Goal: Information Seeking & Learning: Learn about a topic

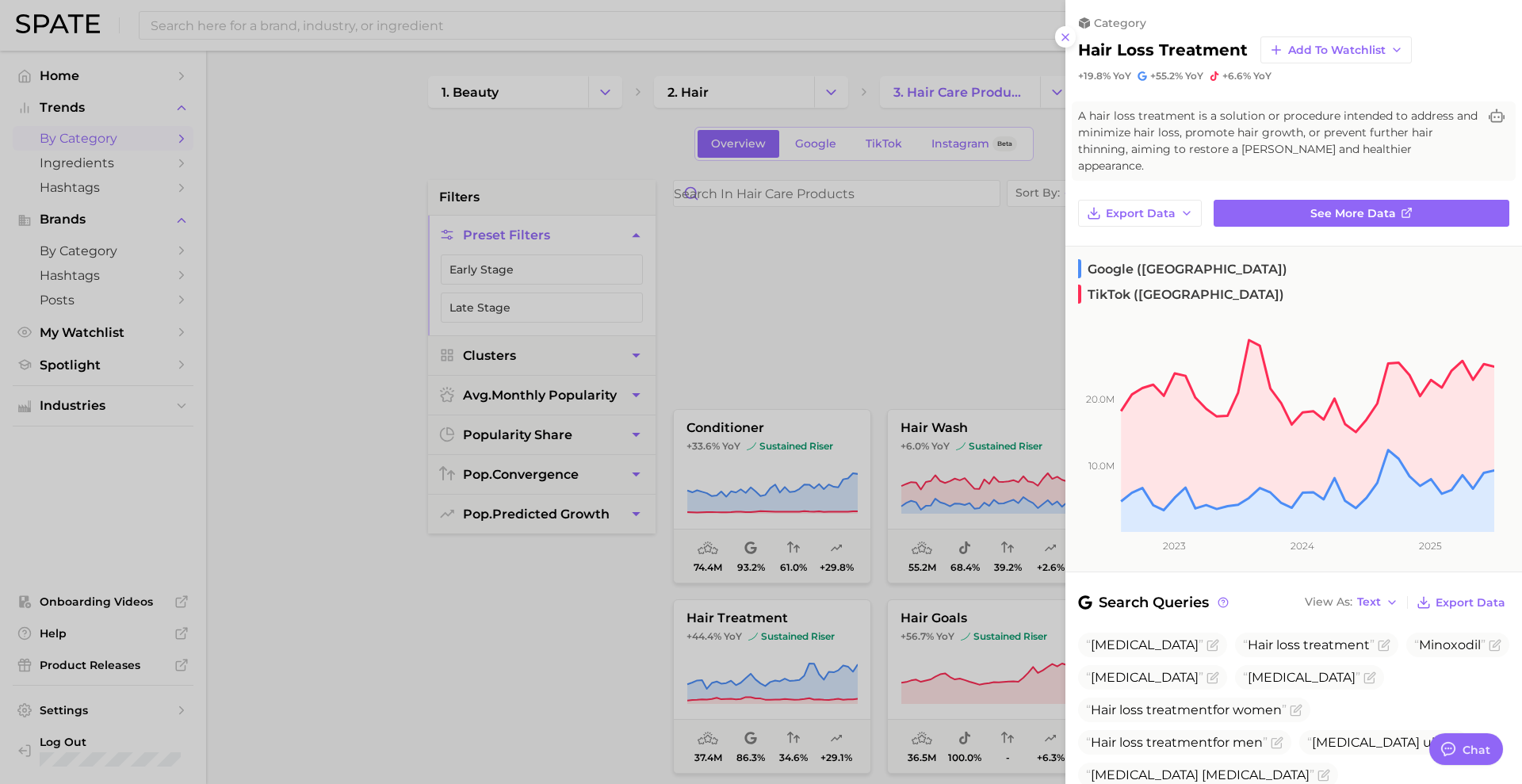
scroll to position [396, 0]
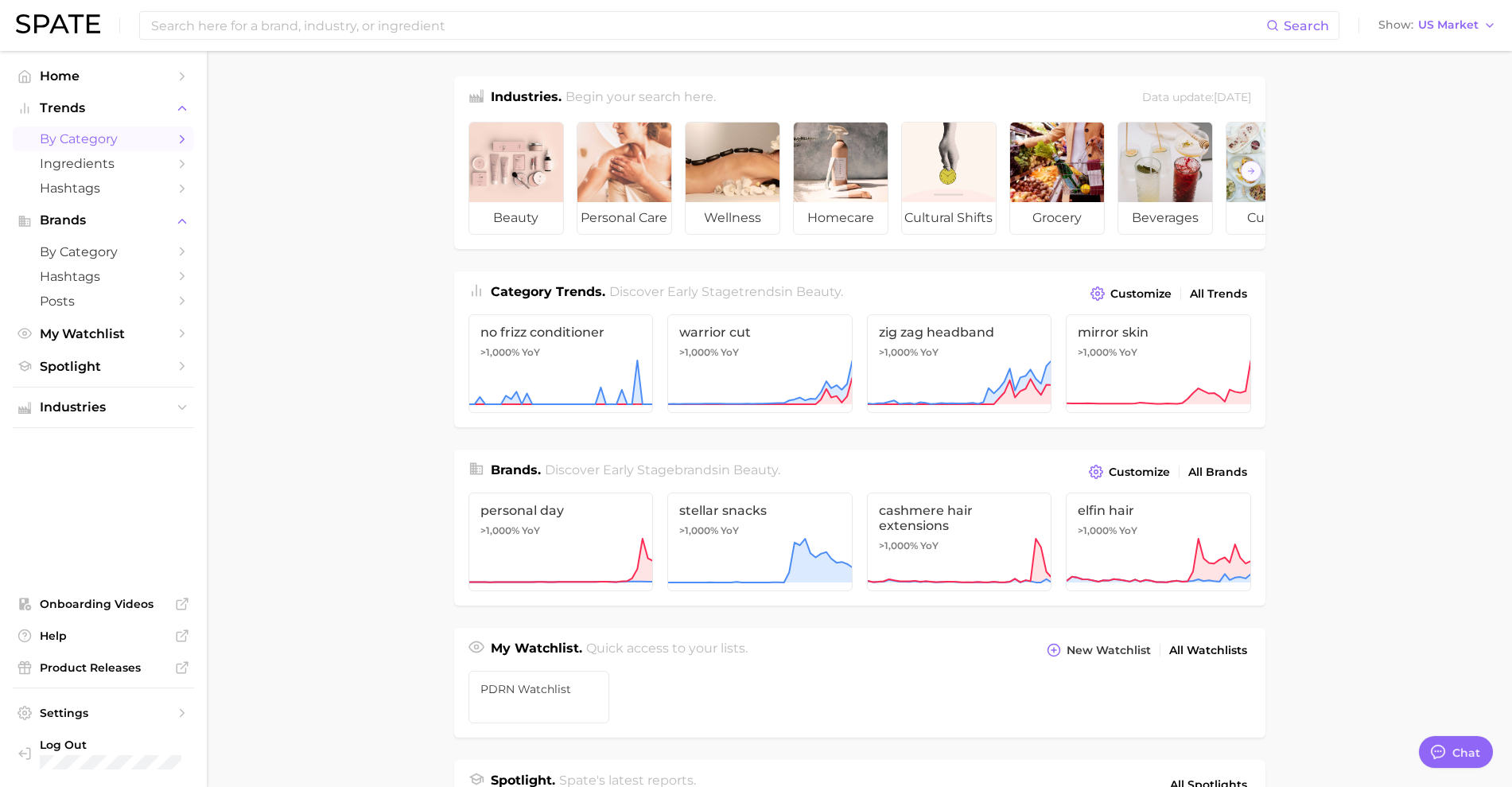
click at [110, 138] on span "by Category" at bounding box center [104, 139] width 128 height 15
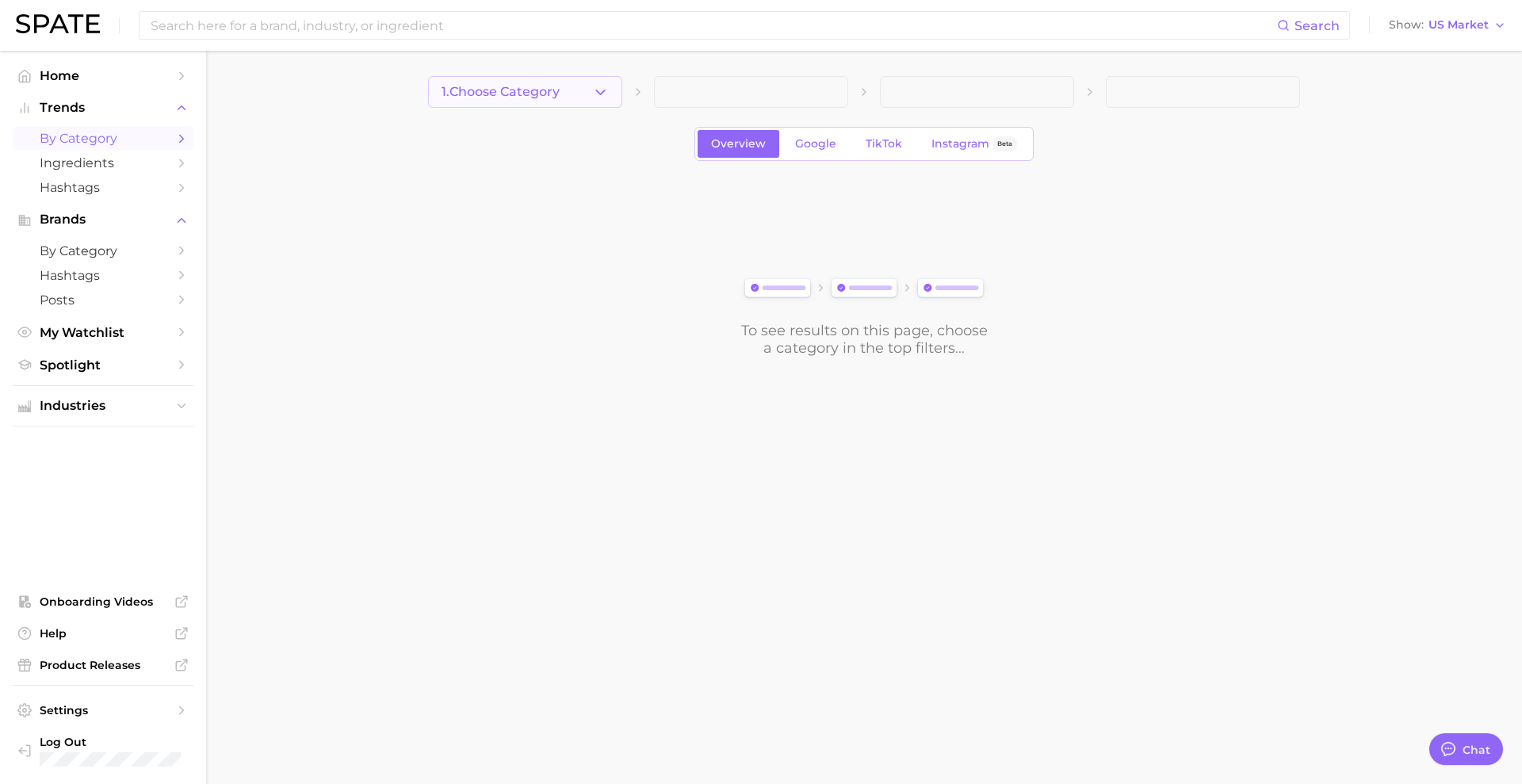
click at [579, 101] on button "1. Choose Category" at bounding box center [525, 92] width 194 height 32
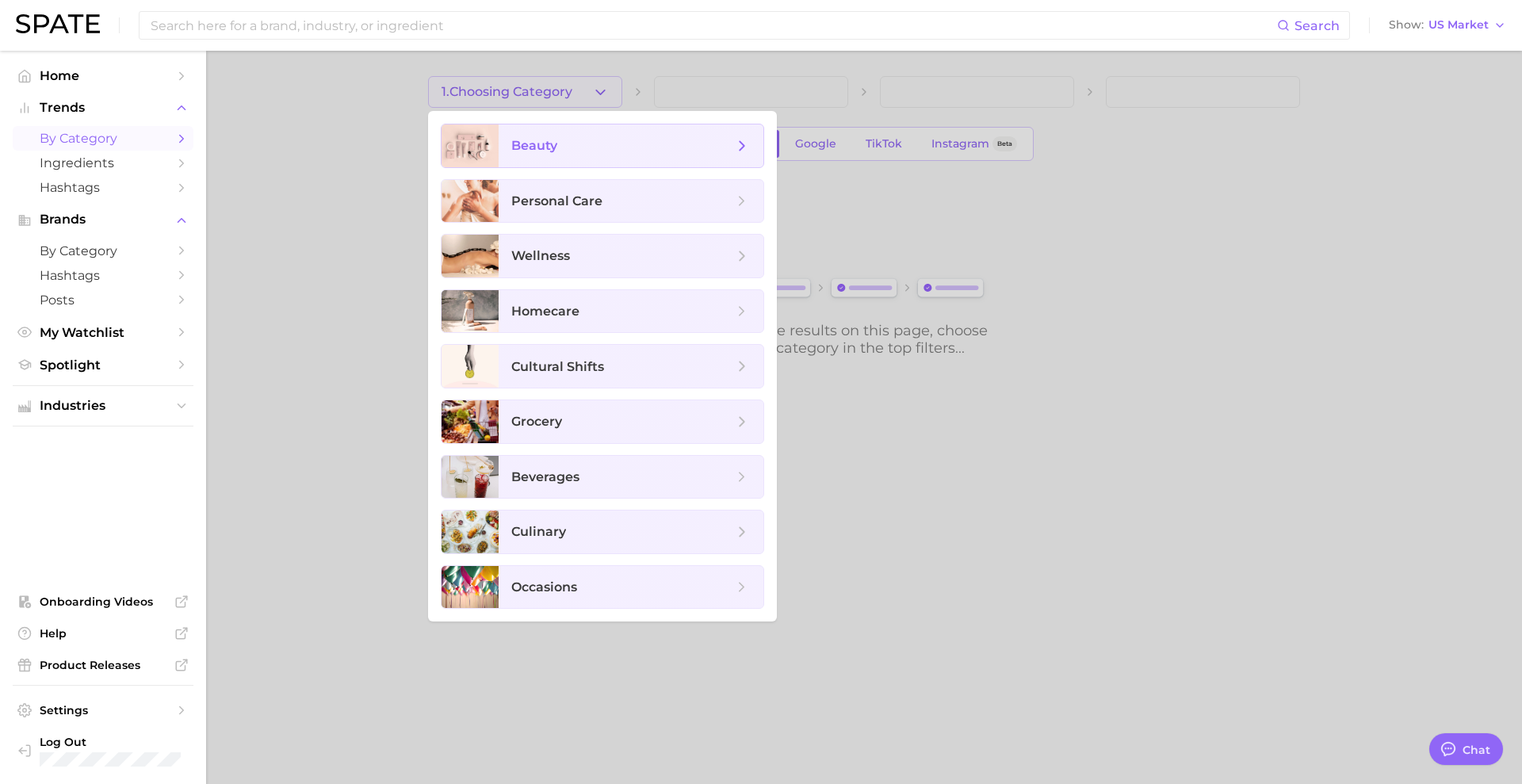
click at [576, 149] on span "beauty" at bounding box center [622, 146] width 222 height 17
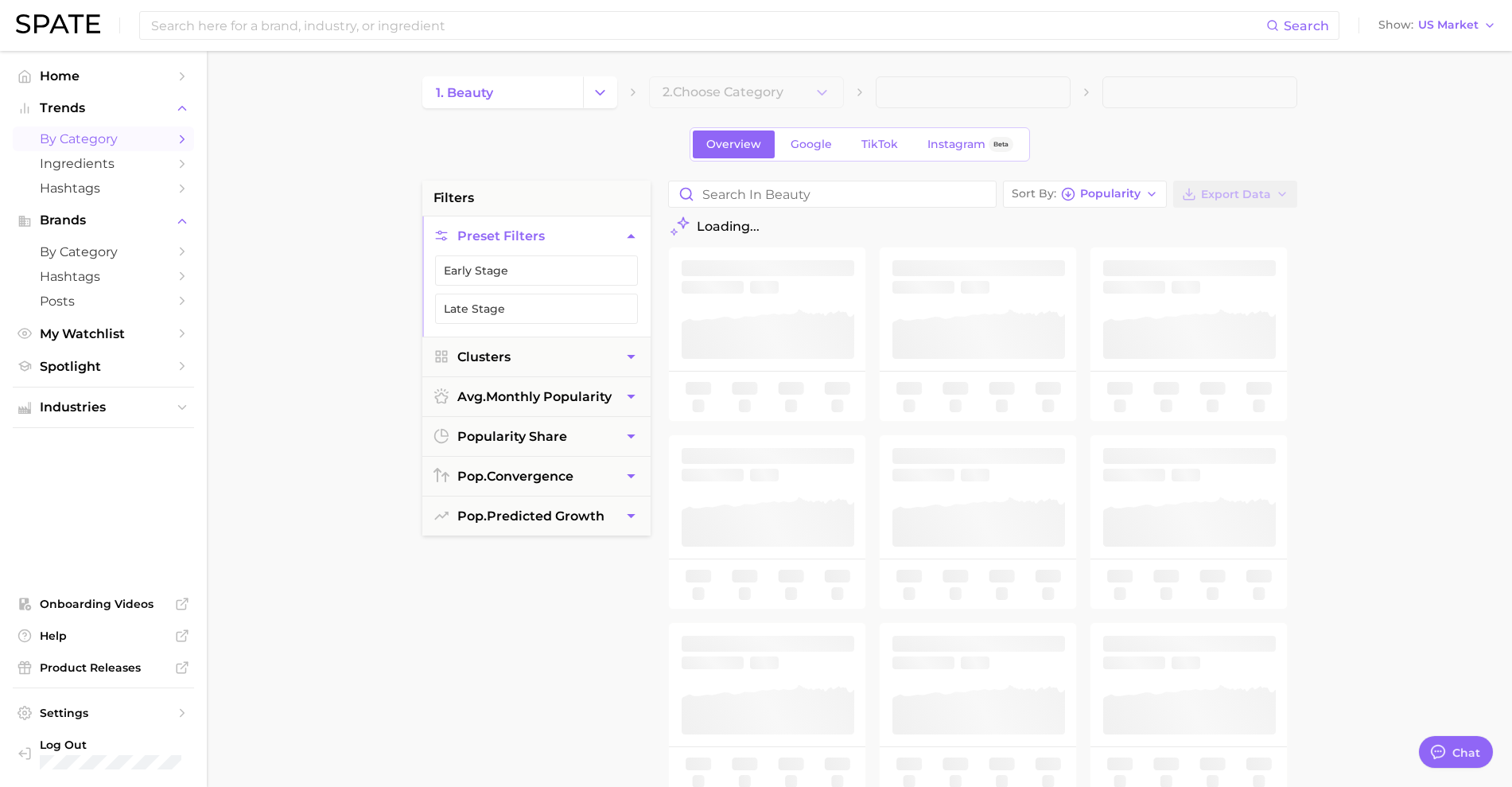
click at [1017, 102] on span at bounding box center [973, 92] width 195 height 32
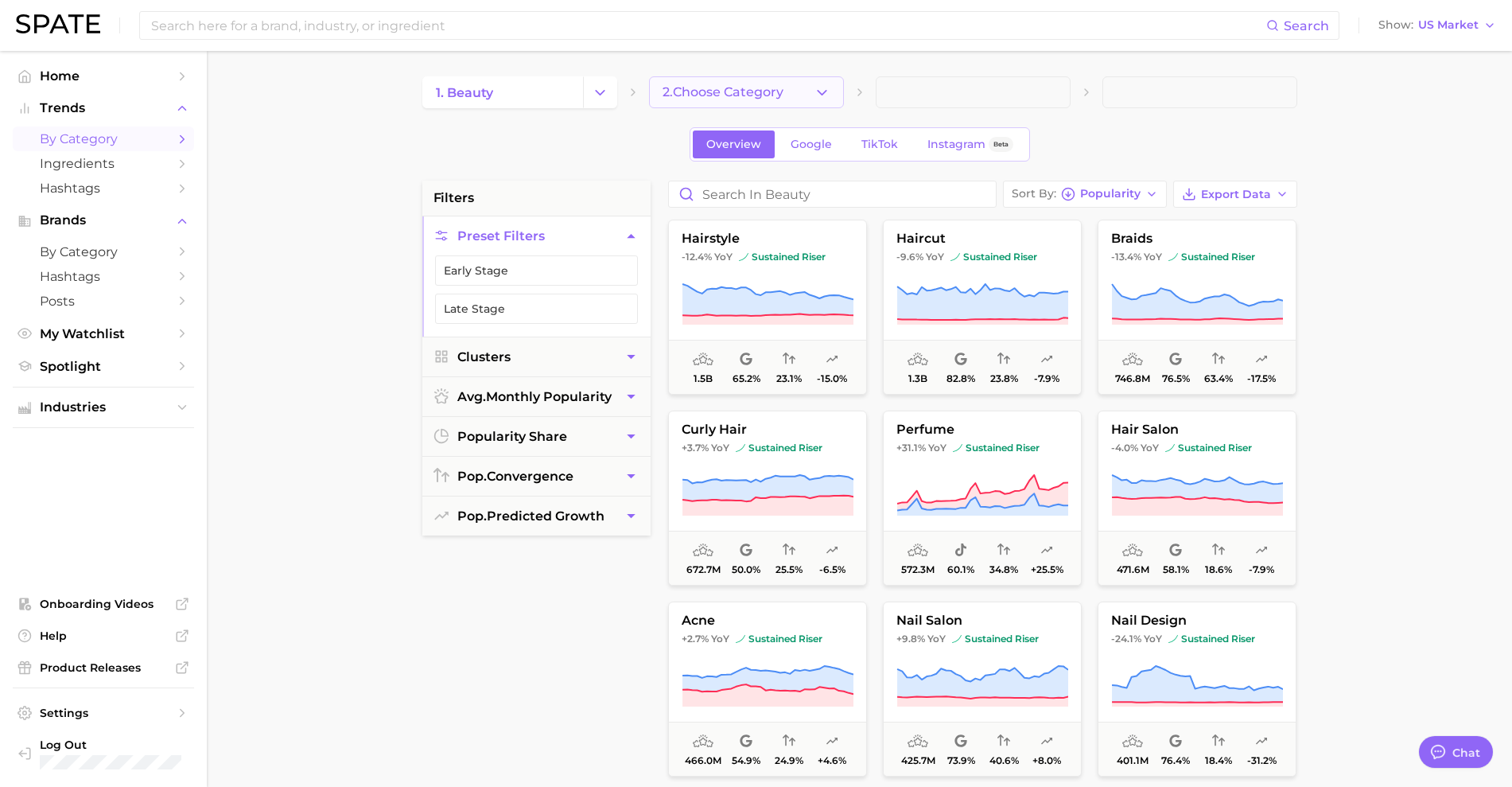
click at [725, 99] on span "2. Choose Category" at bounding box center [723, 92] width 121 height 15
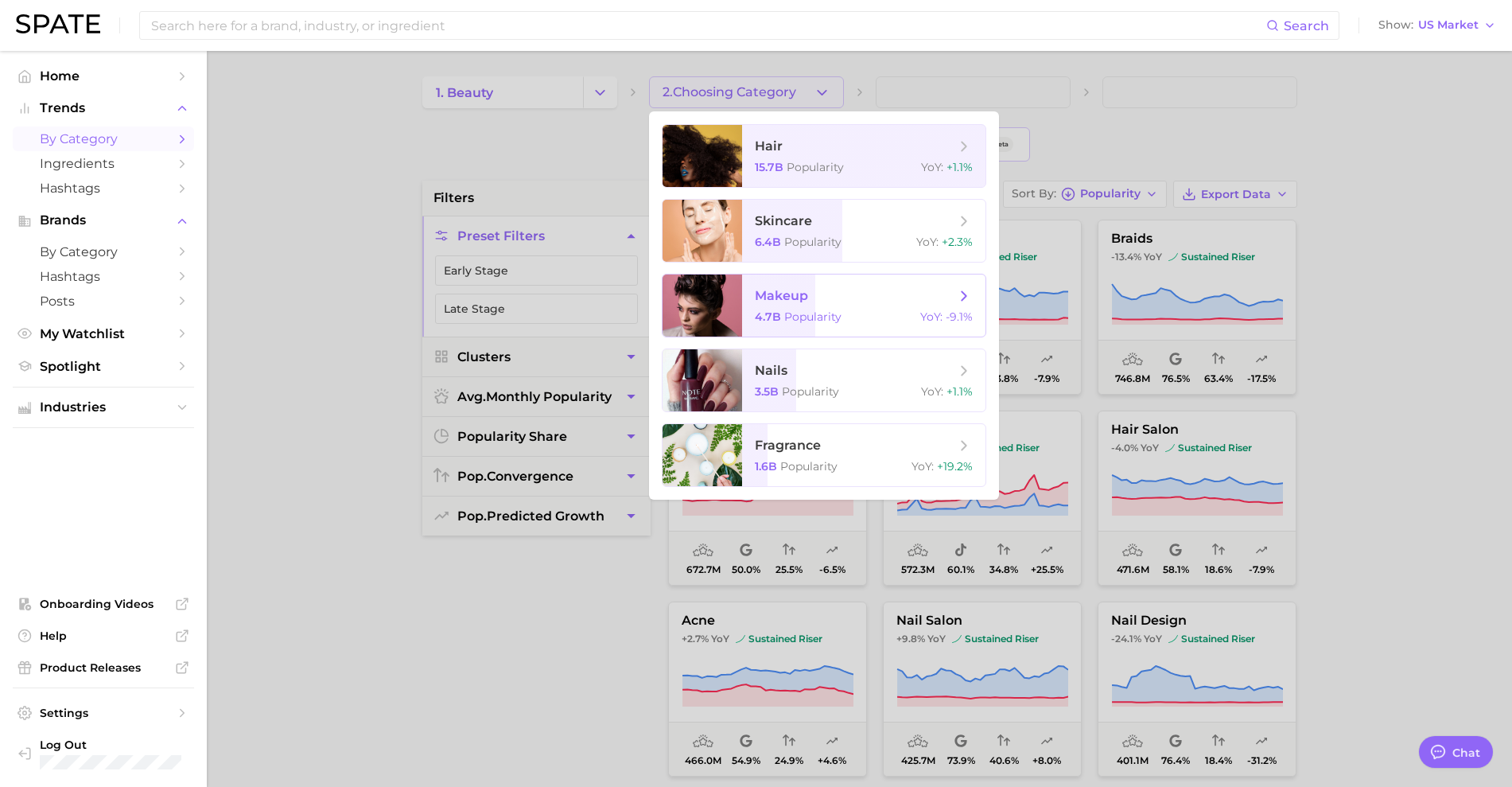
click at [775, 296] on span "makeup" at bounding box center [781, 296] width 53 height 15
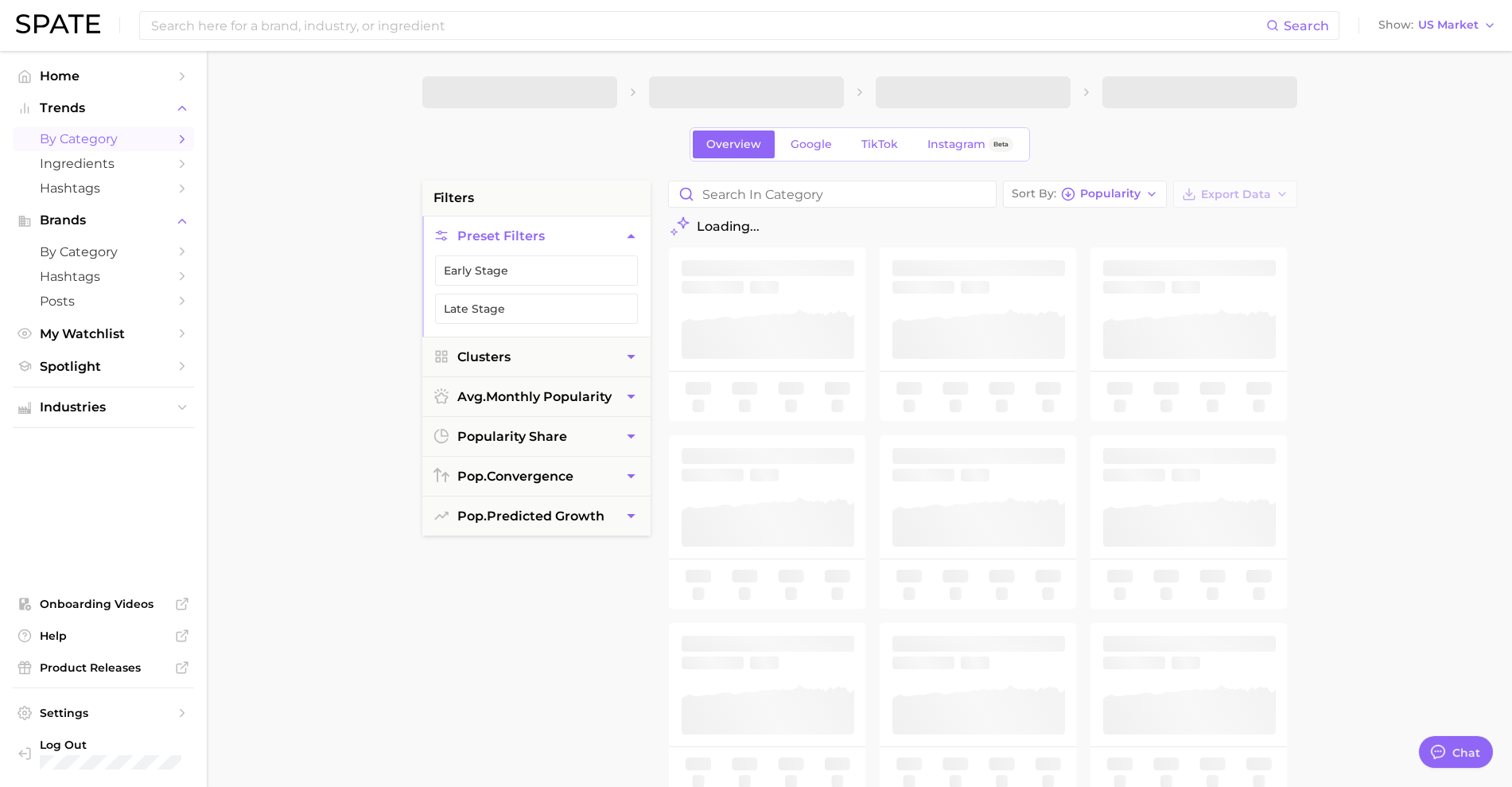
click at [1340, 176] on main "Overview Google TikTok Instagram Beta filters Preset Filters Early Stage Late S…" at bounding box center [860, 654] width 1306 height 1207
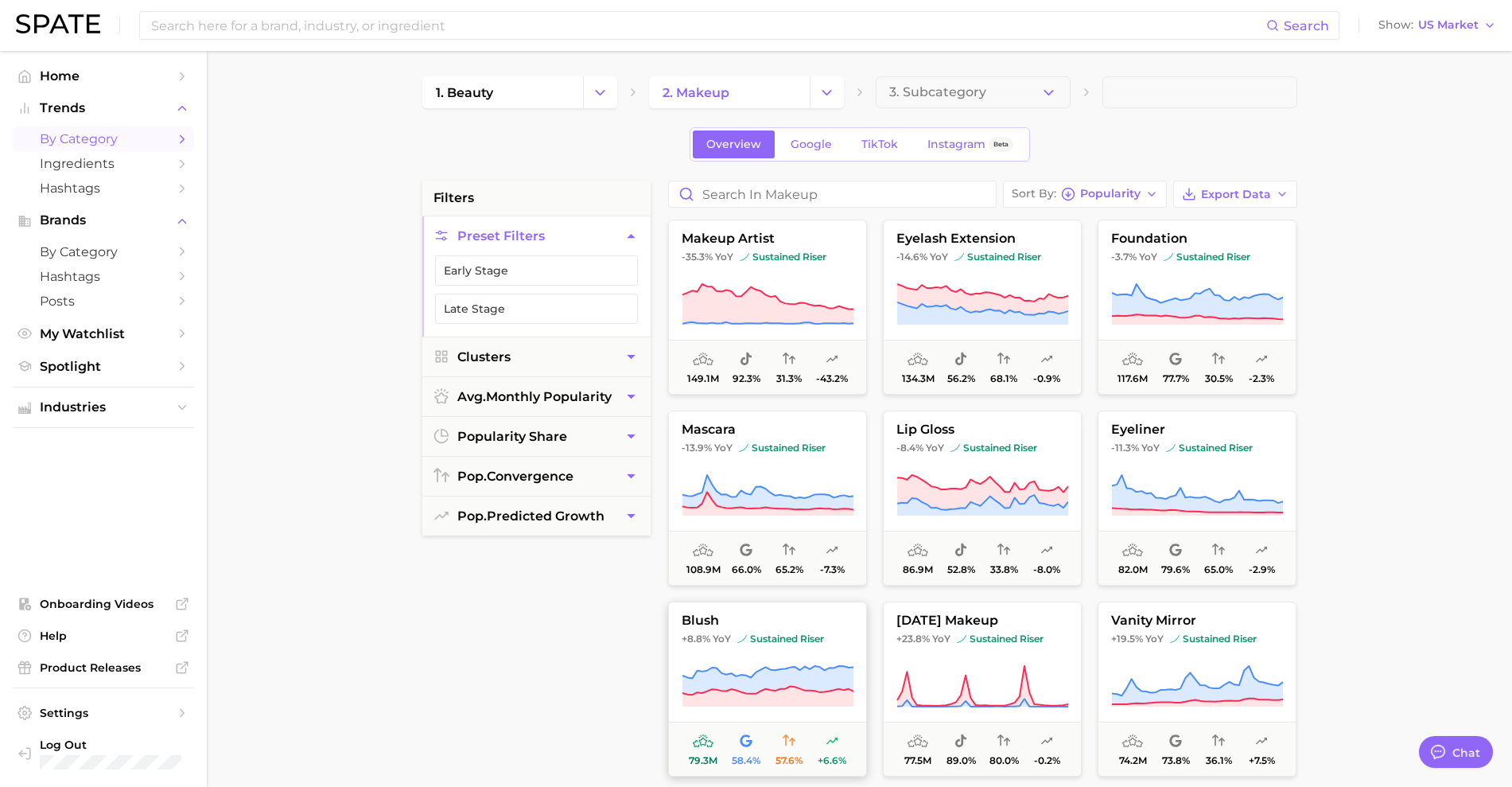
click at [820, 623] on span "blush" at bounding box center [768, 621] width 197 height 15
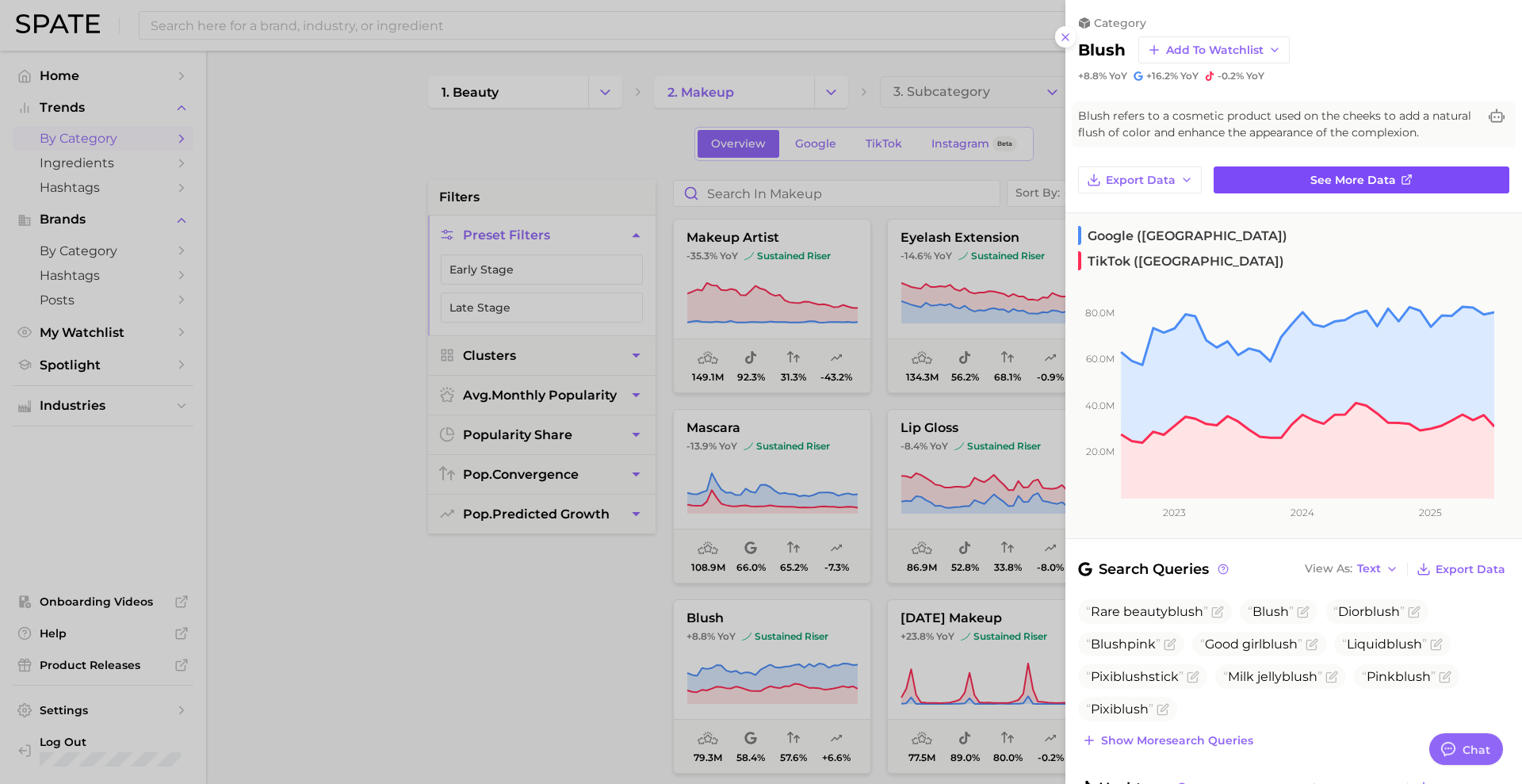
click at [1298, 194] on link "See more data" at bounding box center [1361, 180] width 296 height 27
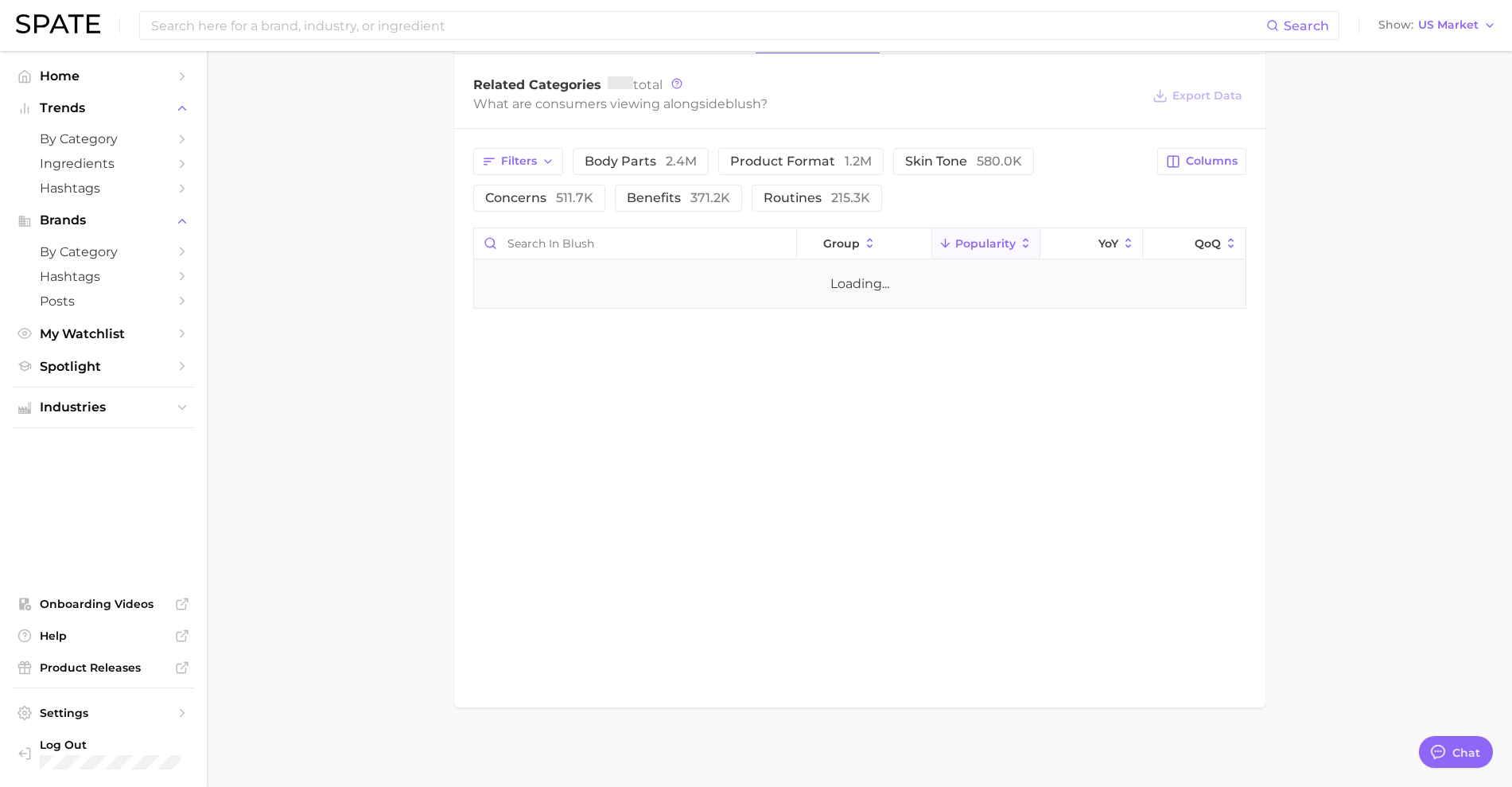
scroll to position [762, 0]
type textarea "x"
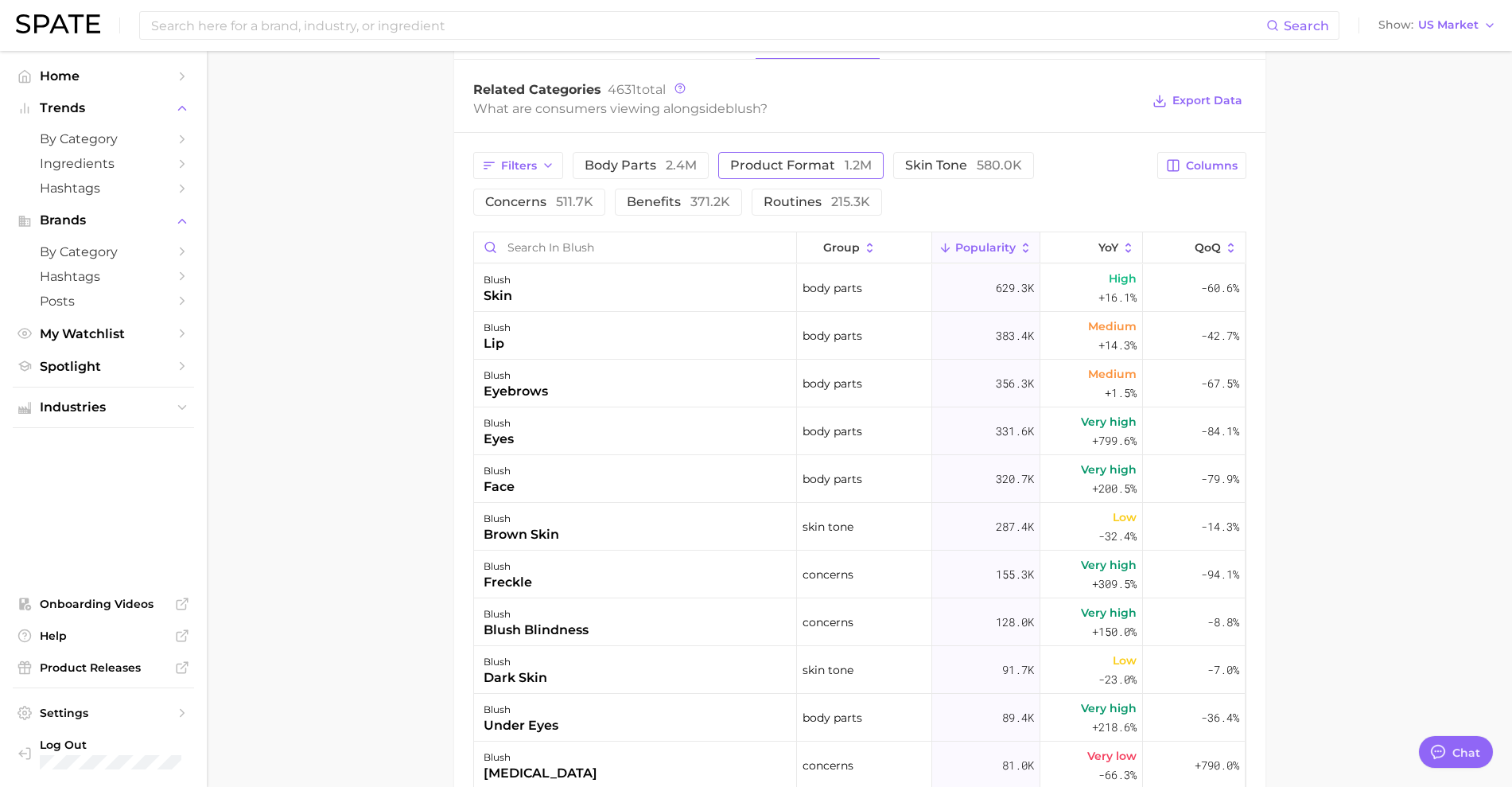
click at [767, 170] on span "product format 1.2m" at bounding box center [801, 165] width 141 height 13
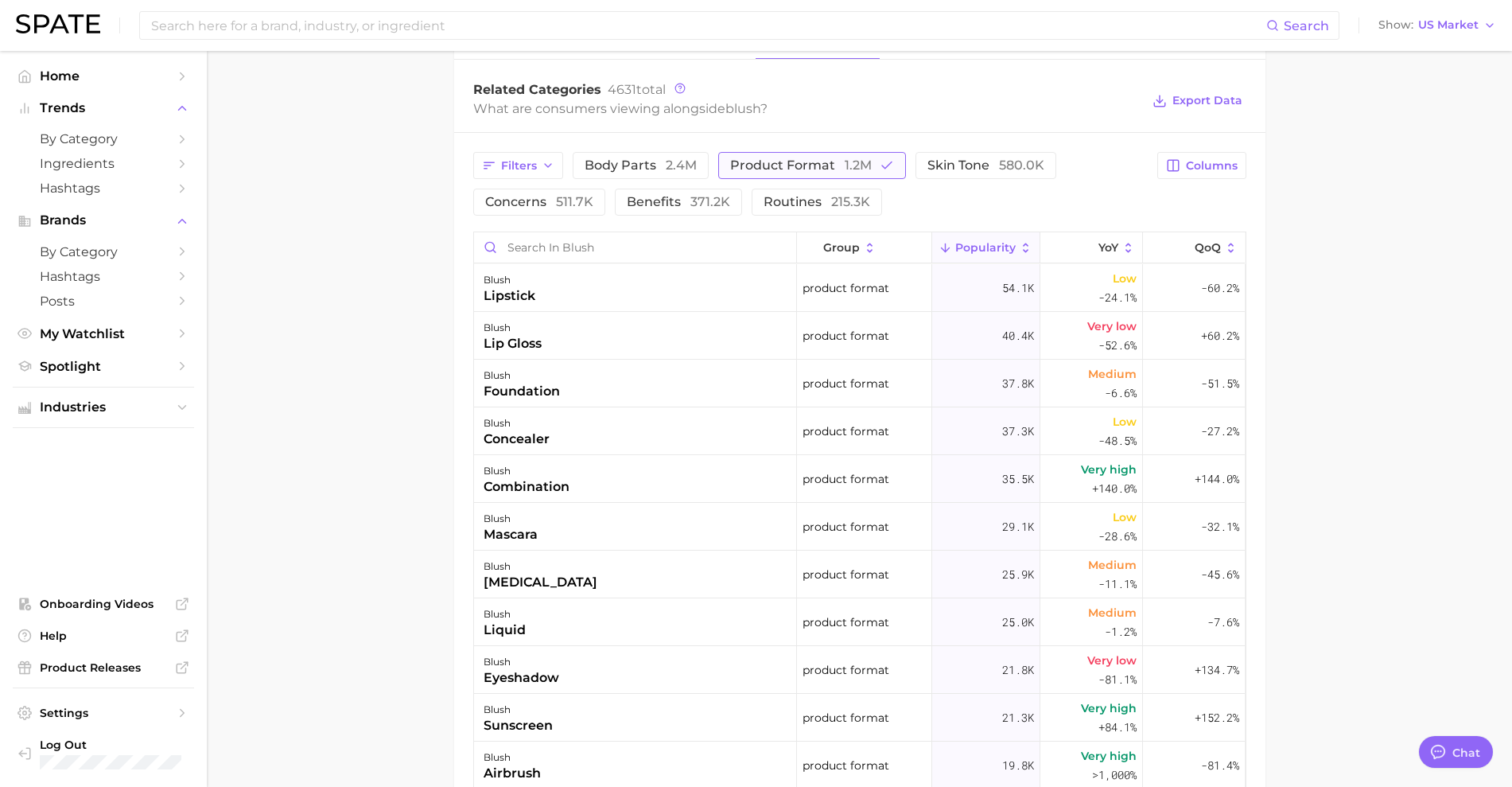
click at [767, 170] on span "product format 1.2m" at bounding box center [801, 165] width 141 height 13
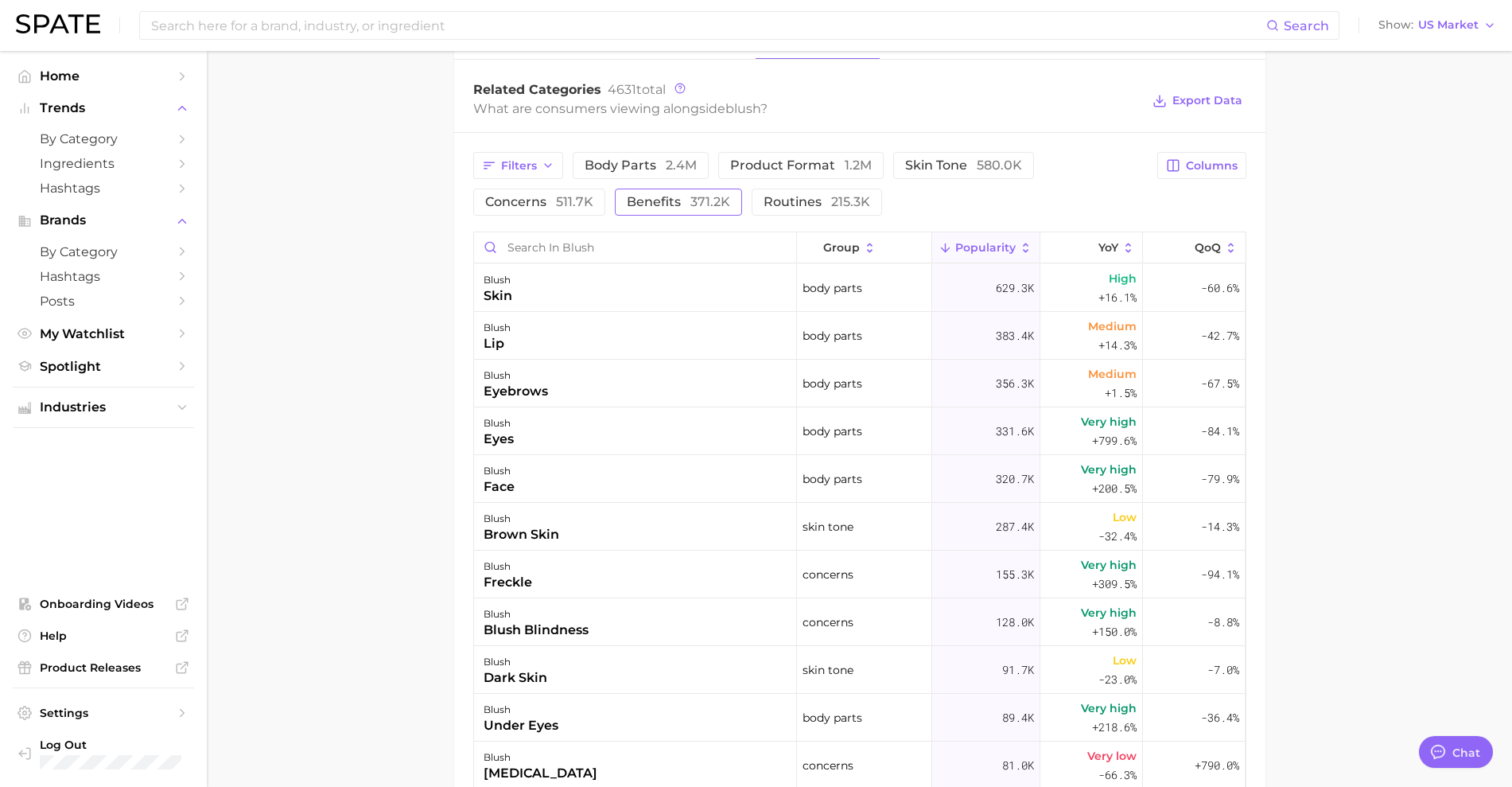
click at [650, 198] on span "benefits 371.2k" at bounding box center [679, 201] width 104 height 13
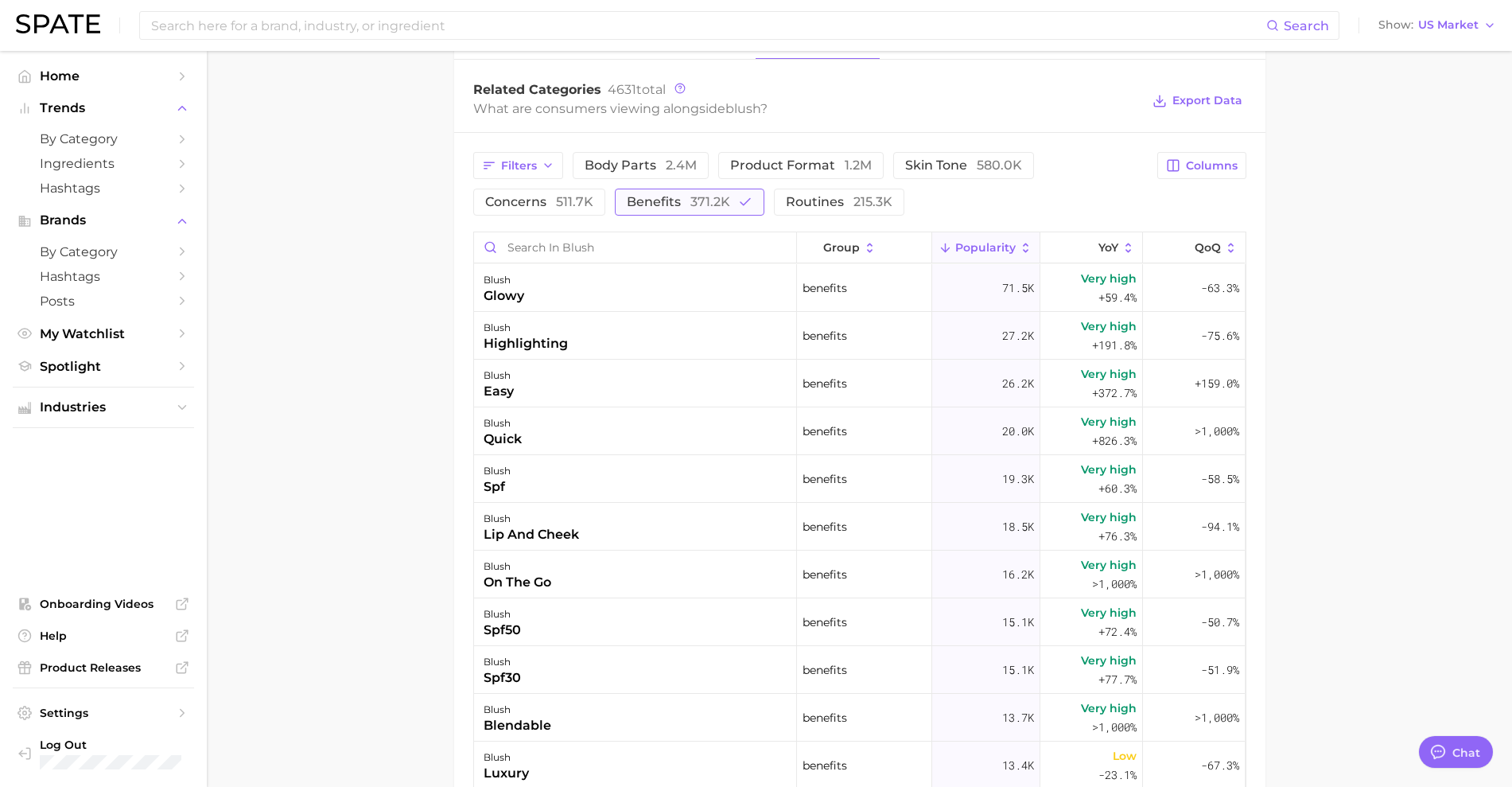
click at [711, 207] on span "371.2k" at bounding box center [710, 202] width 40 height 15
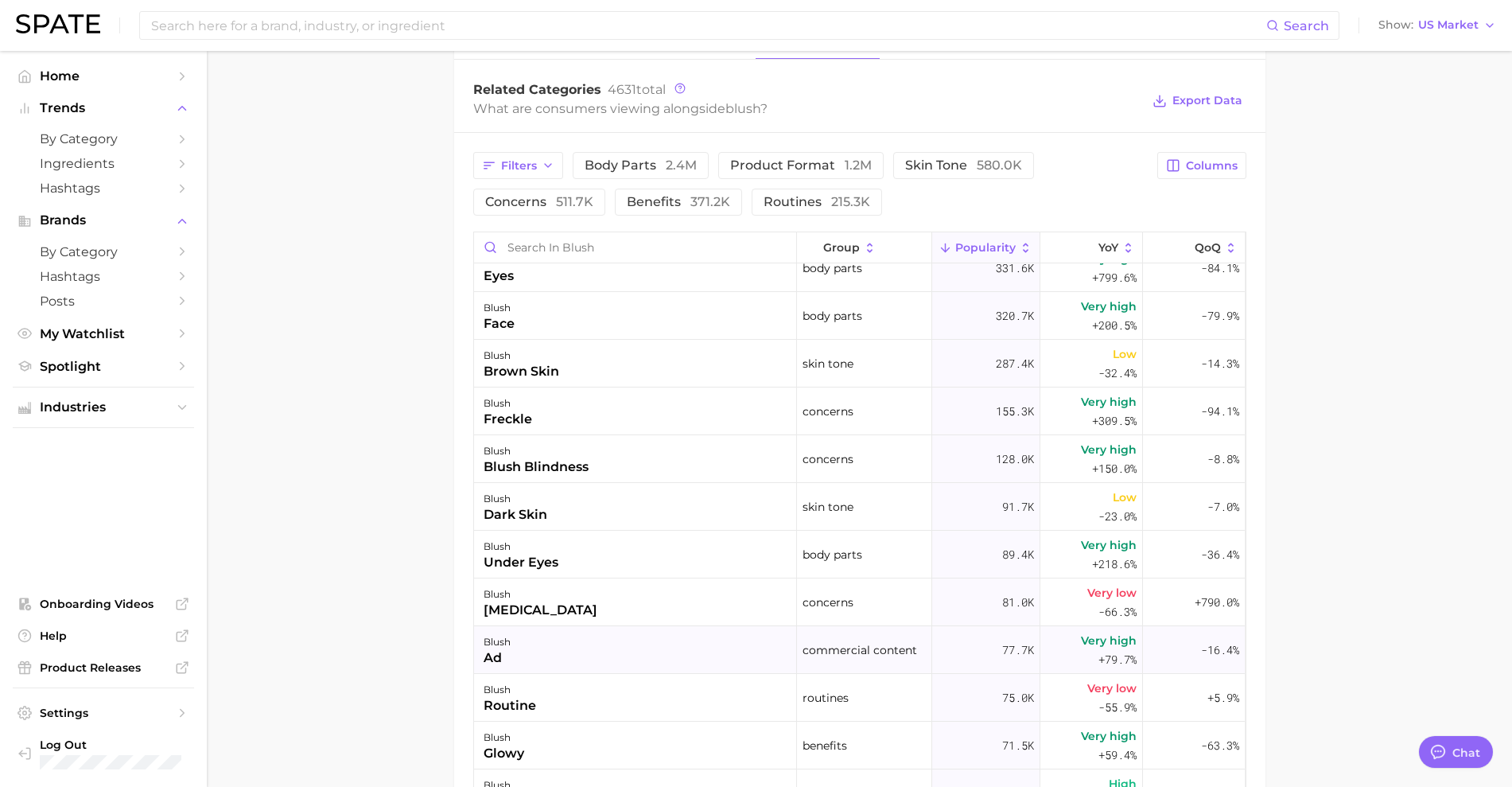
scroll to position [0, 0]
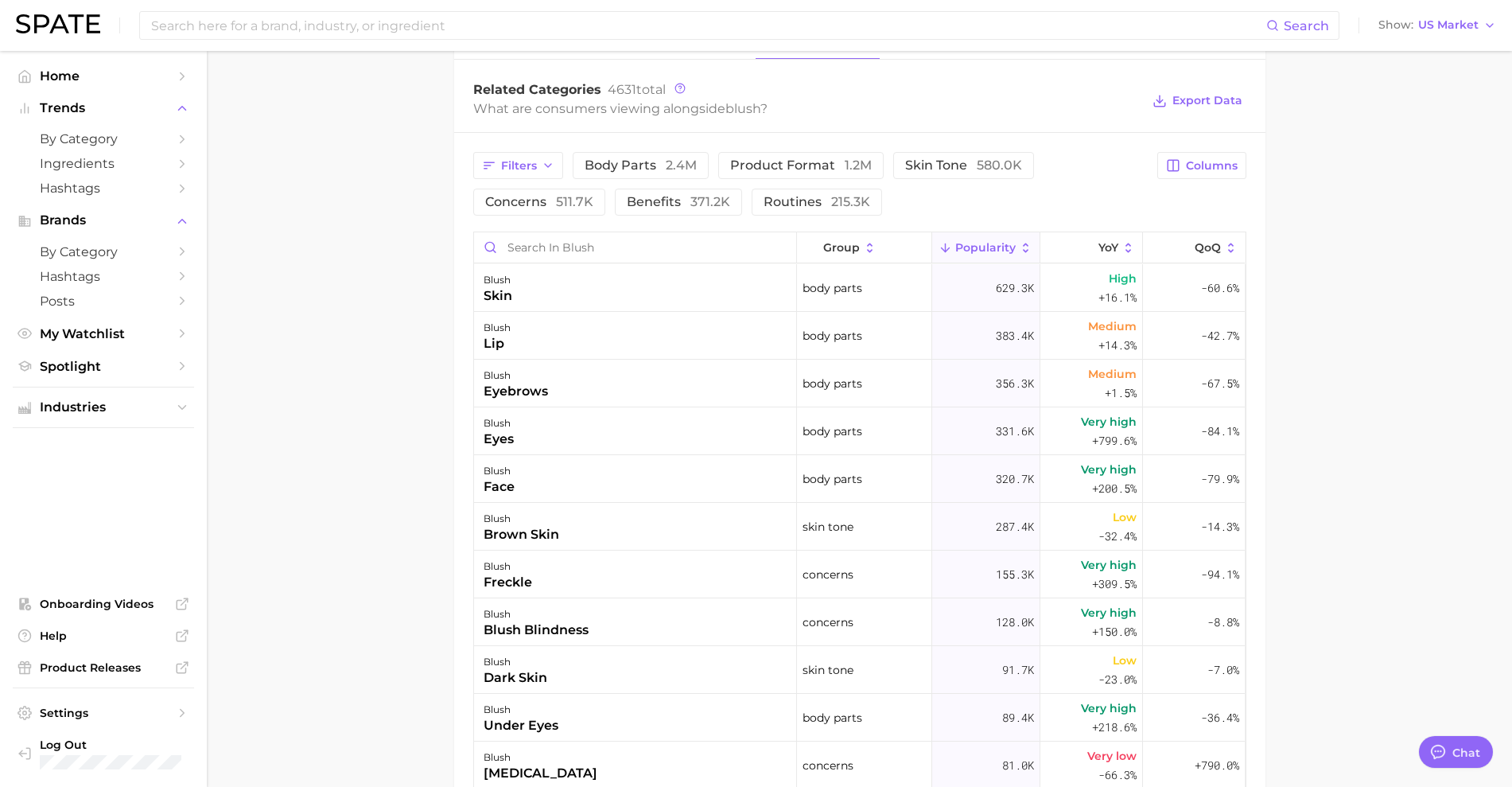
click at [1272, 436] on main "1. makeup 2. face makeup 3. blush products 4. blush Overview Google TikTok Inst…" at bounding box center [860, 202] width 1306 height 1829
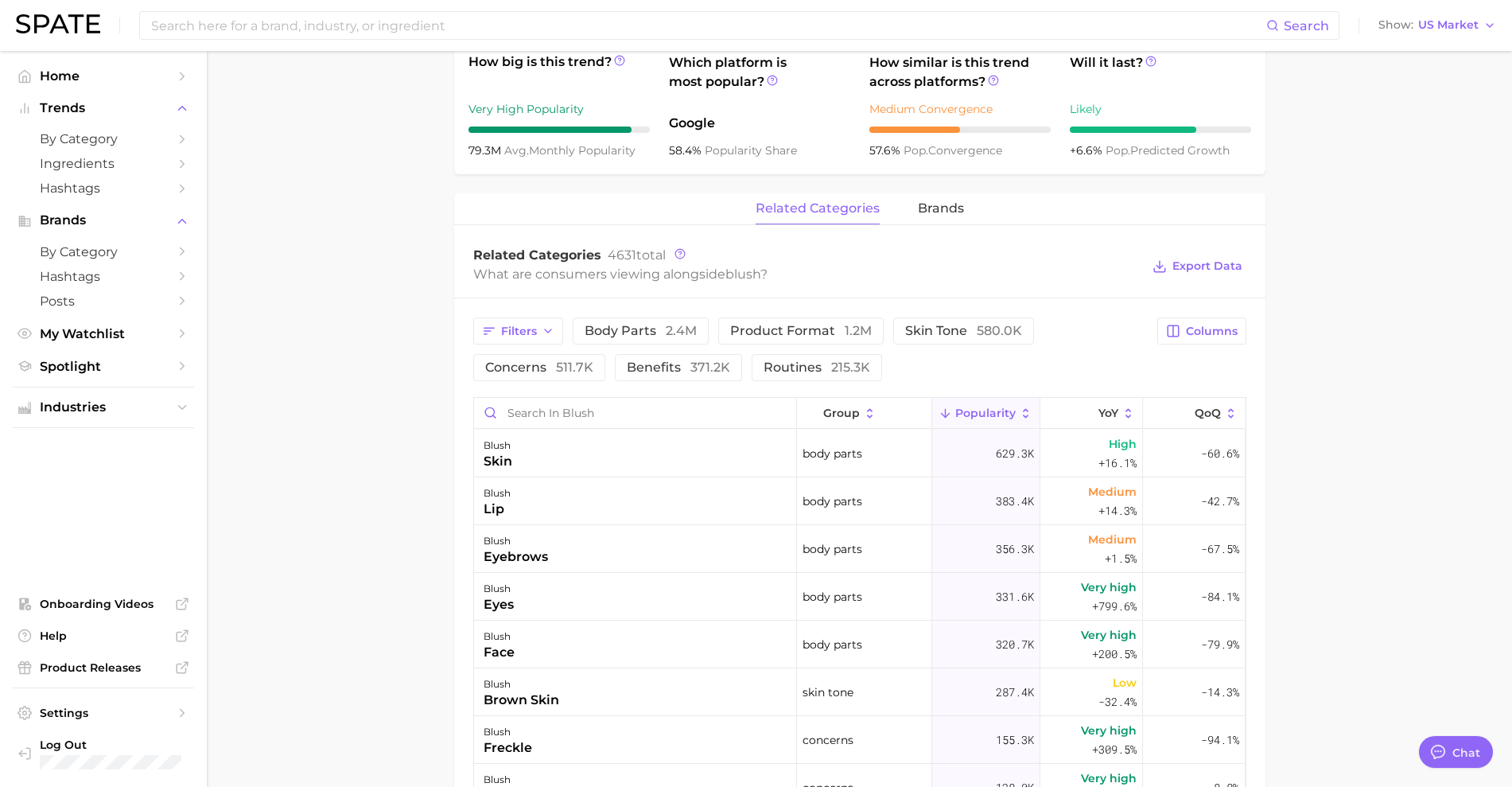
scroll to position [563, 0]
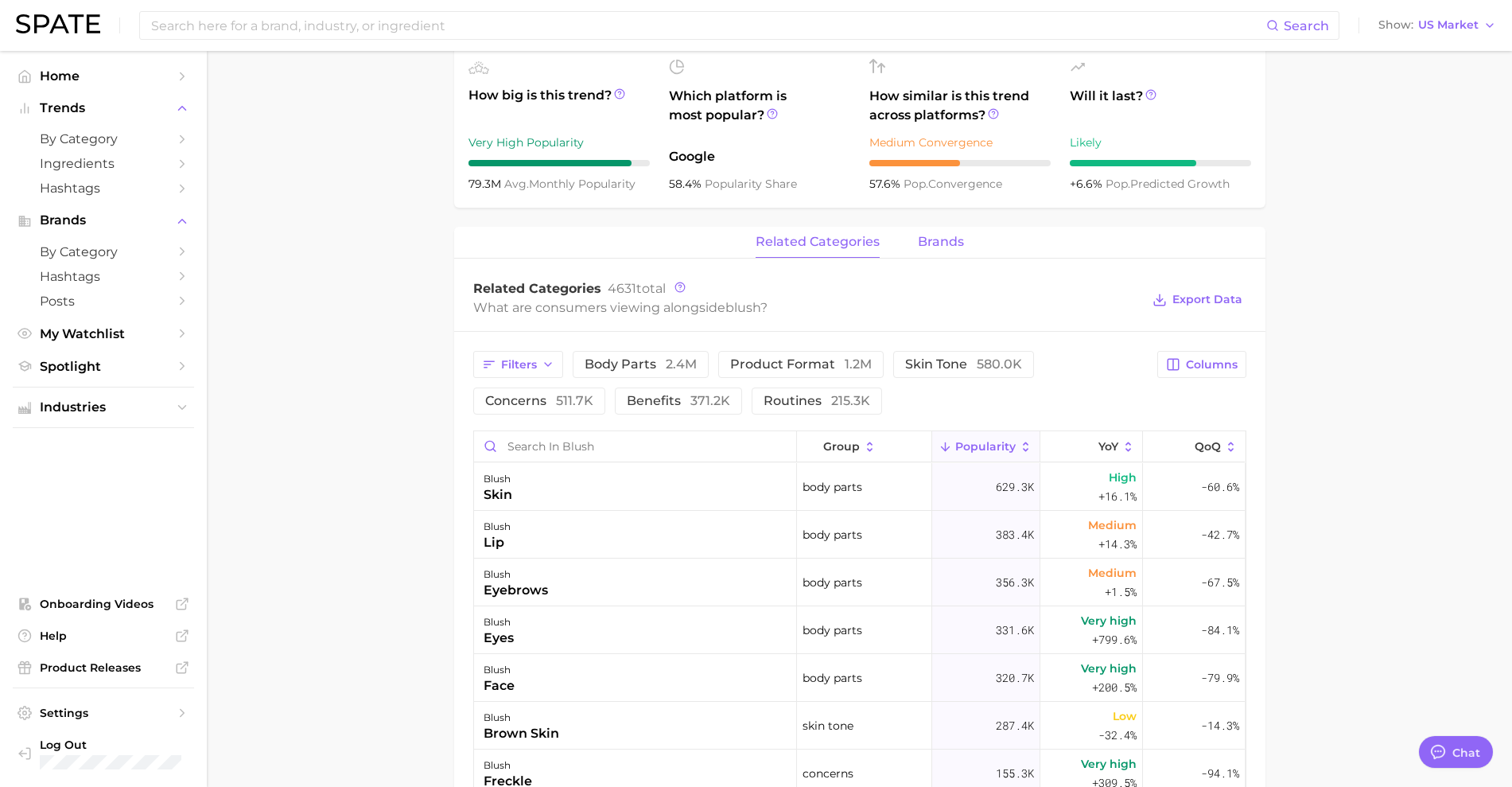
click at [940, 251] on button "brands" at bounding box center [941, 242] width 46 height 31
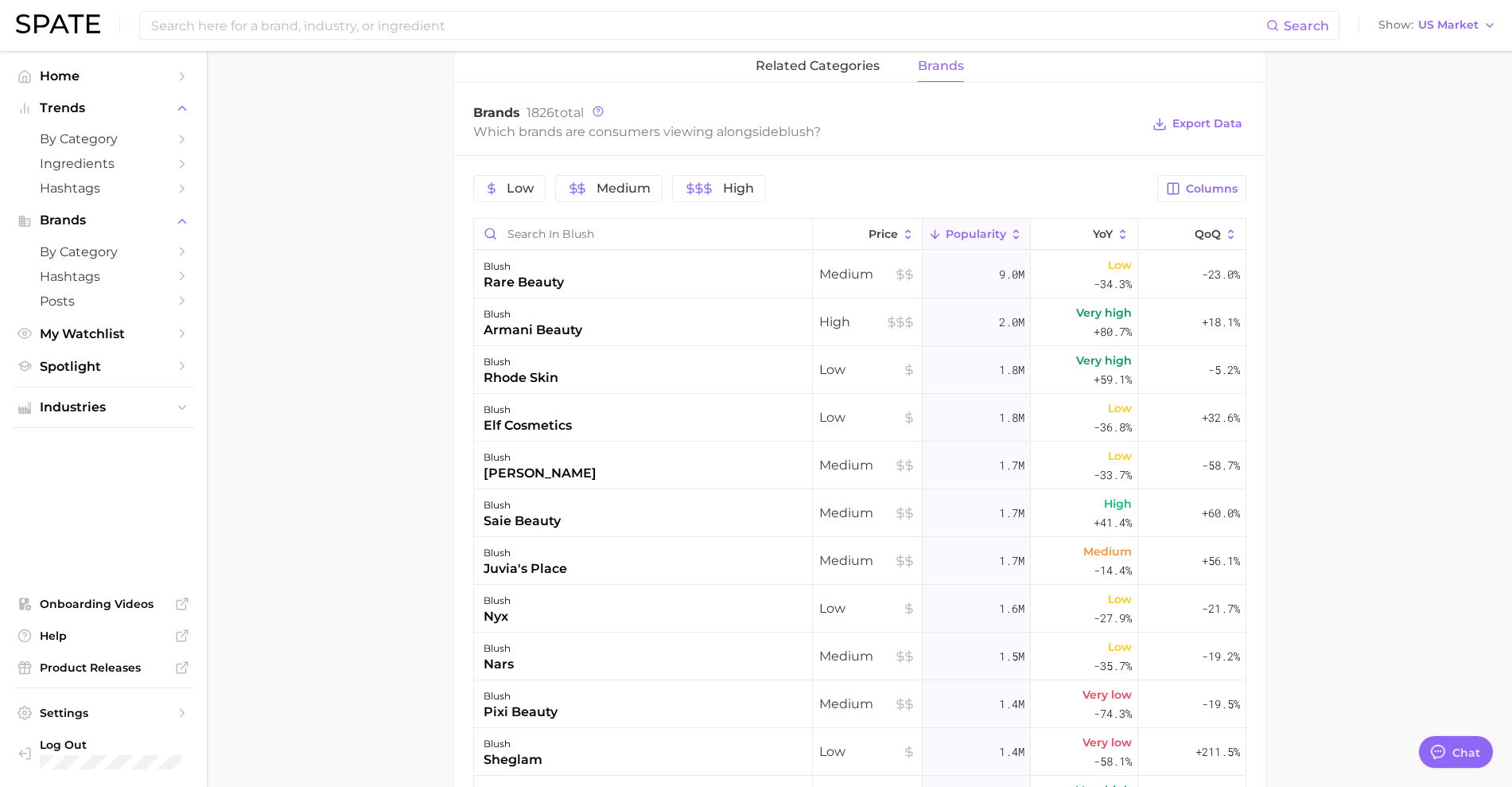
scroll to position [762, 0]
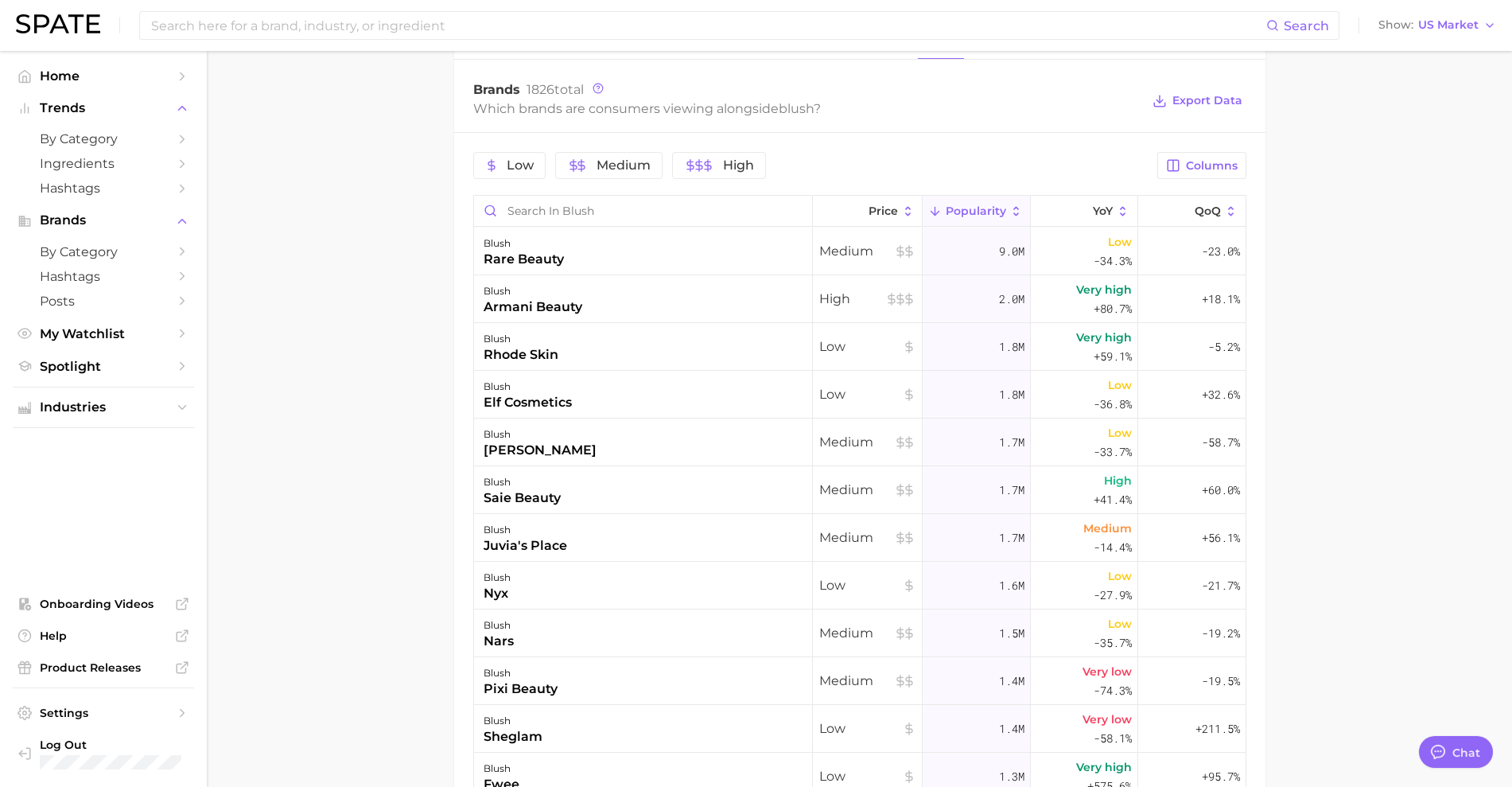
click at [1335, 388] on main "1. makeup 2. face makeup 3. blush products 4. blush Overview Google TikTok Inst…" at bounding box center [860, 184] width 1306 height 1792
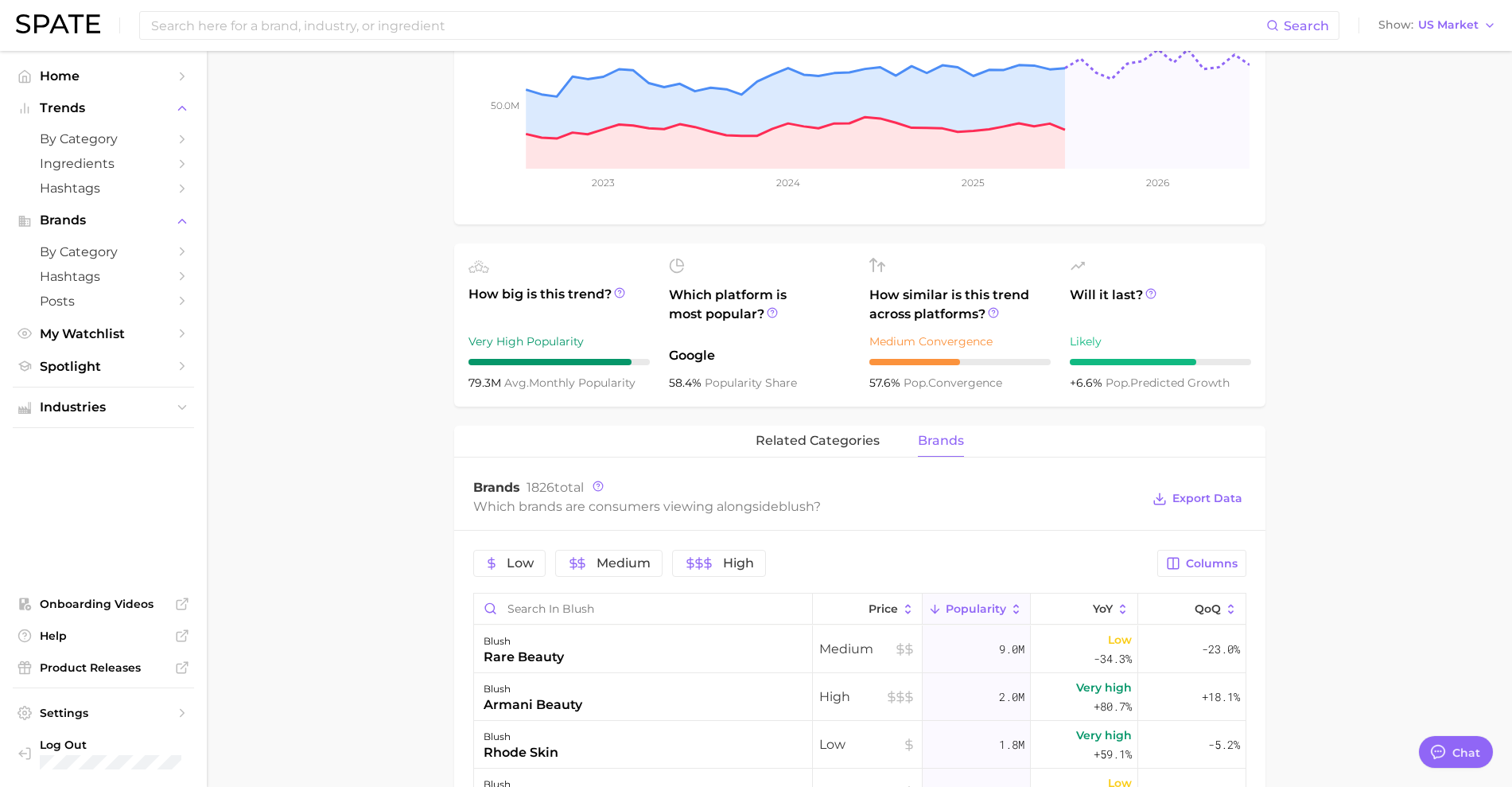
scroll to position [0, 0]
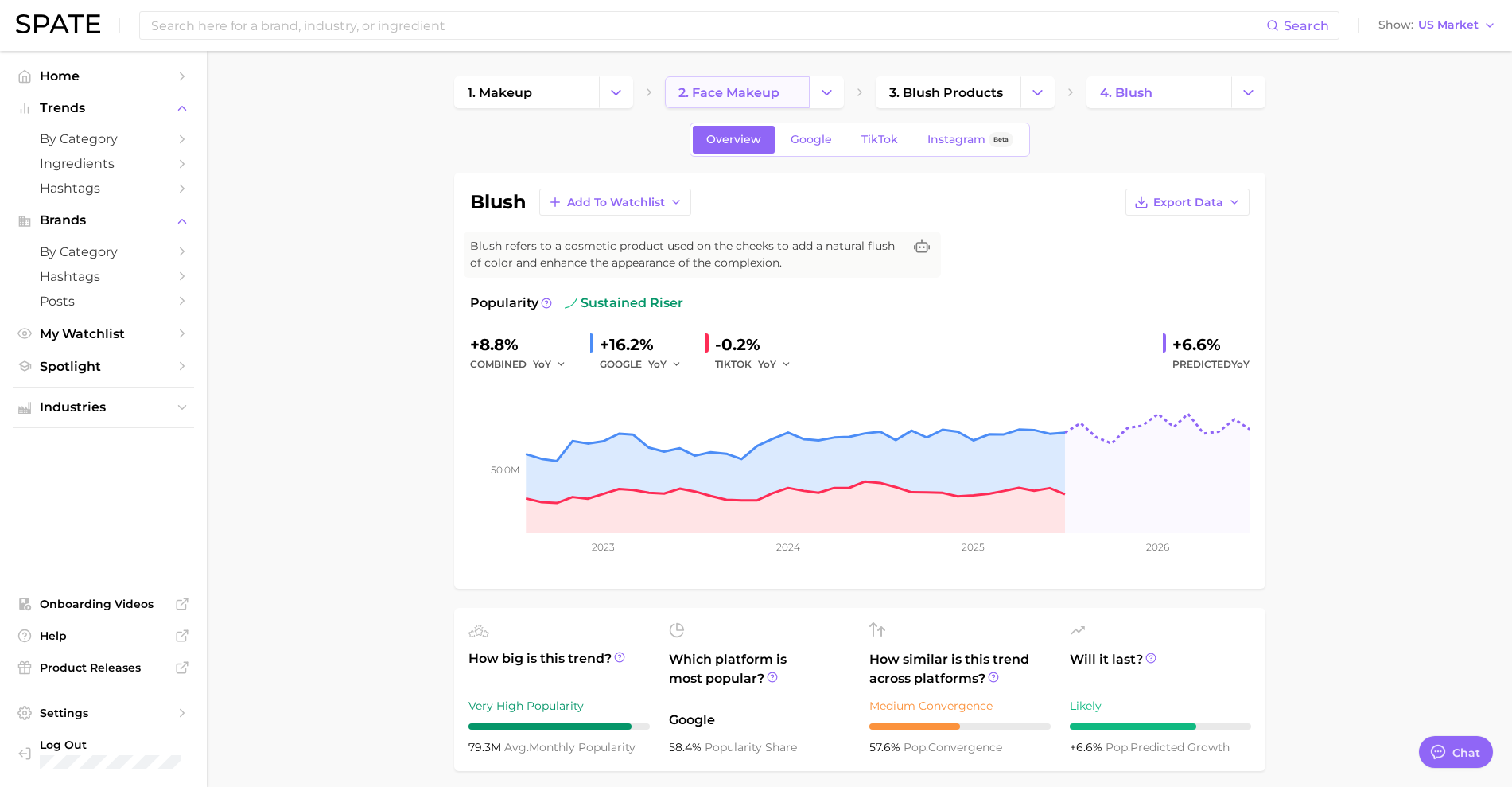
click at [793, 86] on link "2. face makeup" at bounding box center [738, 92] width 145 height 32
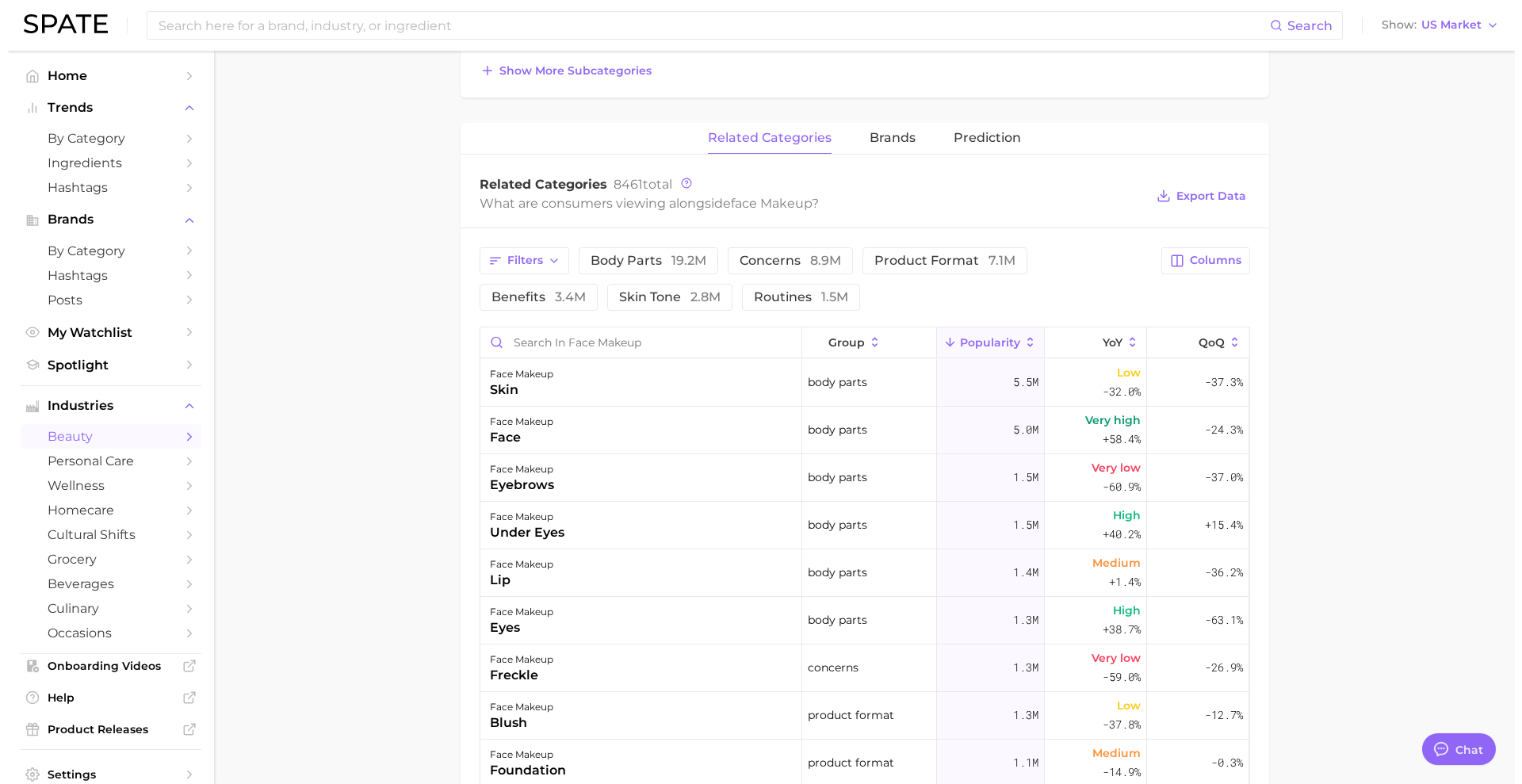
scroll to position [594, 0]
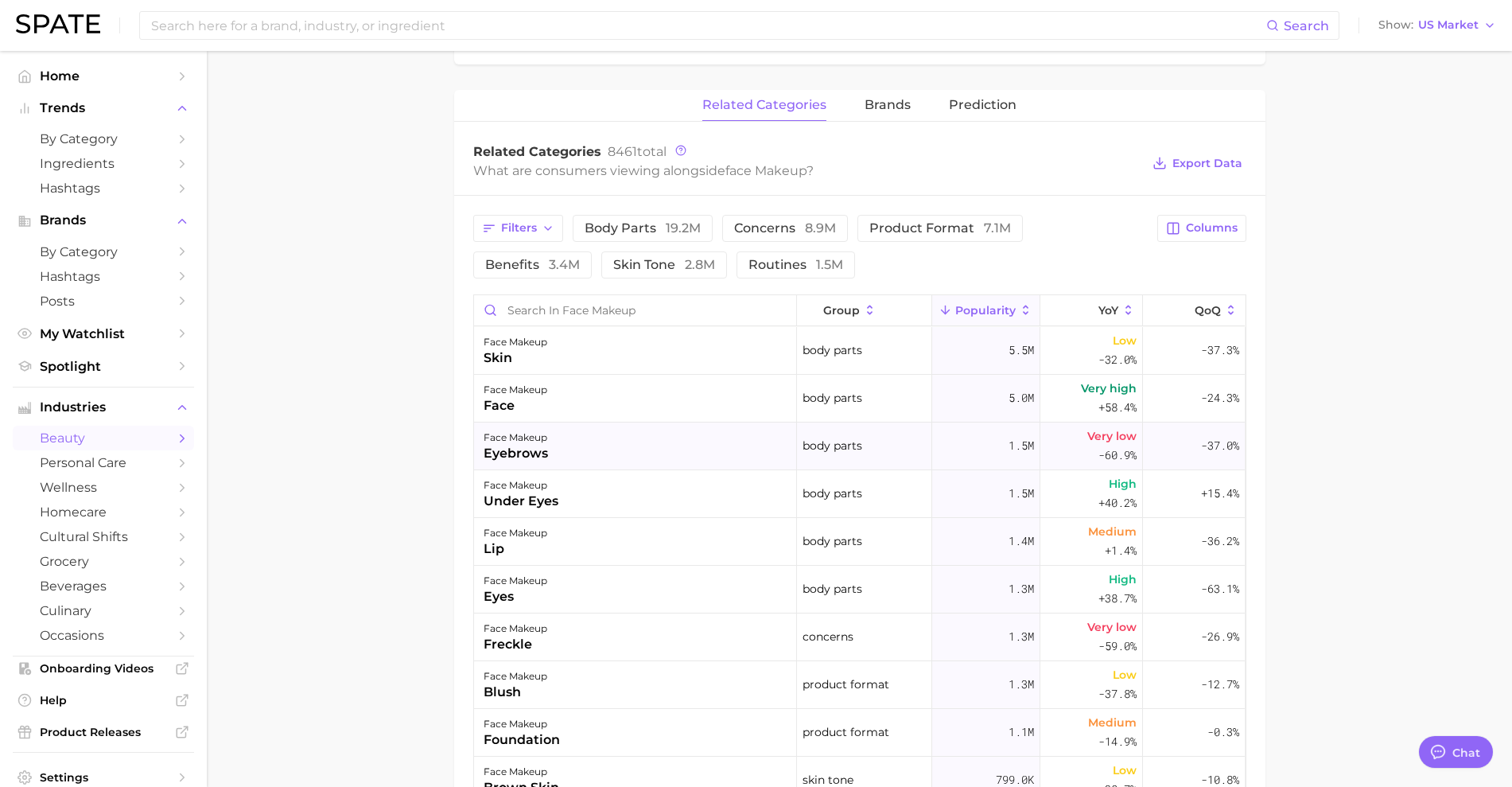
click at [646, 452] on div "face makeup eyebrows" at bounding box center [636, 445] width 323 height 47
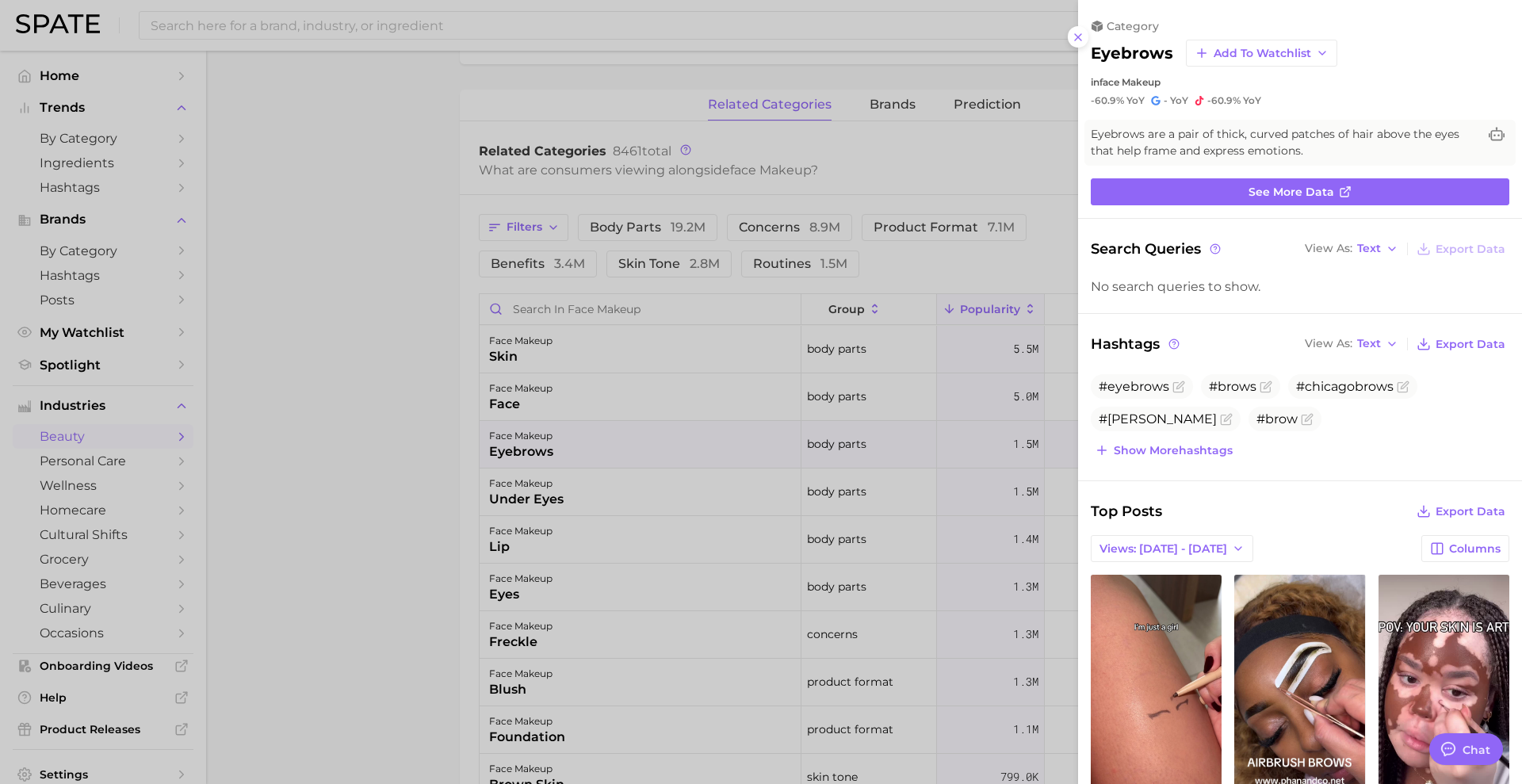
scroll to position [0, 0]
click at [1427, 194] on link "See more data" at bounding box center [1300, 192] width 419 height 27
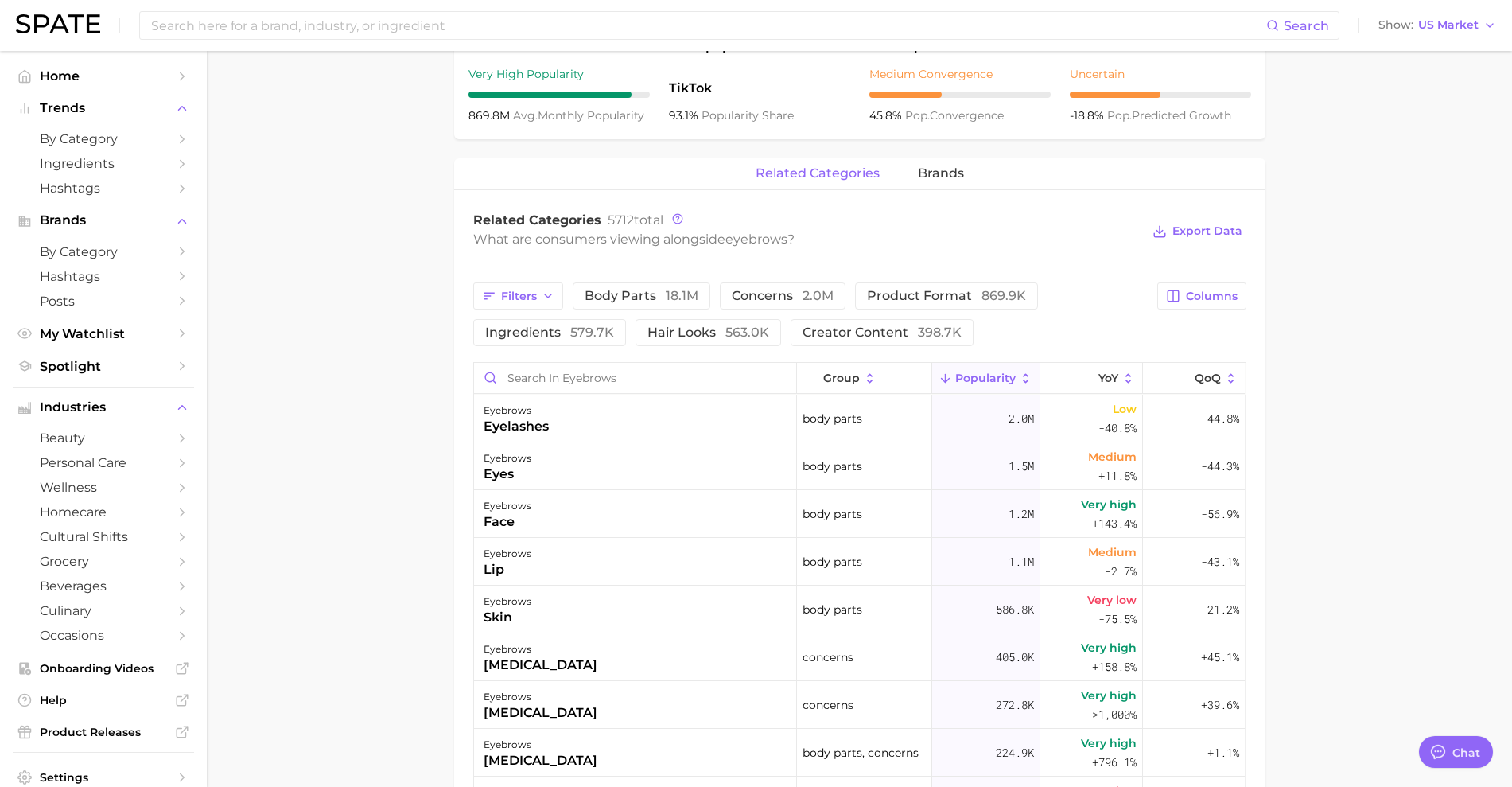
scroll to position [796, 0]
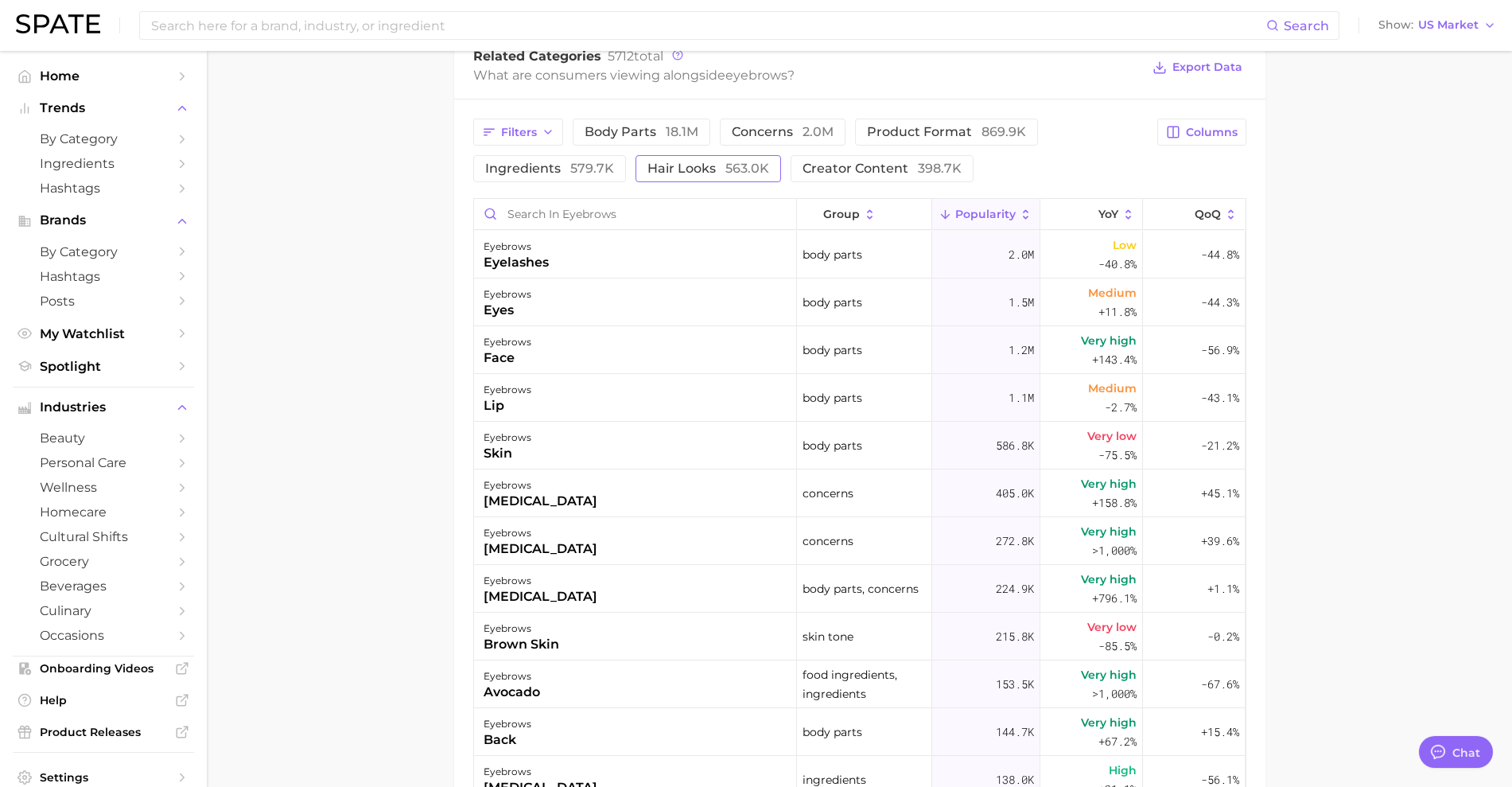
click at [739, 167] on span "563.0k" at bounding box center [747, 168] width 44 height 15
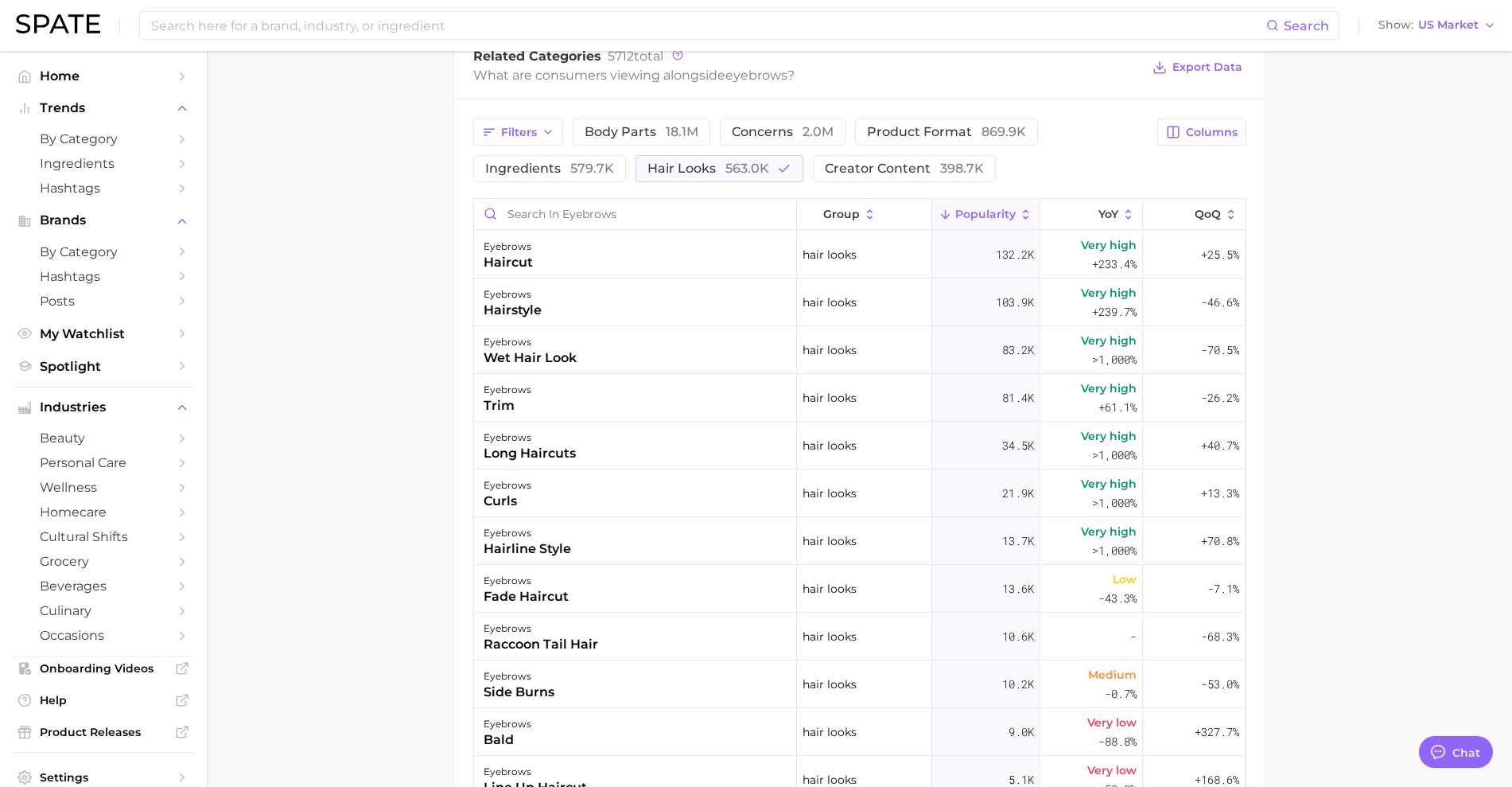
scroll to position [398, 0]
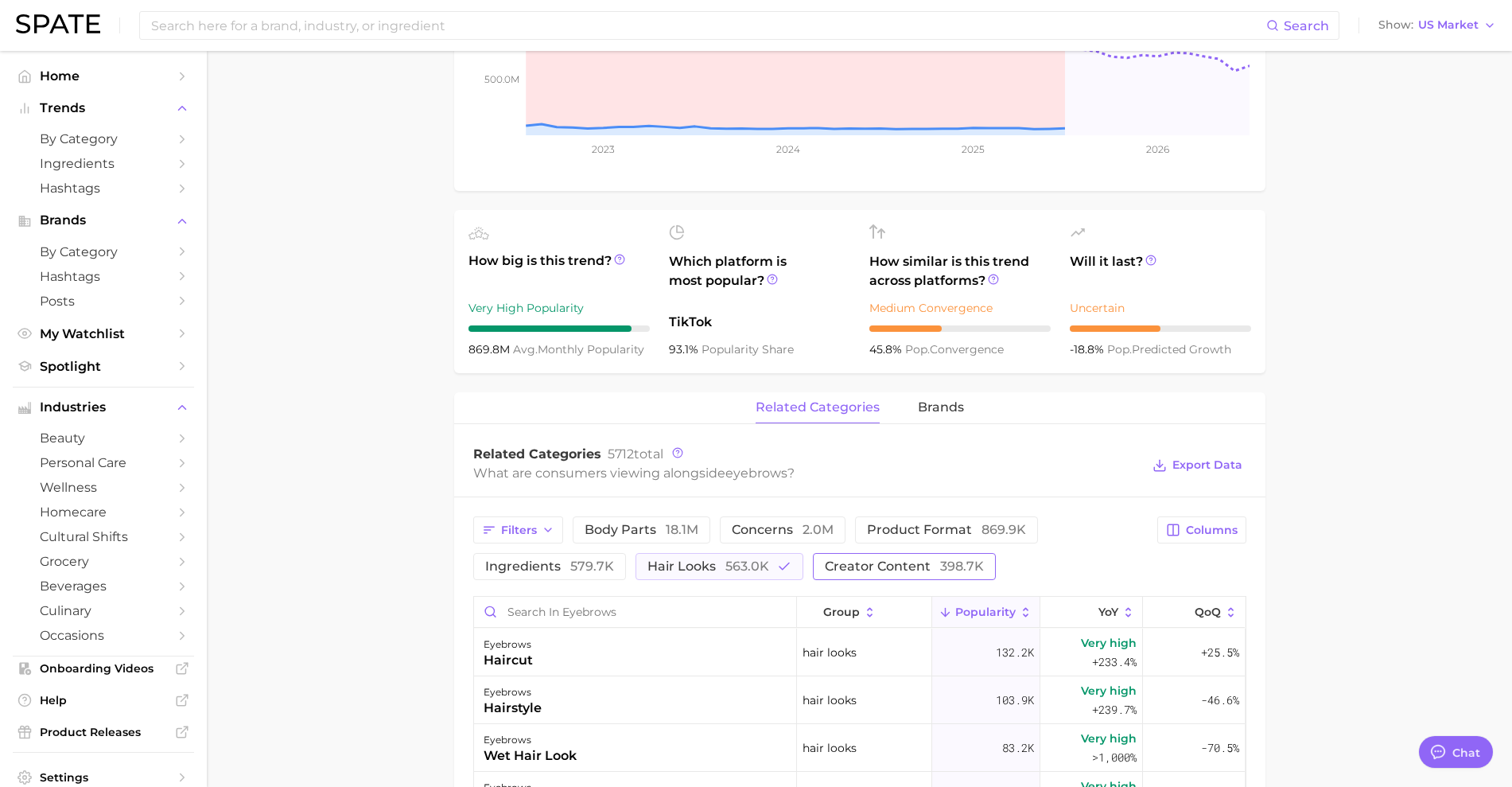
click at [864, 561] on span "creator content 398.7k" at bounding box center [904, 566] width 159 height 13
click at [761, 567] on span "563.0k" at bounding box center [747, 566] width 44 height 15
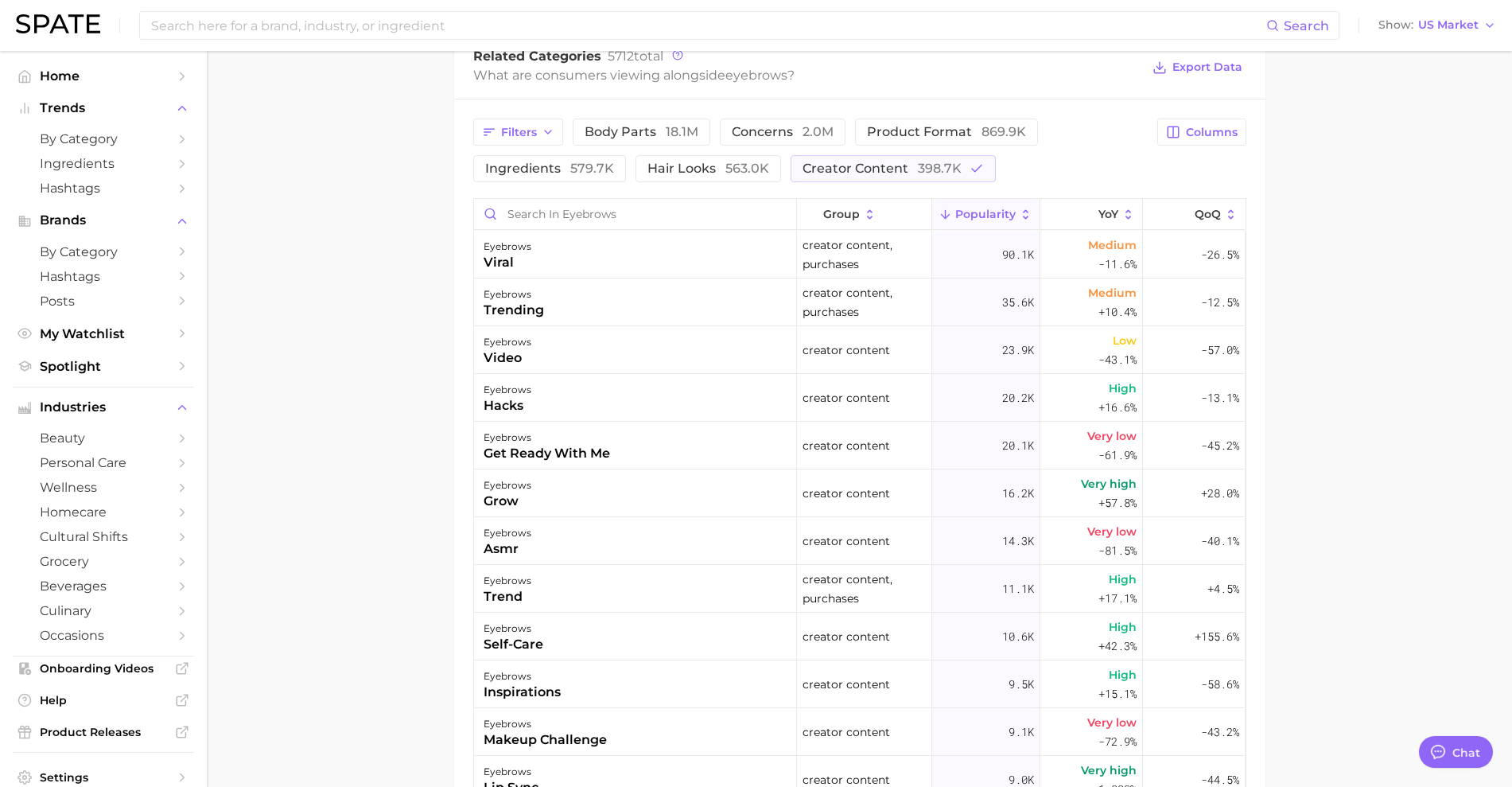
scroll to position [596, 0]
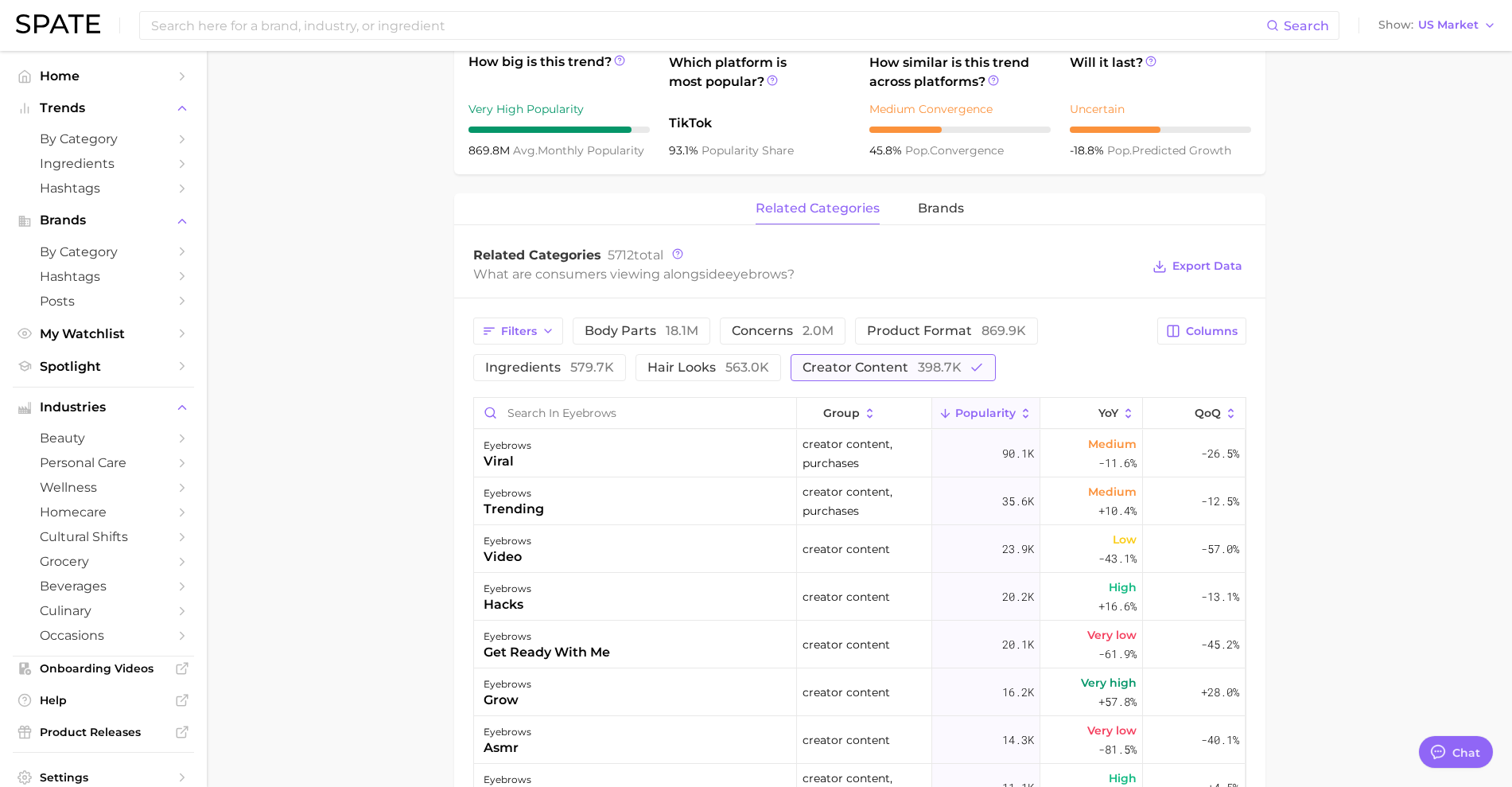
click at [850, 364] on span "creator content 398.7k" at bounding box center [882, 367] width 159 height 13
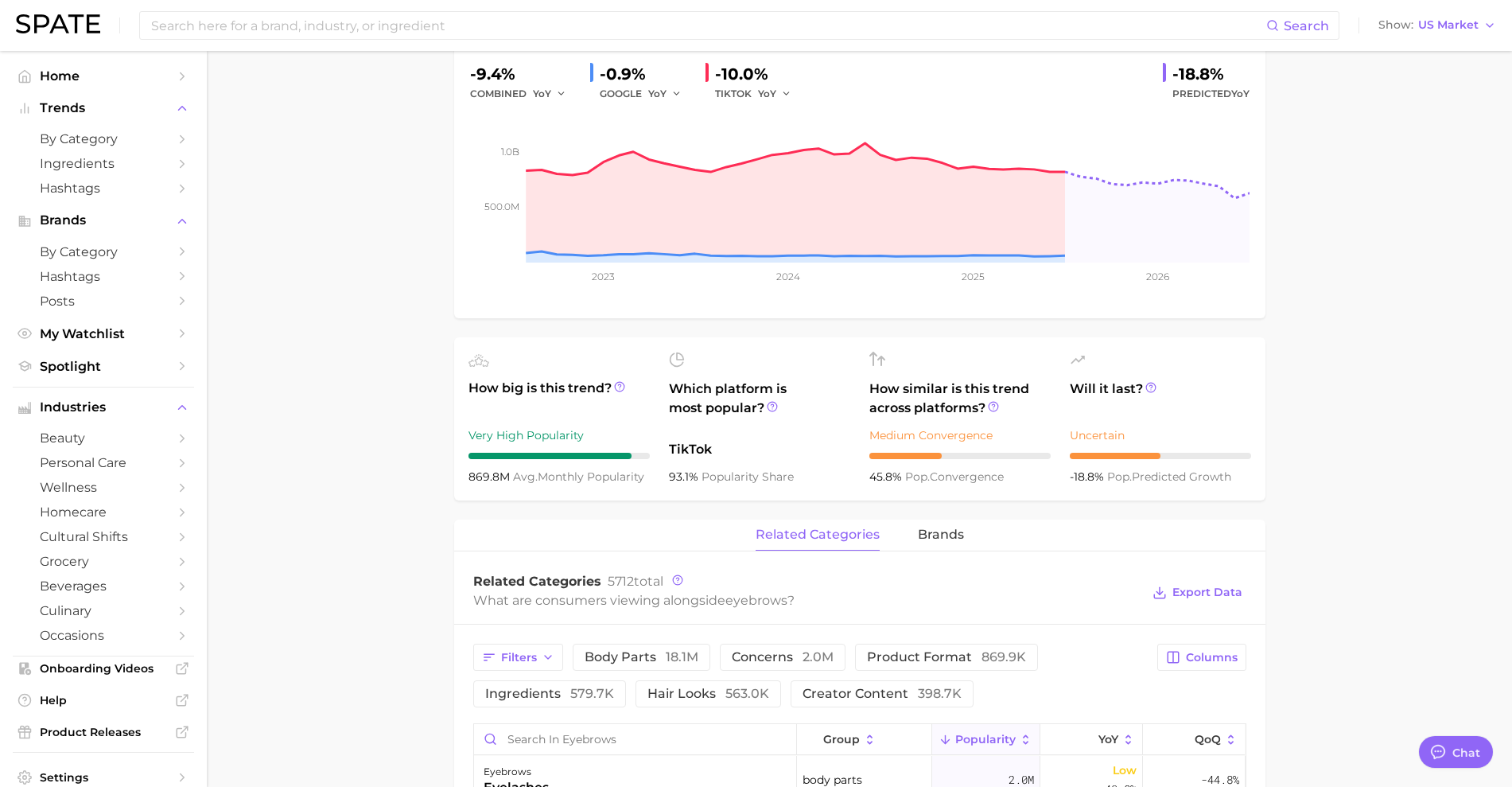
scroll to position [0, 0]
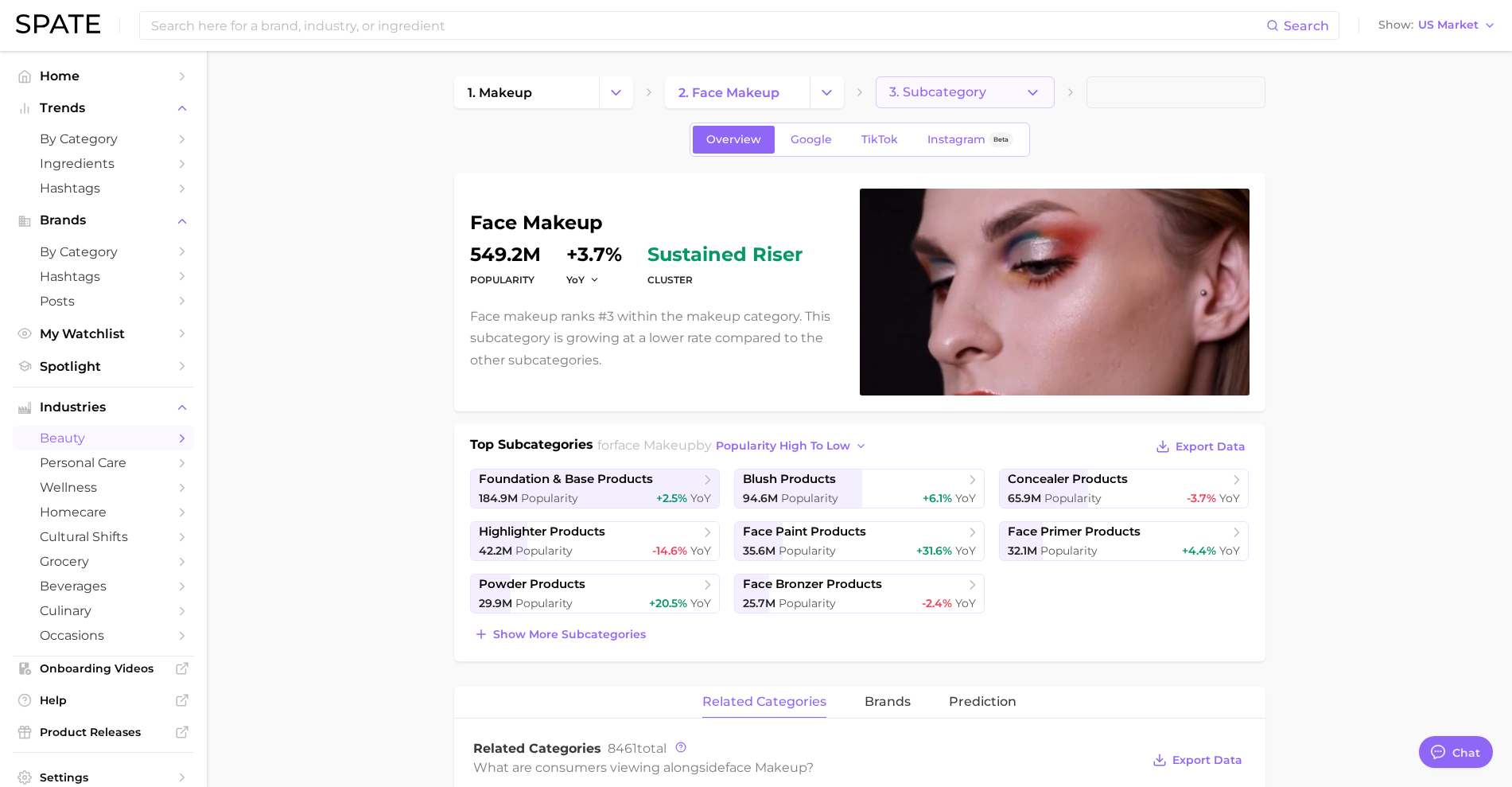
click at [1026, 97] on icon "button" at bounding box center [1033, 92] width 16 height 16
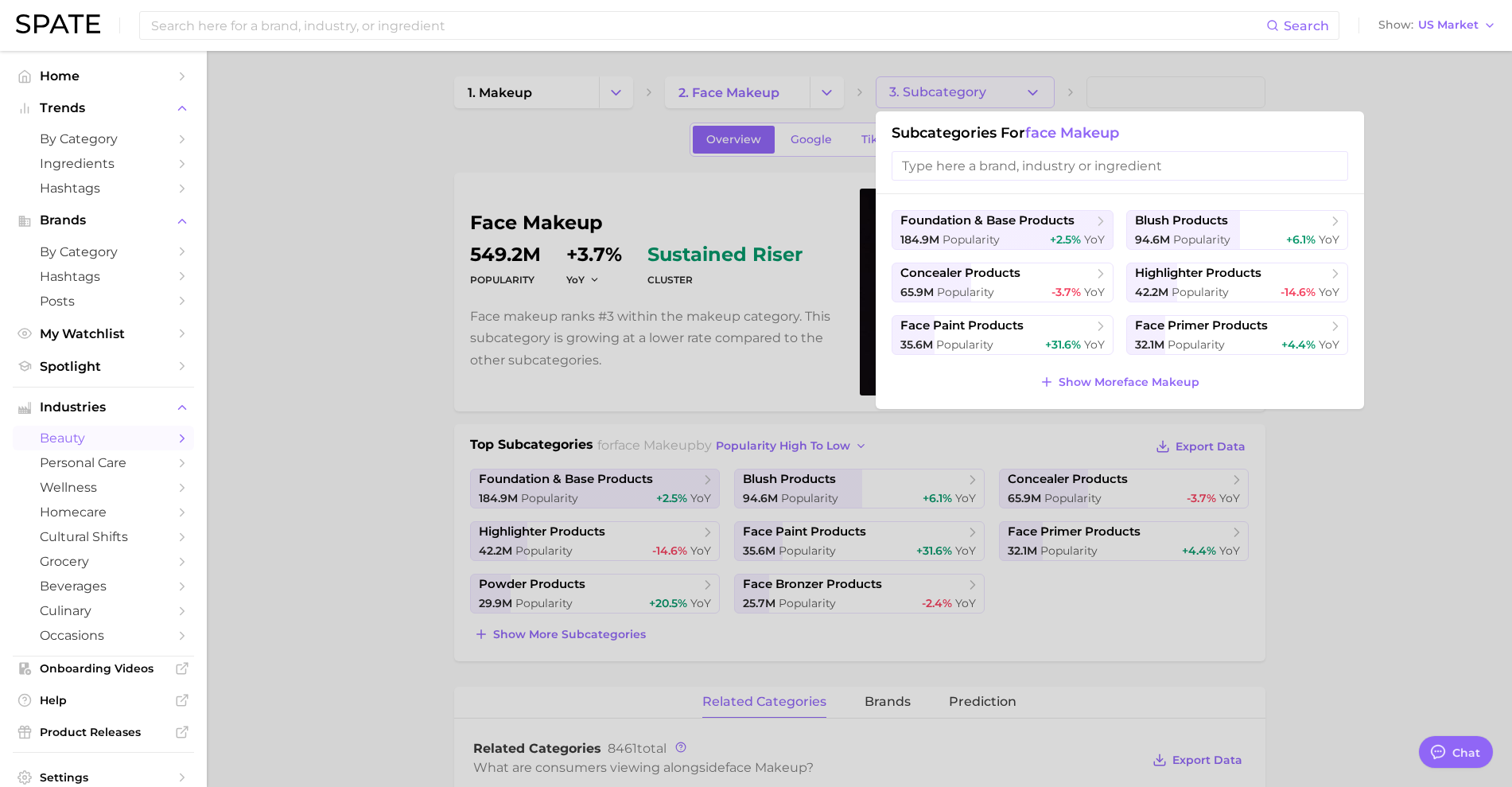
click at [1026, 97] on div at bounding box center [756, 393] width 1512 height 787
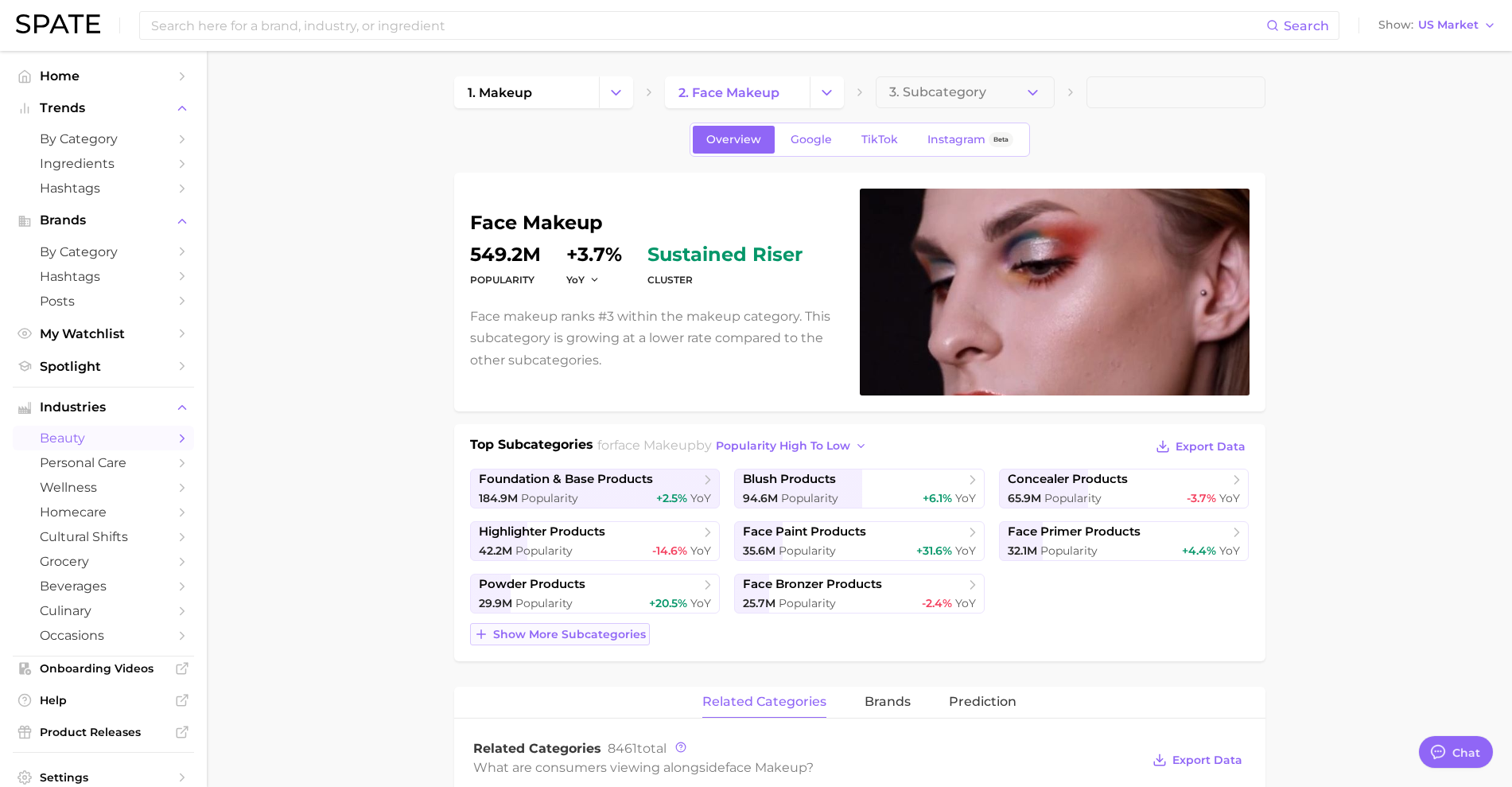
click at [551, 631] on span "Show more subcategories" at bounding box center [570, 634] width 153 height 14
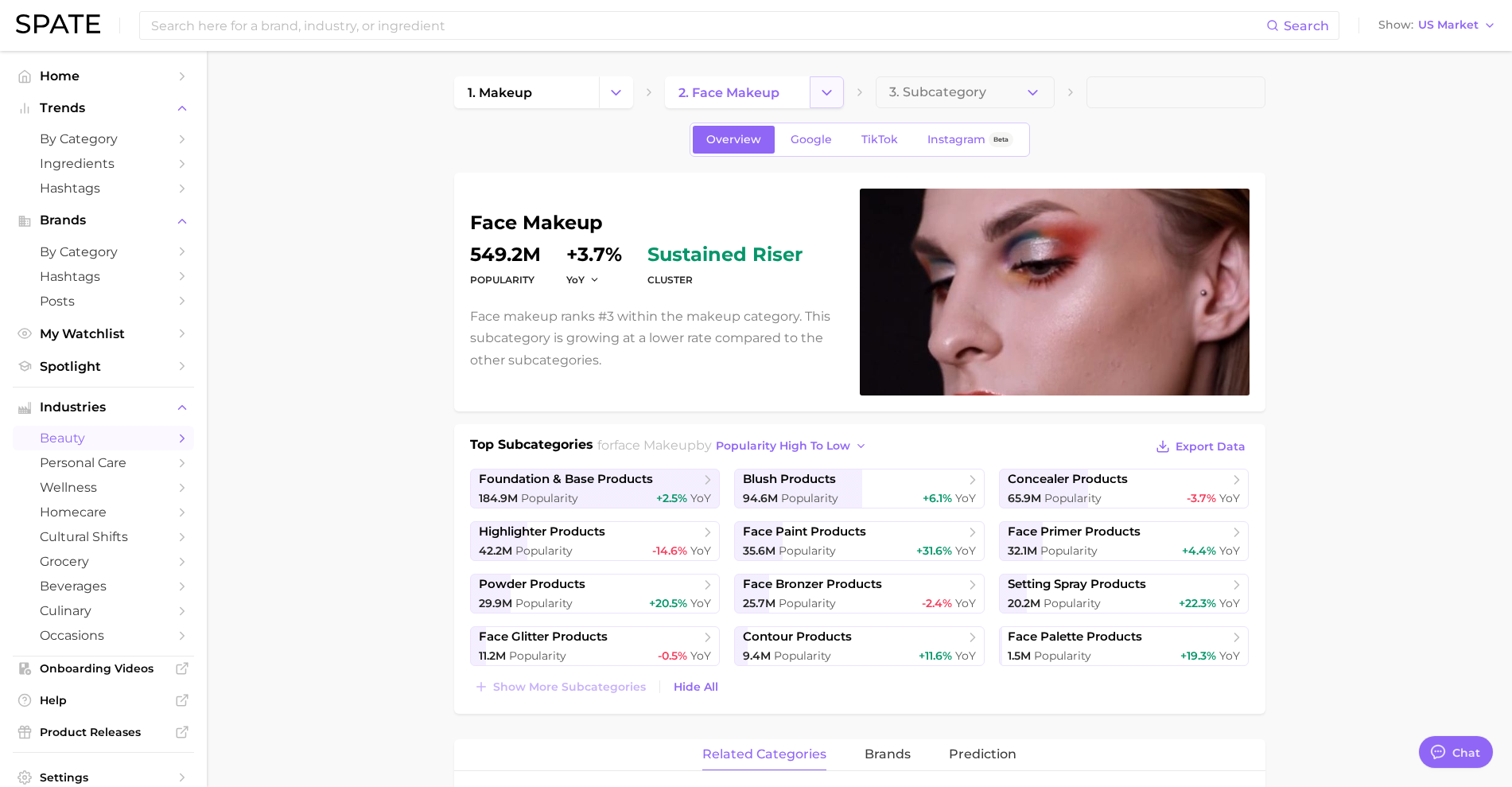
click at [829, 101] on button "Change Category" at bounding box center [827, 92] width 34 height 32
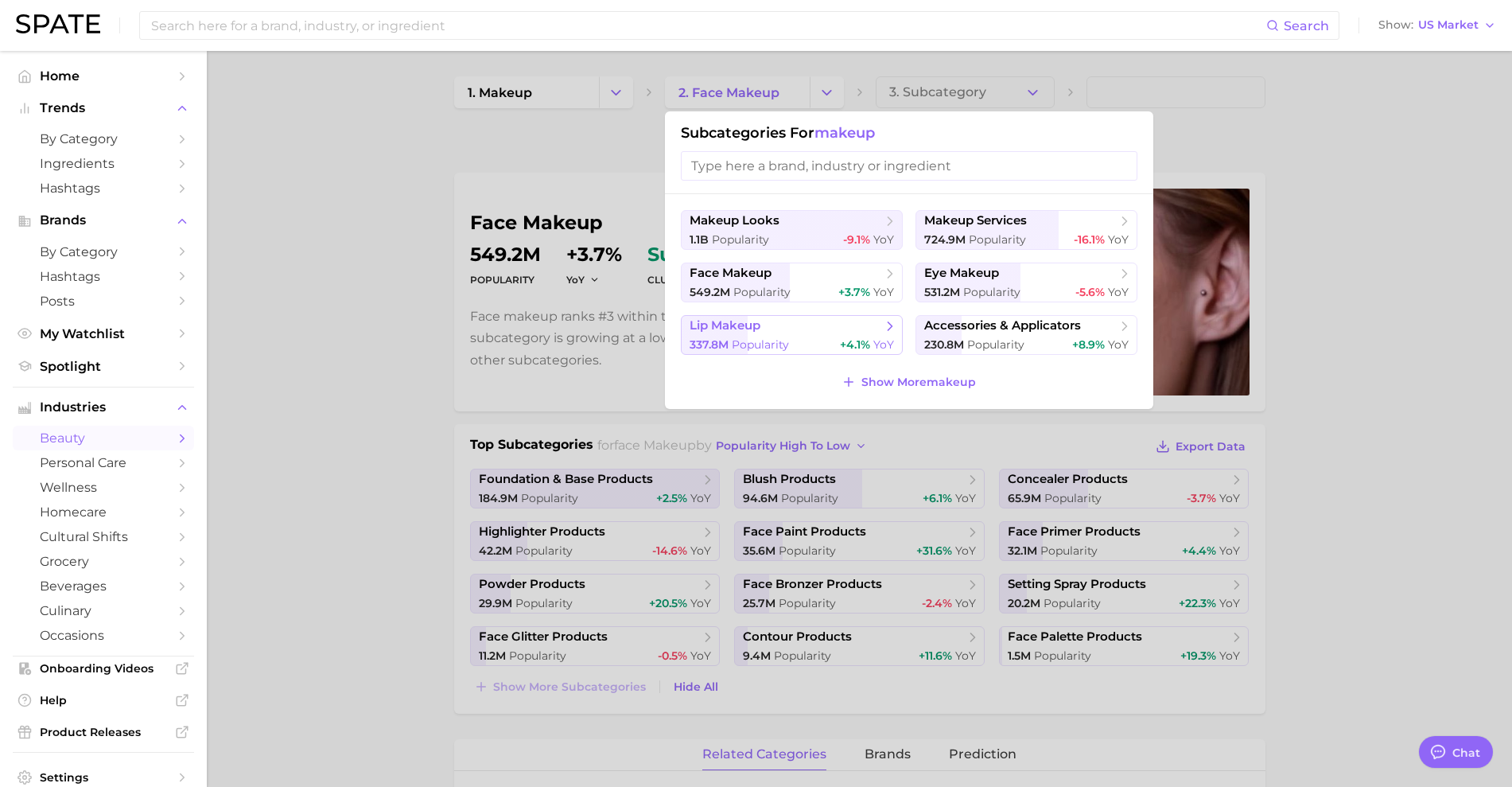
click at [816, 331] on span "lip makeup" at bounding box center [787, 326] width 194 height 15
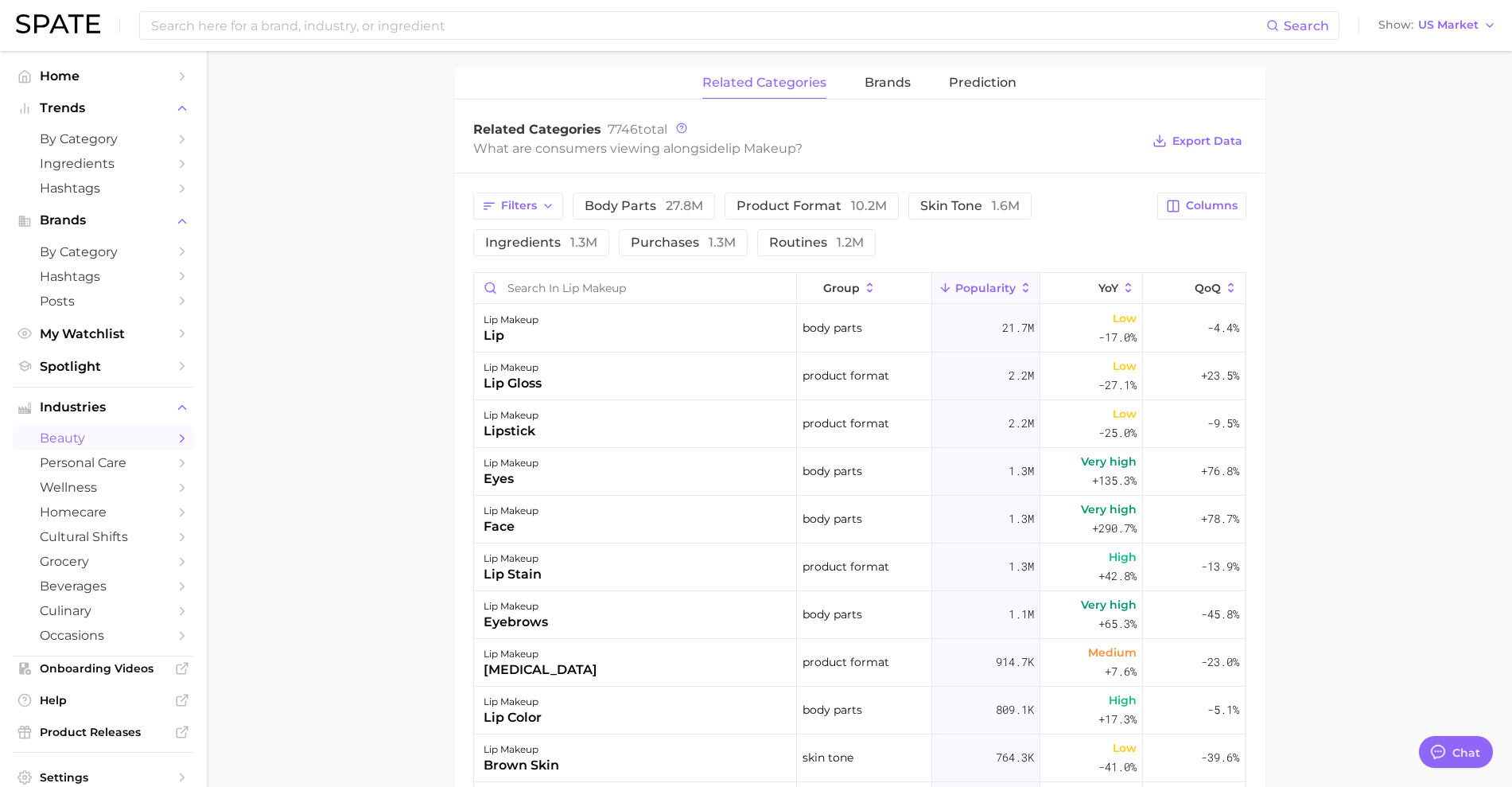
scroll to position [398, 0]
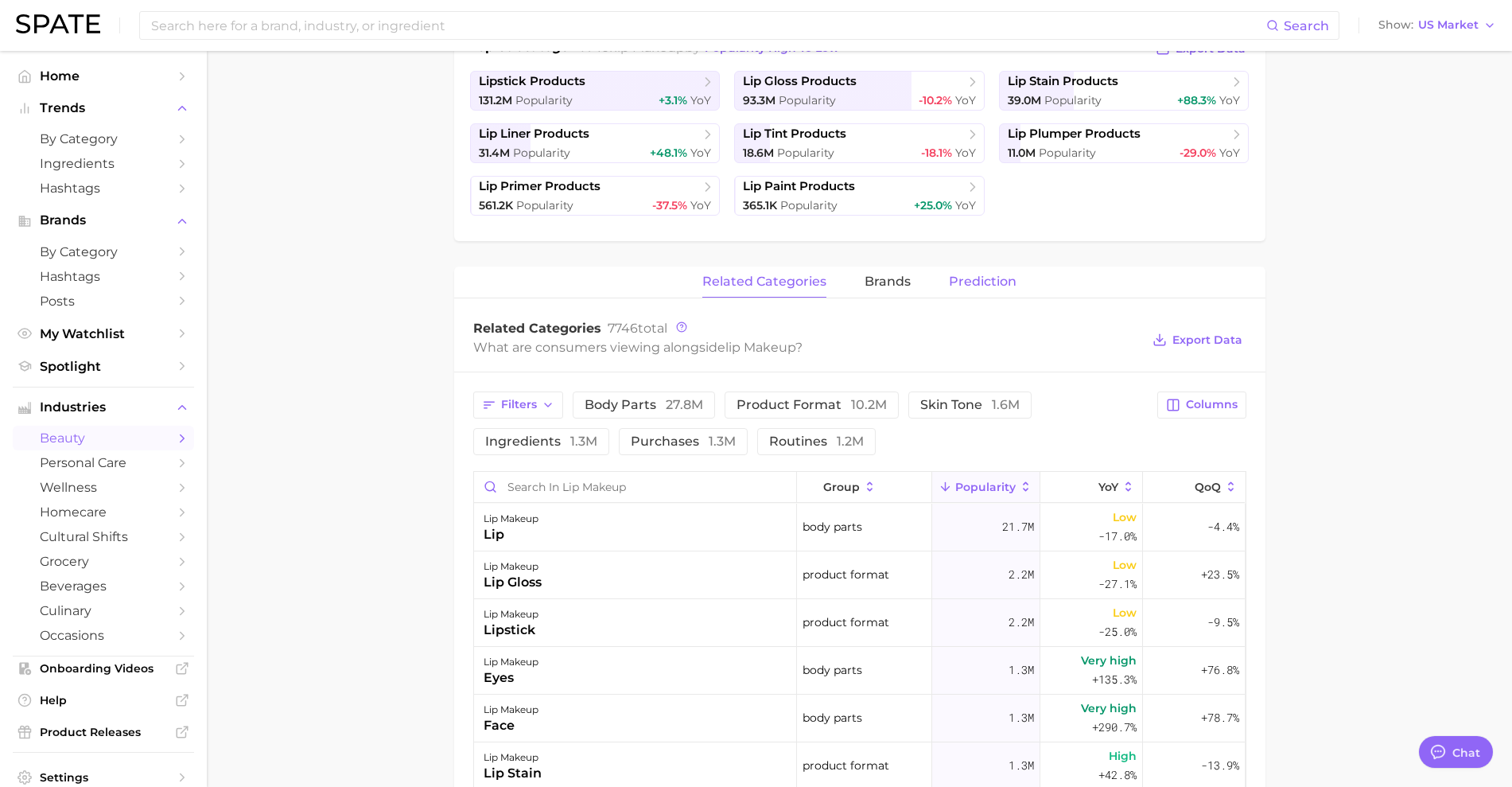
click at [995, 279] on span "Prediction" at bounding box center [983, 282] width 68 height 15
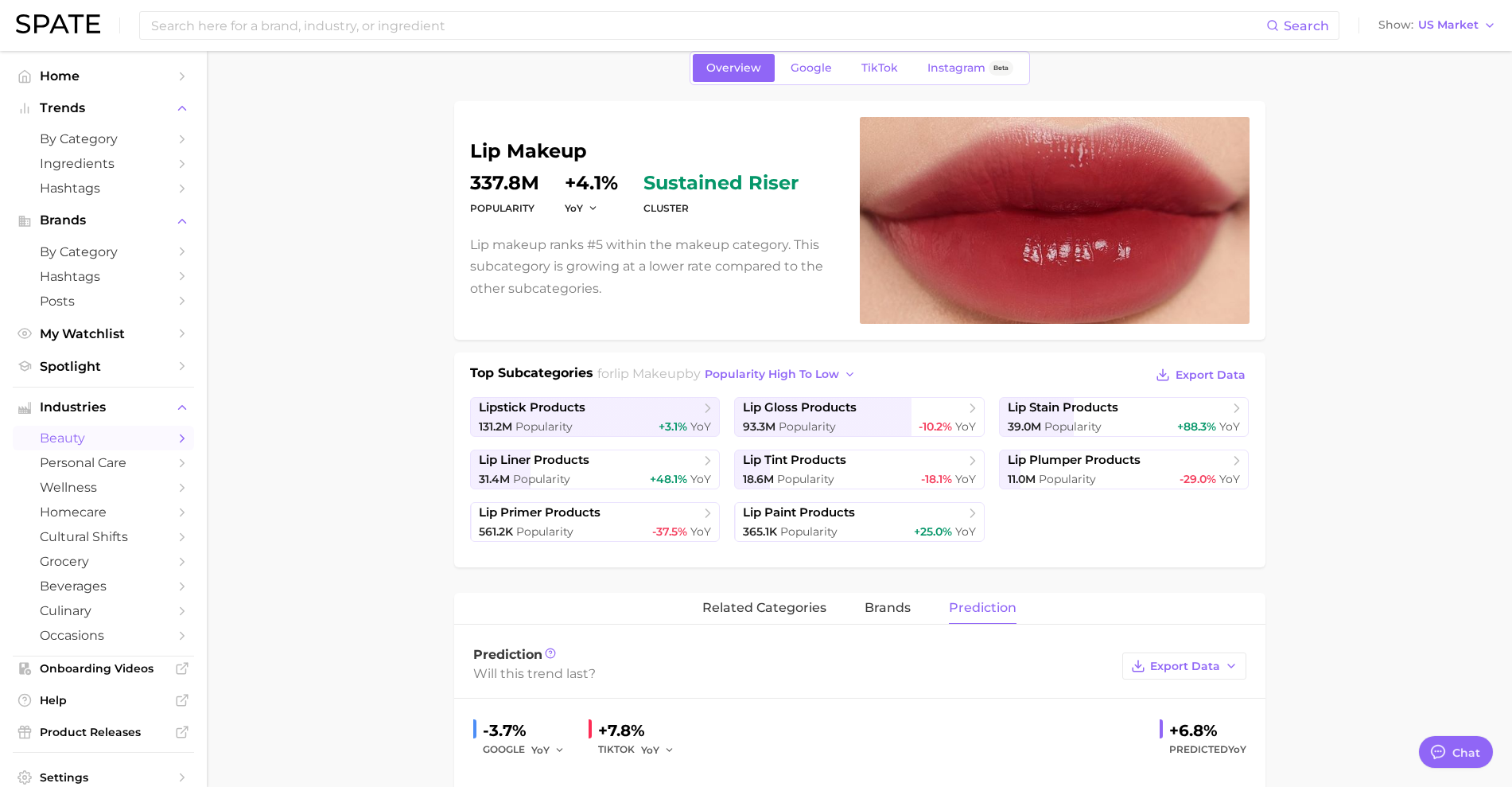
scroll to position [0, 0]
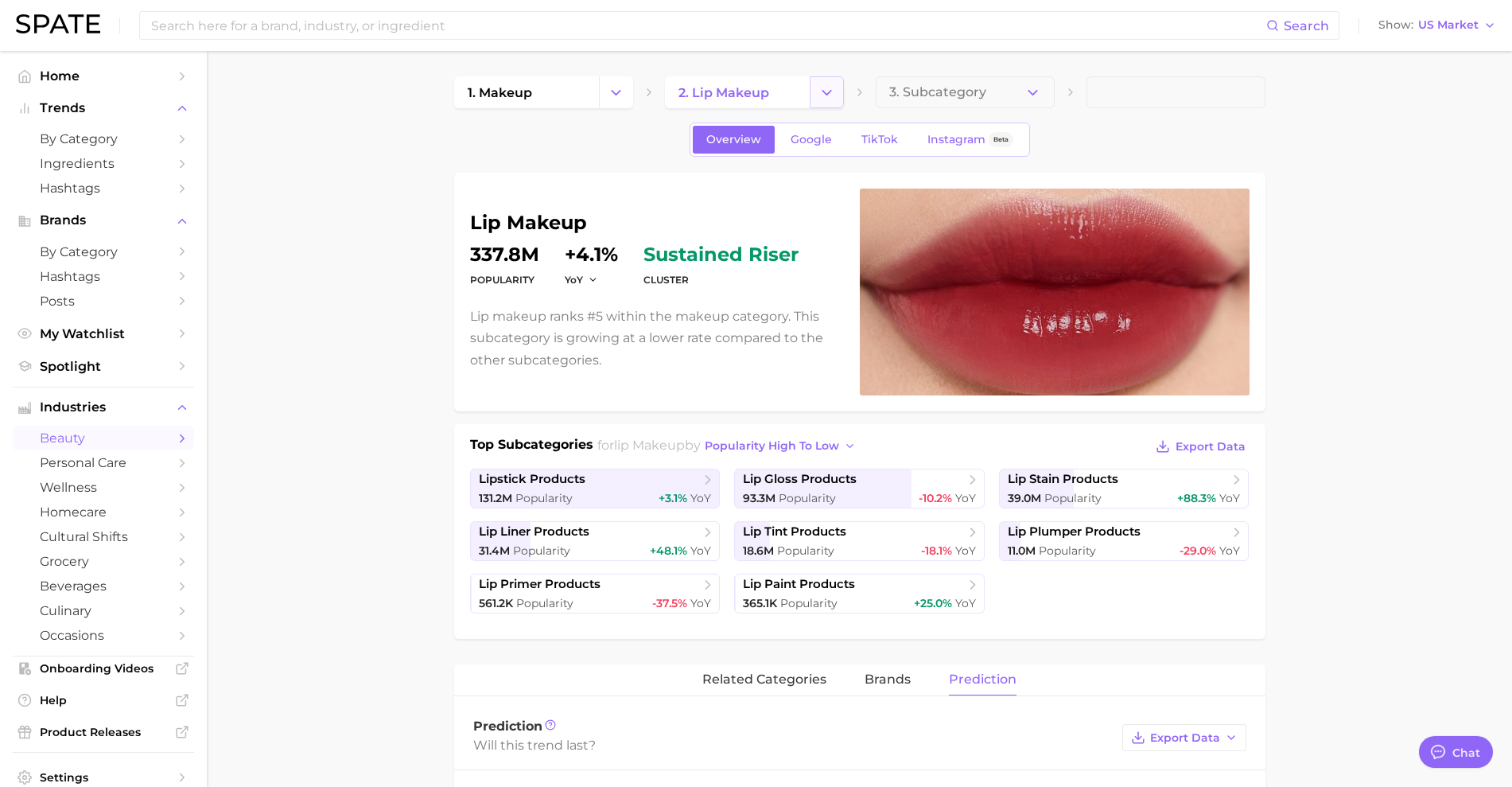
click at [821, 101] on button "Change Category" at bounding box center [827, 92] width 34 height 32
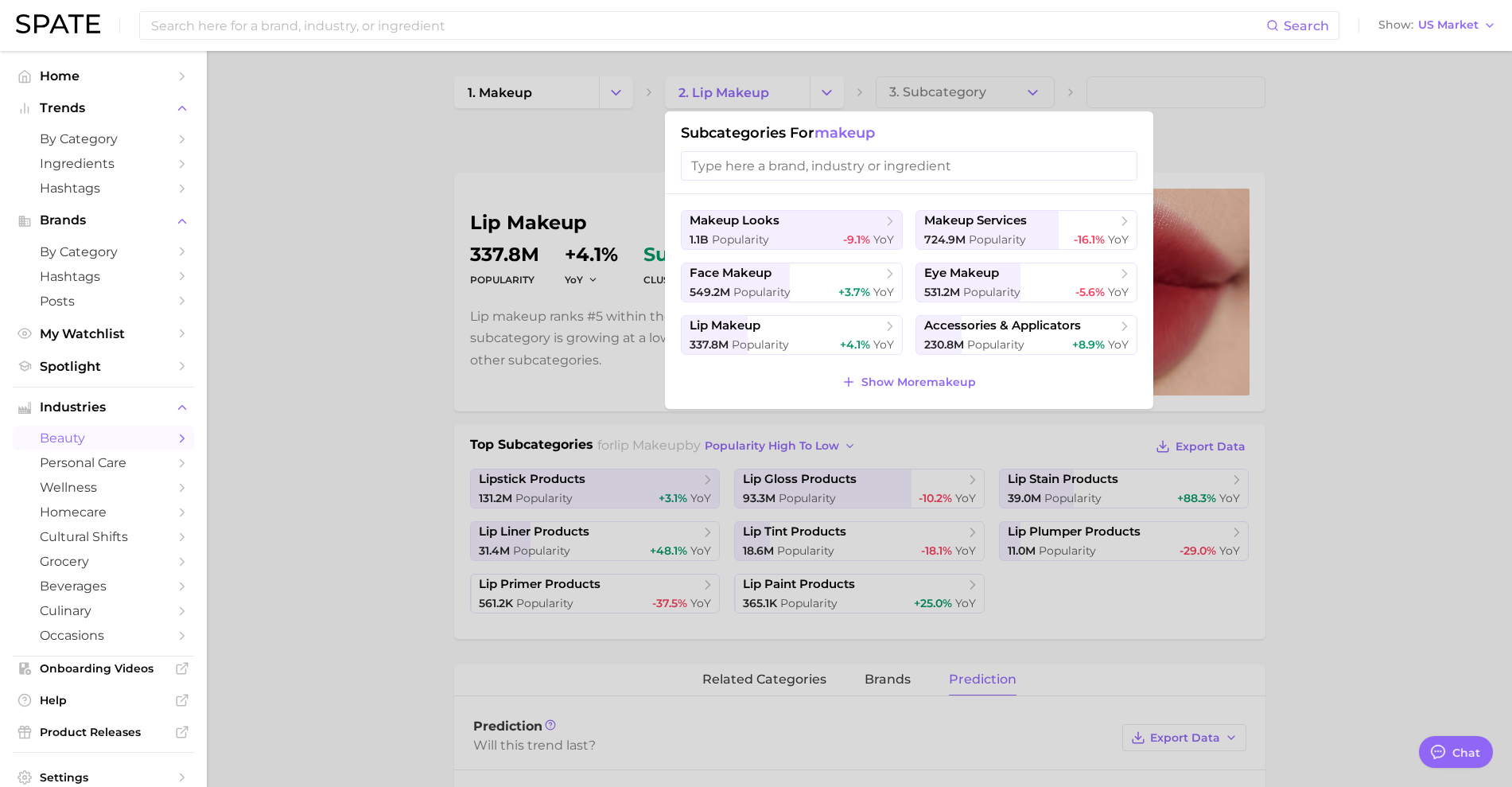
click at [616, 103] on div at bounding box center [756, 393] width 1512 height 787
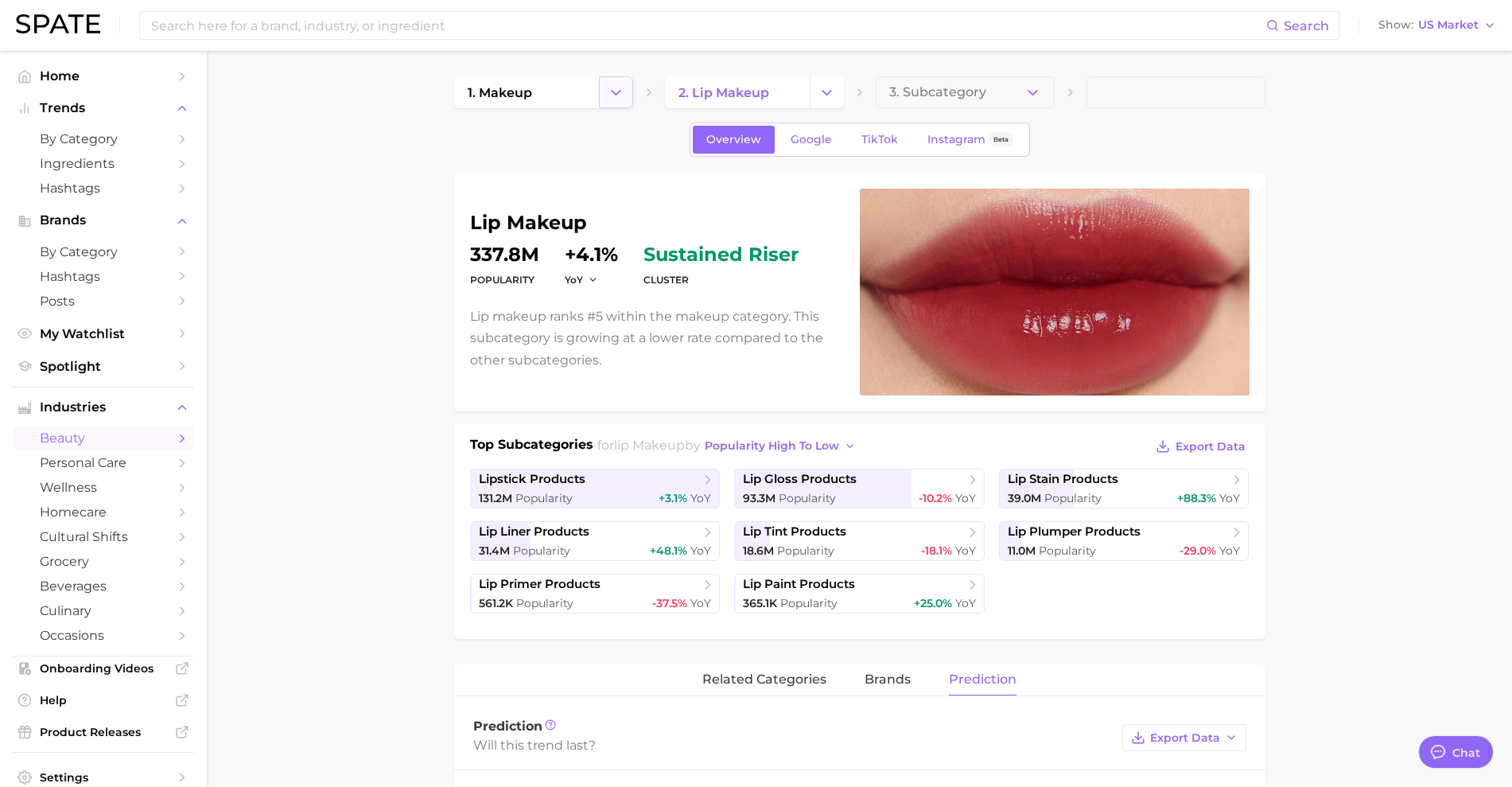
click at [625, 90] on button "Change Category" at bounding box center [616, 92] width 34 height 32
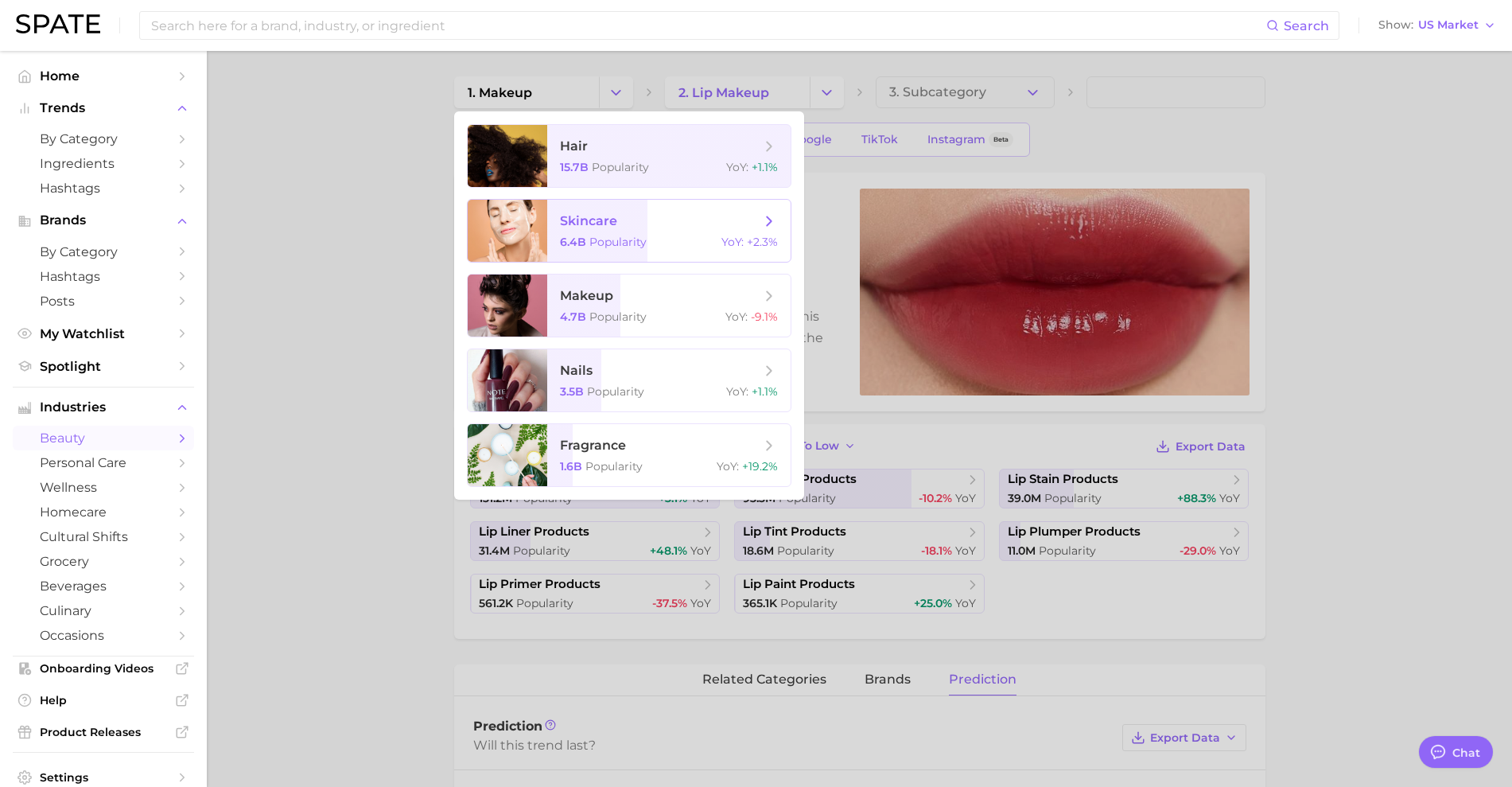
click at [603, 218] on span "skincare" at bounding box center [589, 221] width 57 height 15
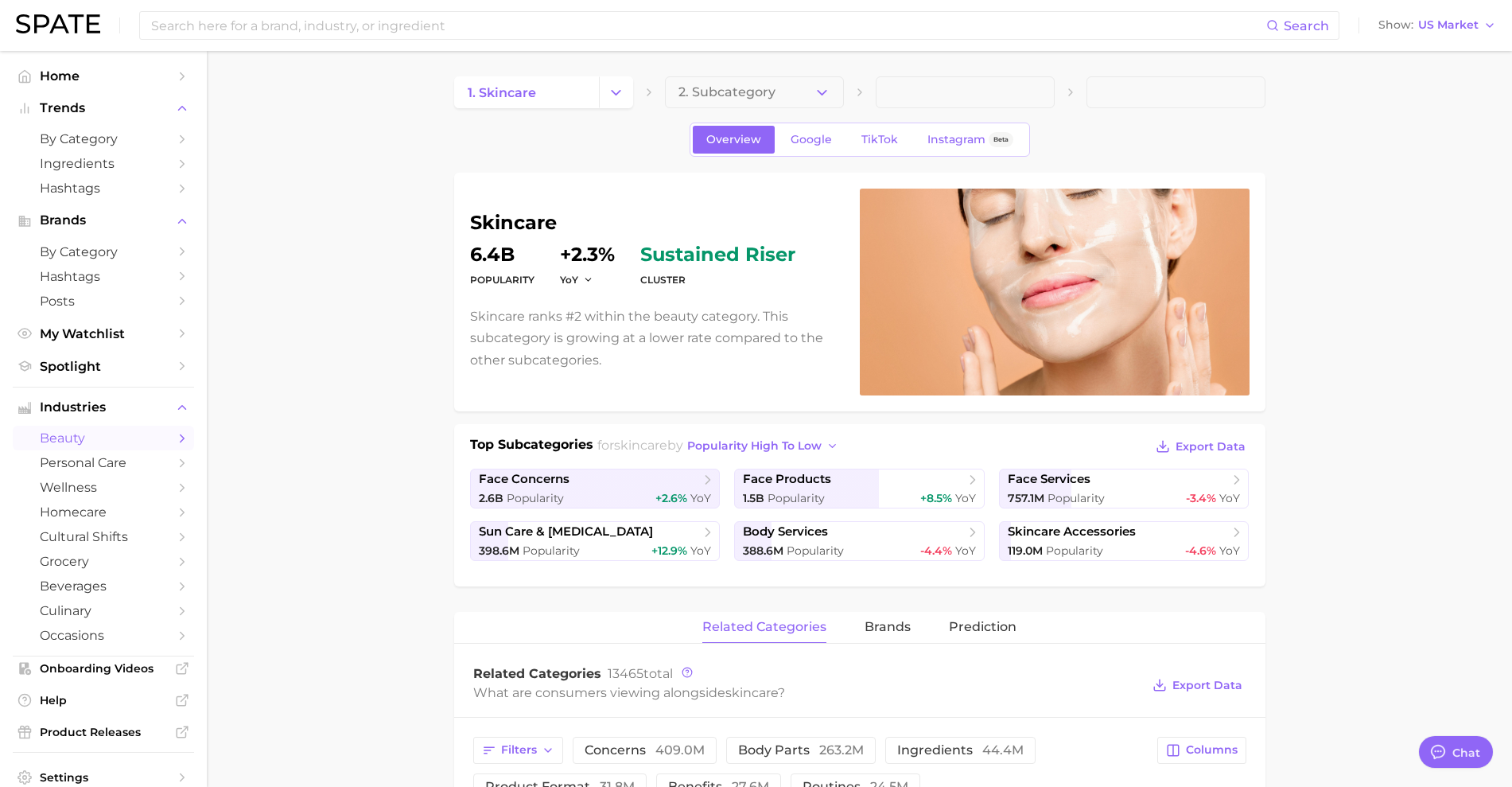
click at [801, 85] on button "2. Subcategory" at bounding box center [754, 92] width 179 height 32
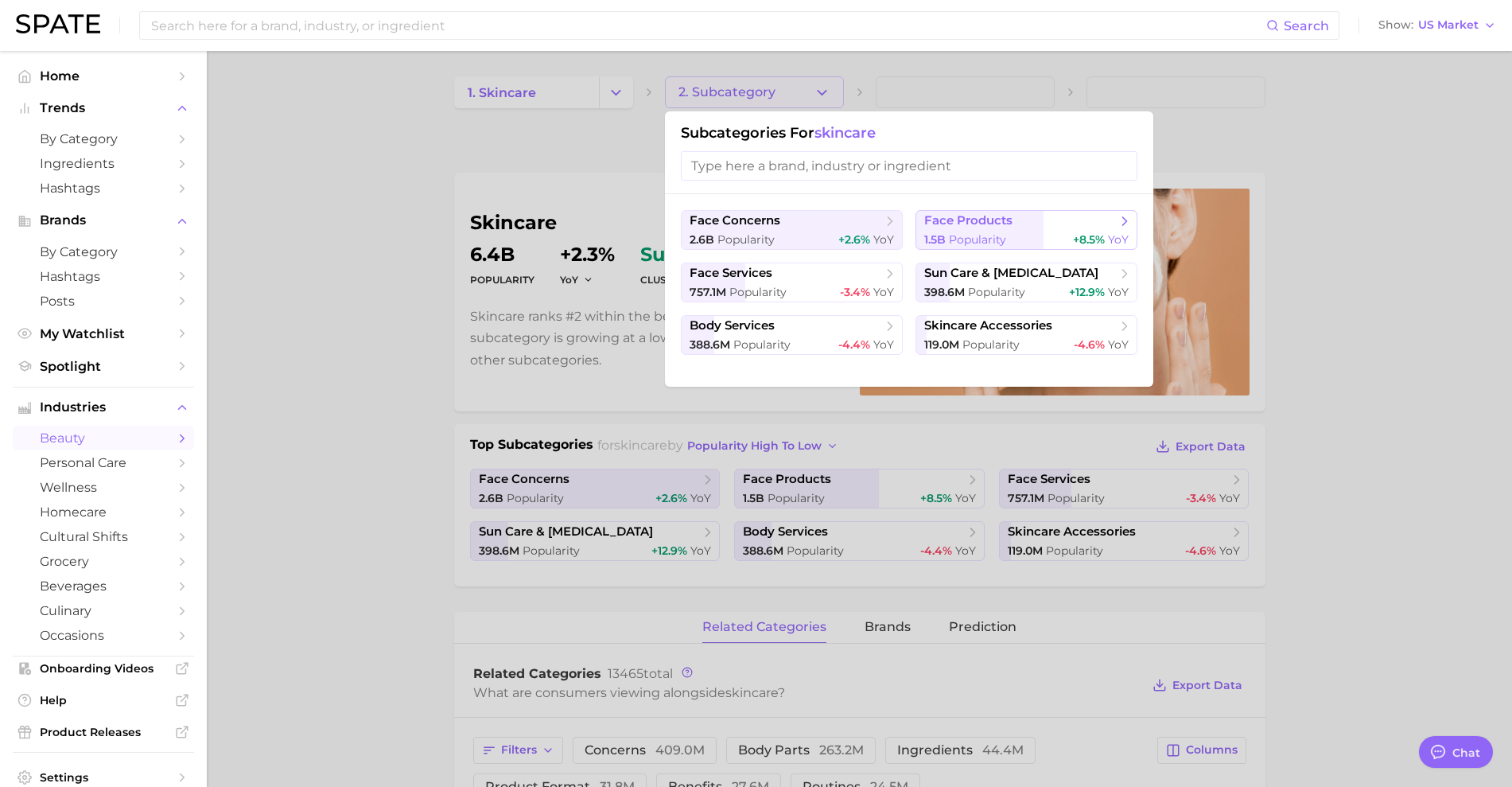
click at [980, 228] on button "face products 1.5b Popularity +8.5% YoY" at bounding box center [1026, 229] width 222 height 40
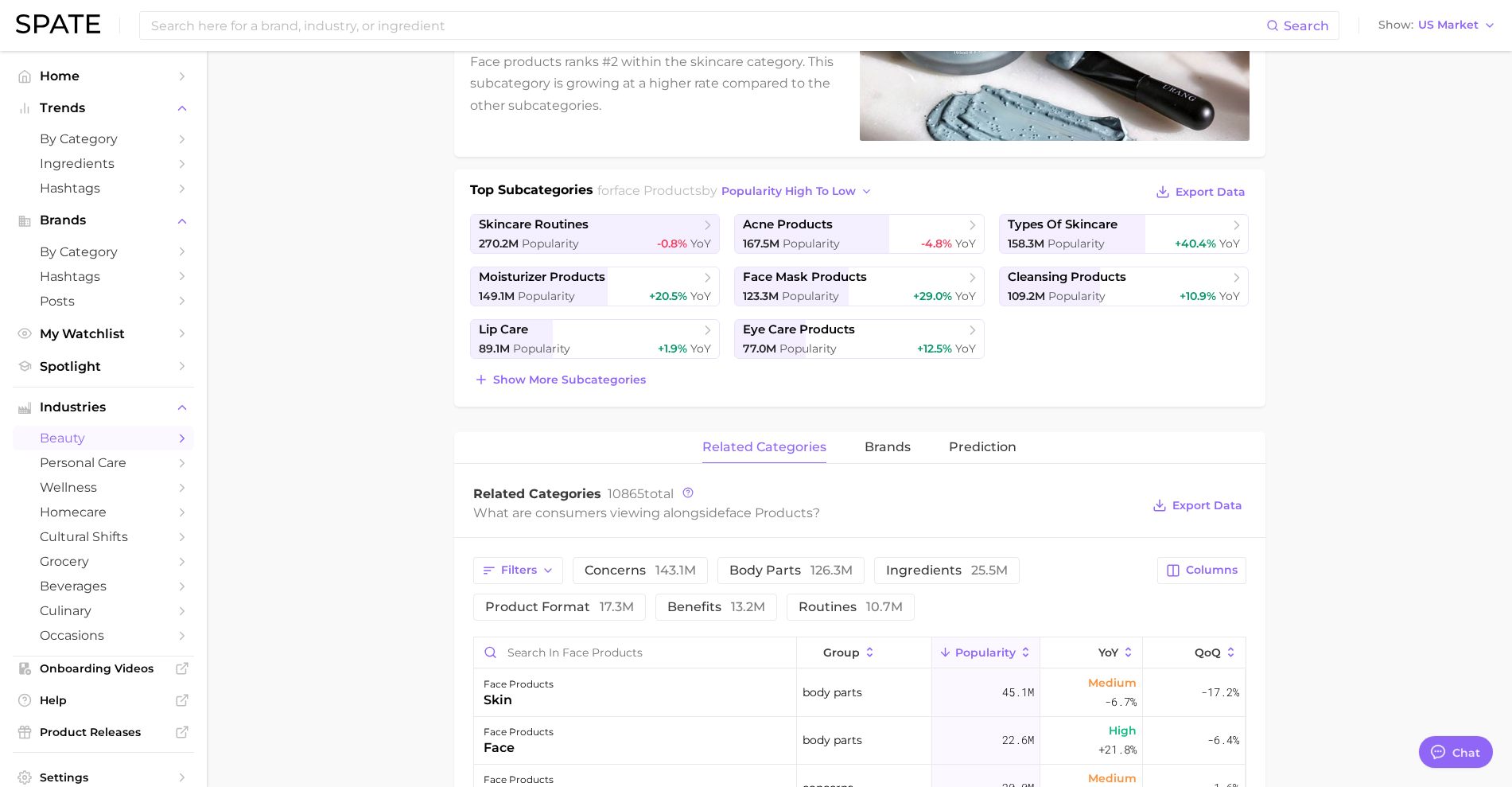
scroll to position [198, 0]
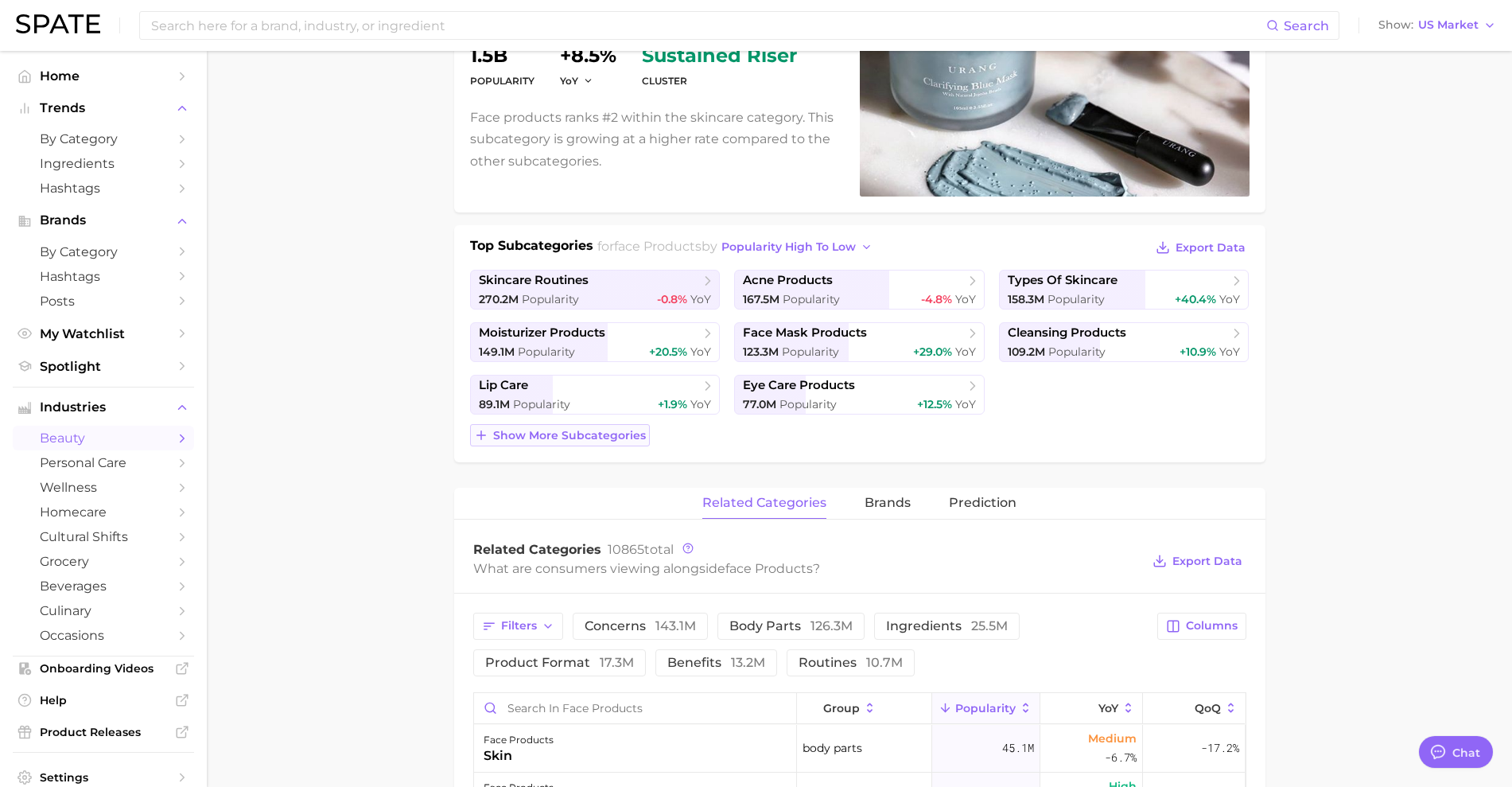
click at [606, 429] on span "Show more subcategories" at bounding box center [570, 436] width 153 height 14
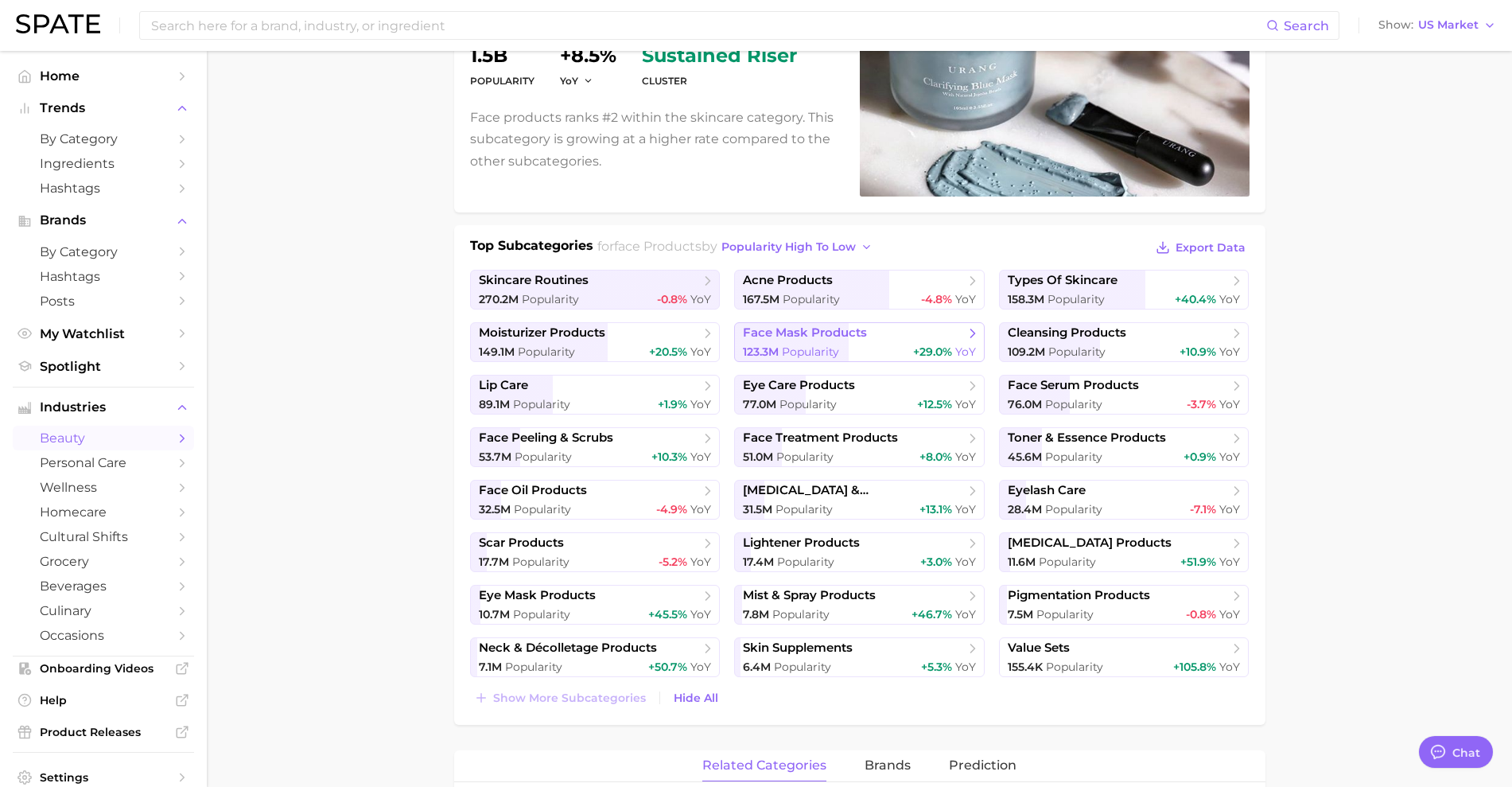
click at [925, 343] on link "face mask products 123.3m Popularity +29.0% YoY" at bounding box center [860, 342] width 251 height 40
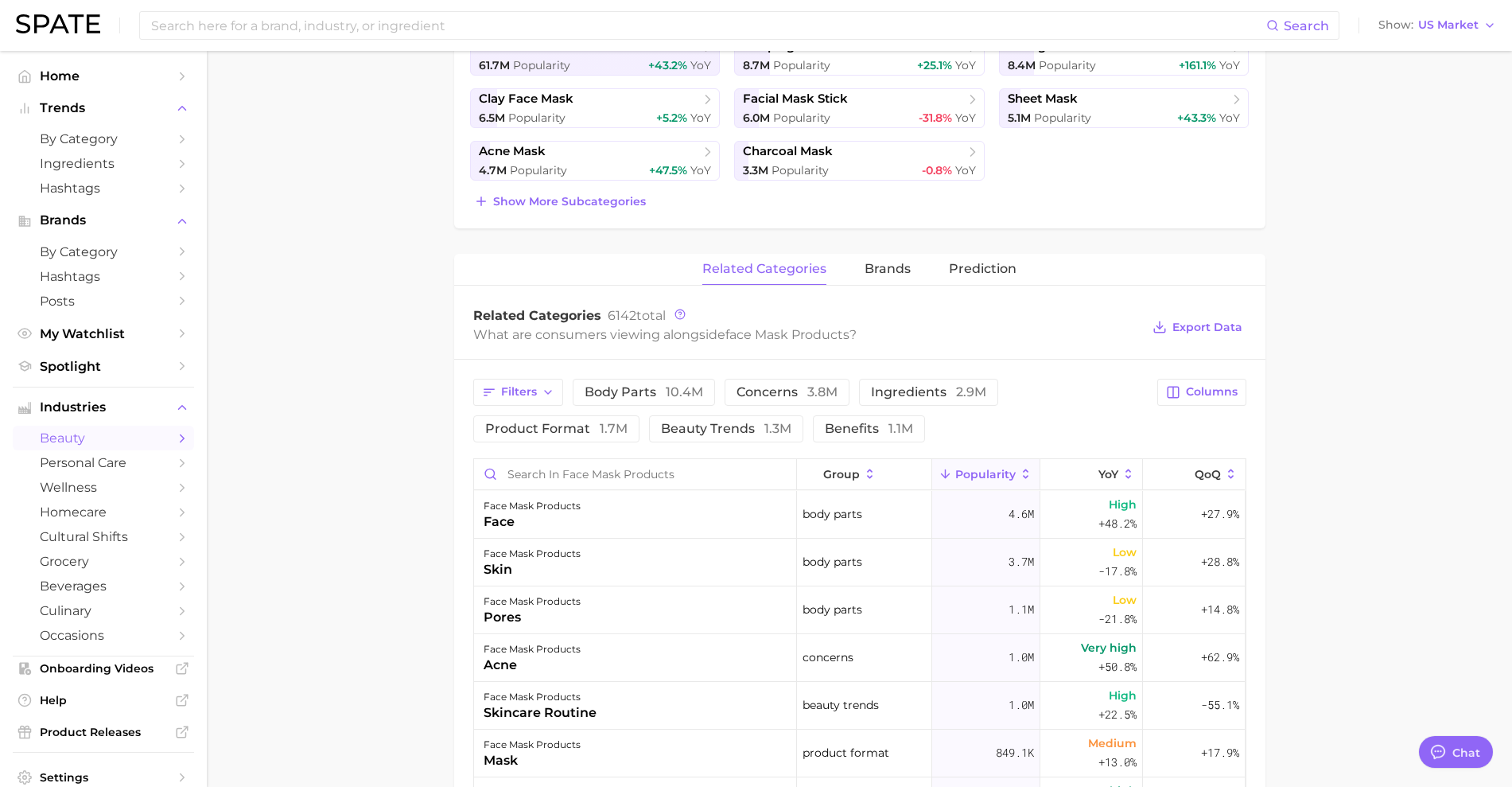
scroll to position [596, 0]
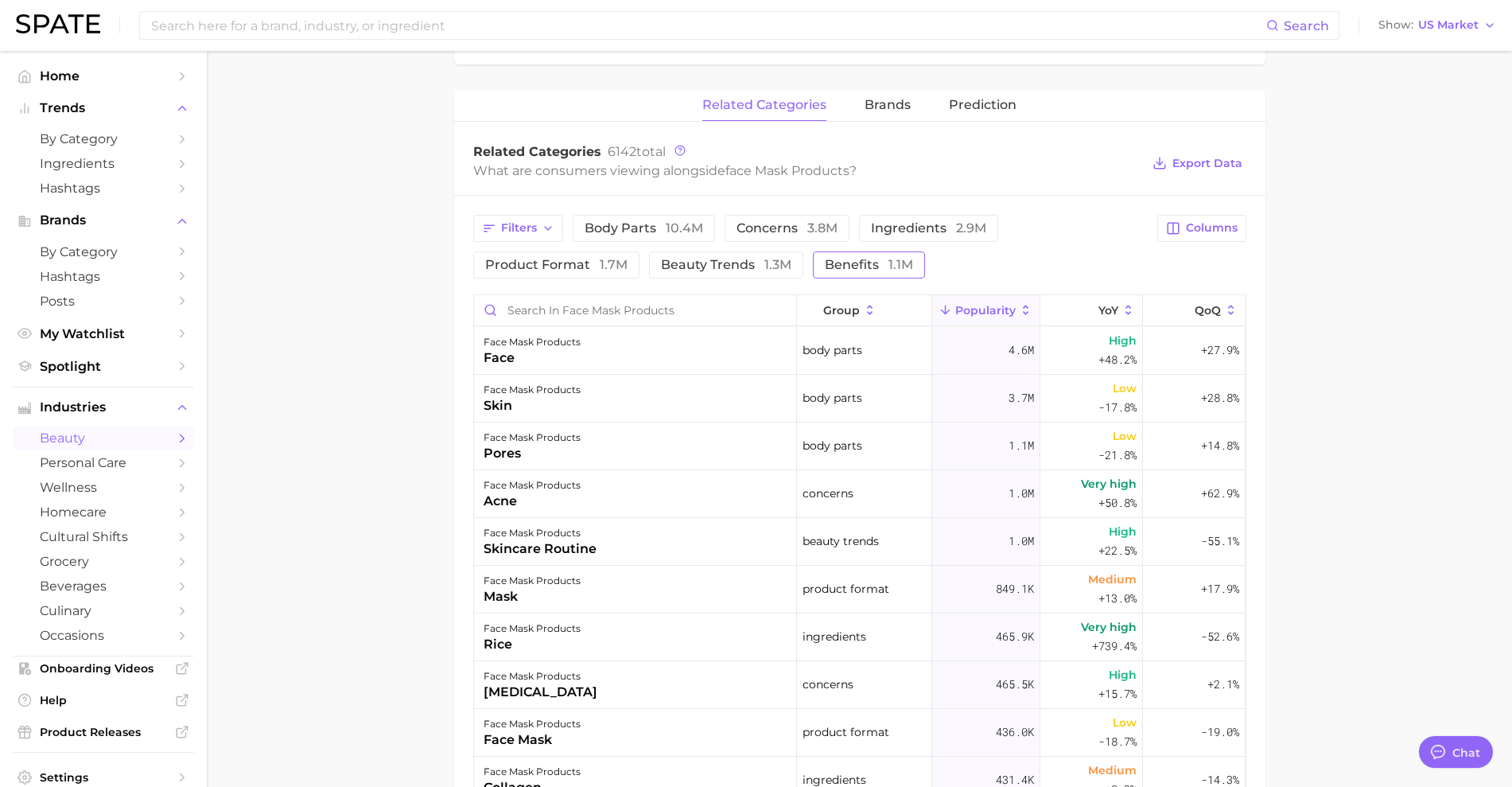
click at [838, 266] on span "benefits 1.1m" at bounding box center [868, 264] width 88 height 13
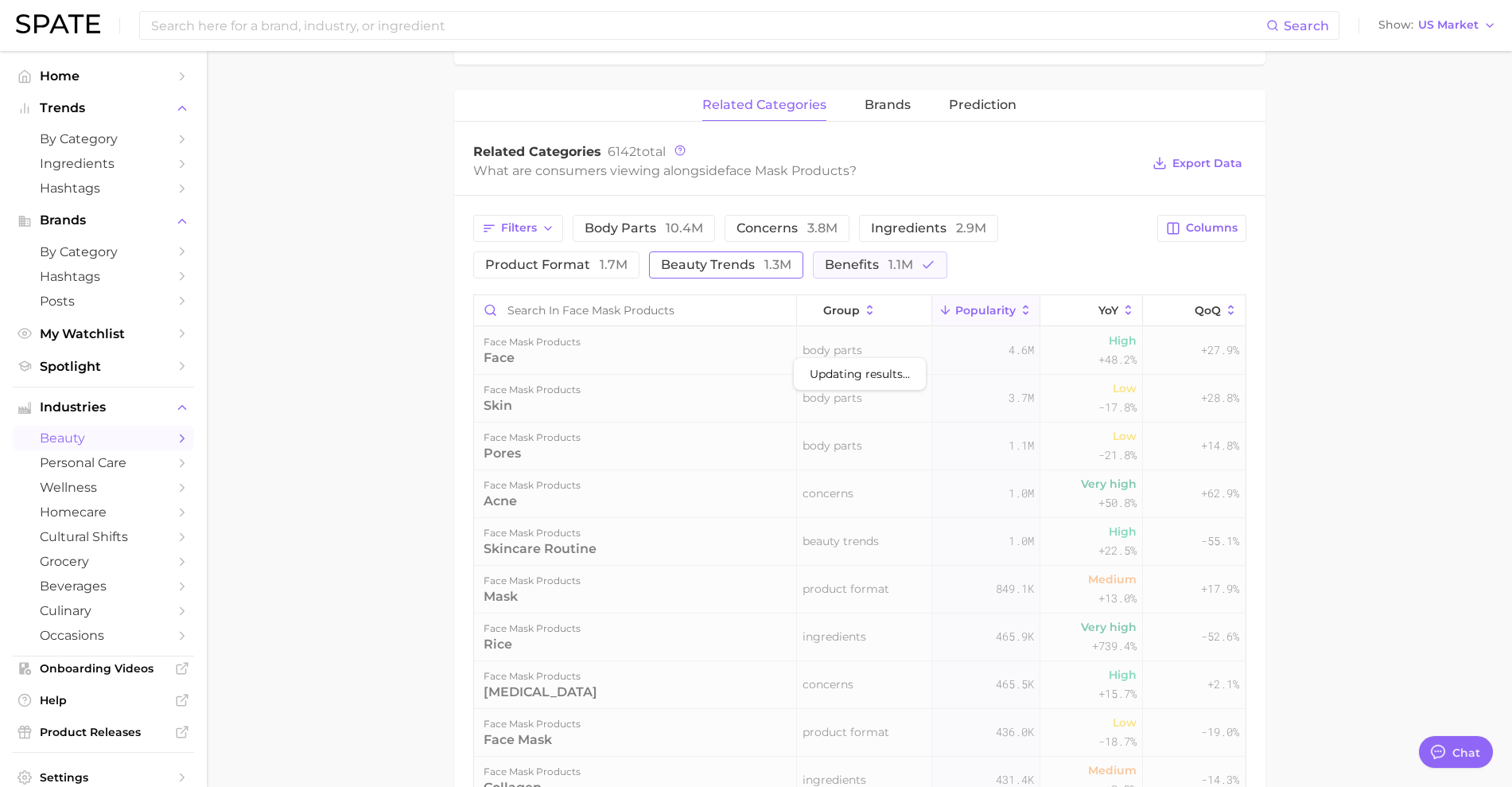
click at [788, 270] on button "beauty trends 1.3m" at bounding box center [726, 265] width 154 height 27
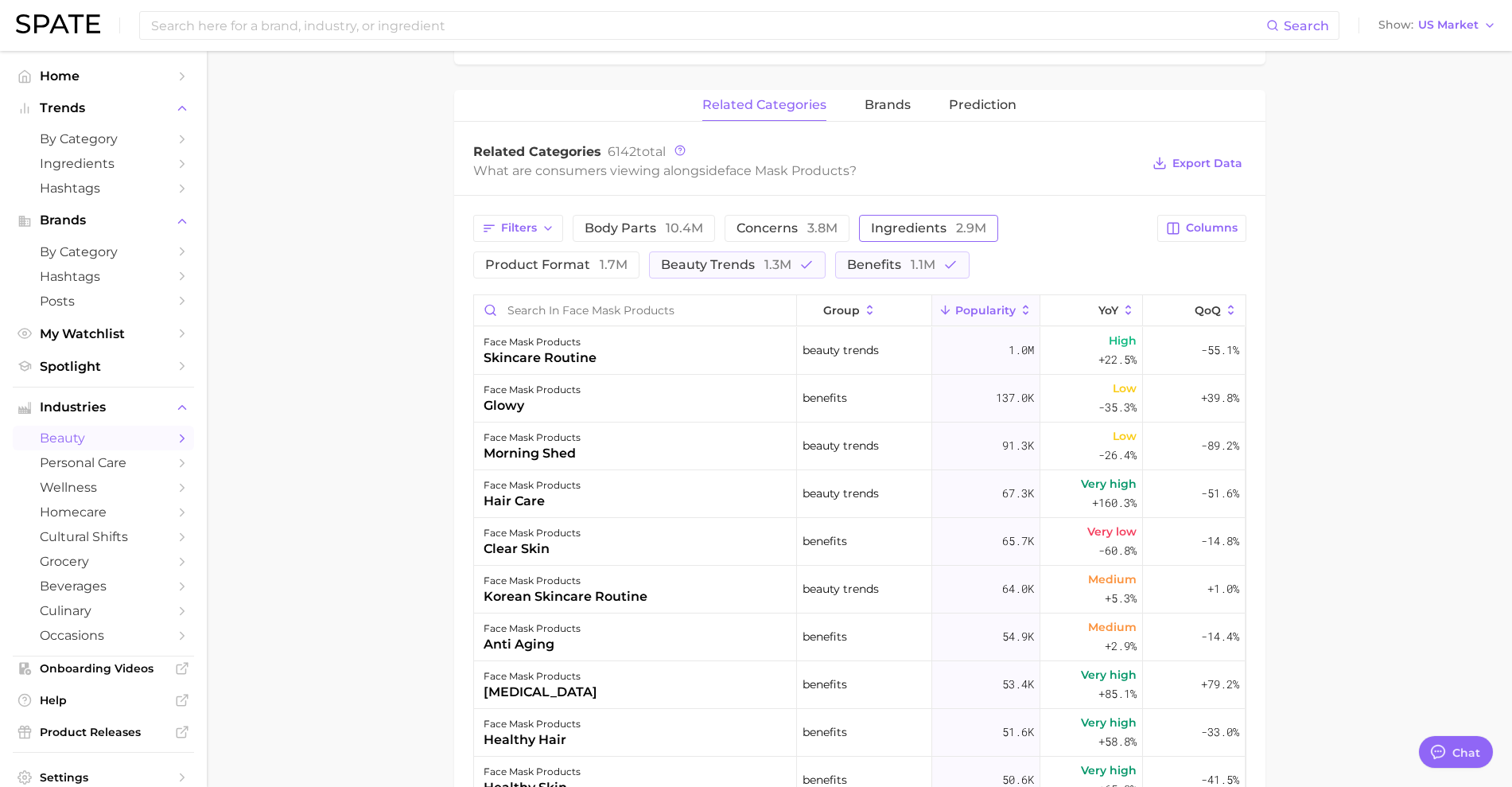
click at [961, 231] on span "2.9m" at bounding box center [971, 228] width 30 height 15
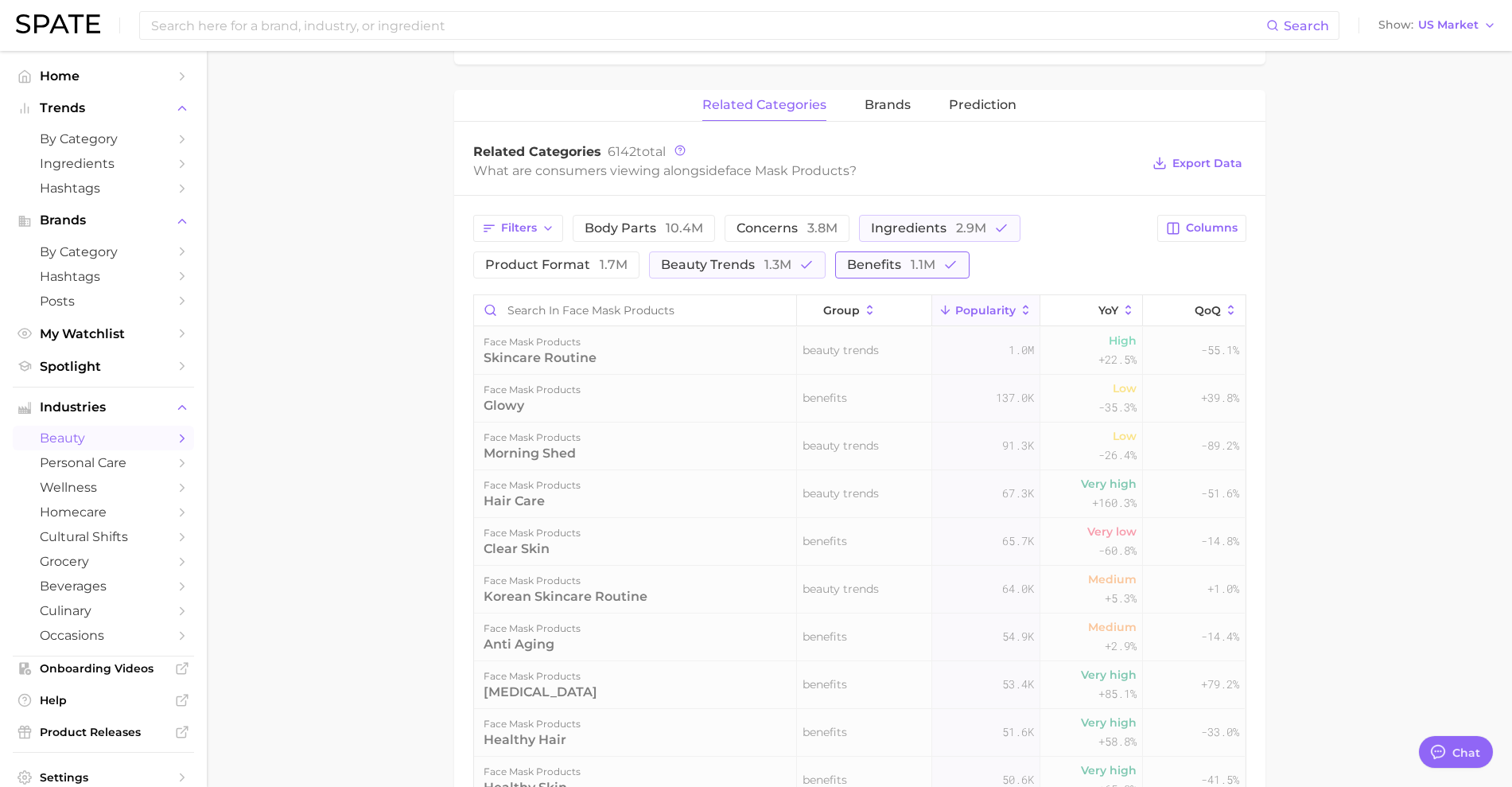
click at [835, 259] on button "benefits 1.1m" at bounding box center [902, 265] width 135 height 27
click at [784, 261] on span "1.3m" at bounding box center [778, 264] width 27 height 15
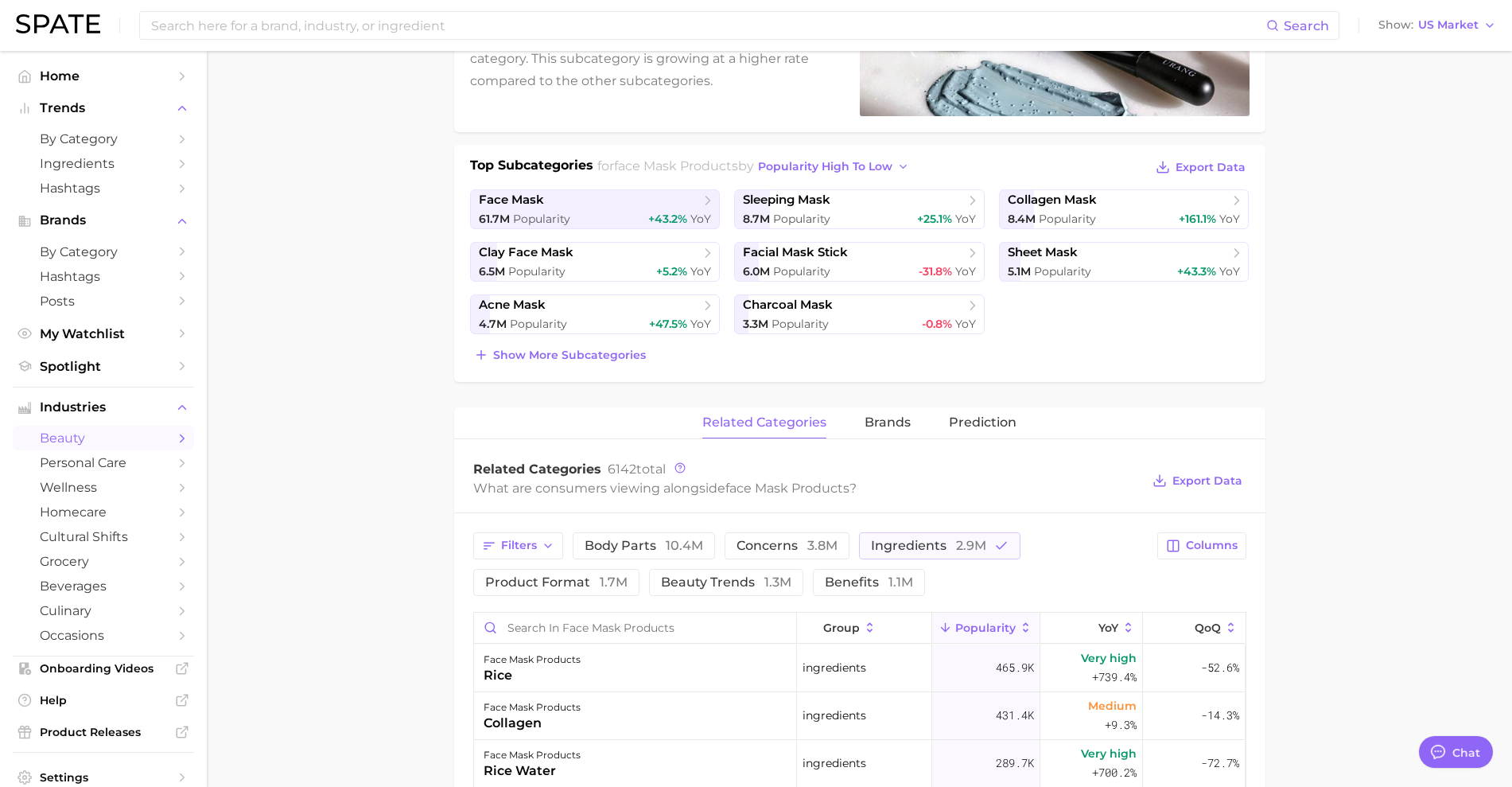
scroll to position [0, 0]
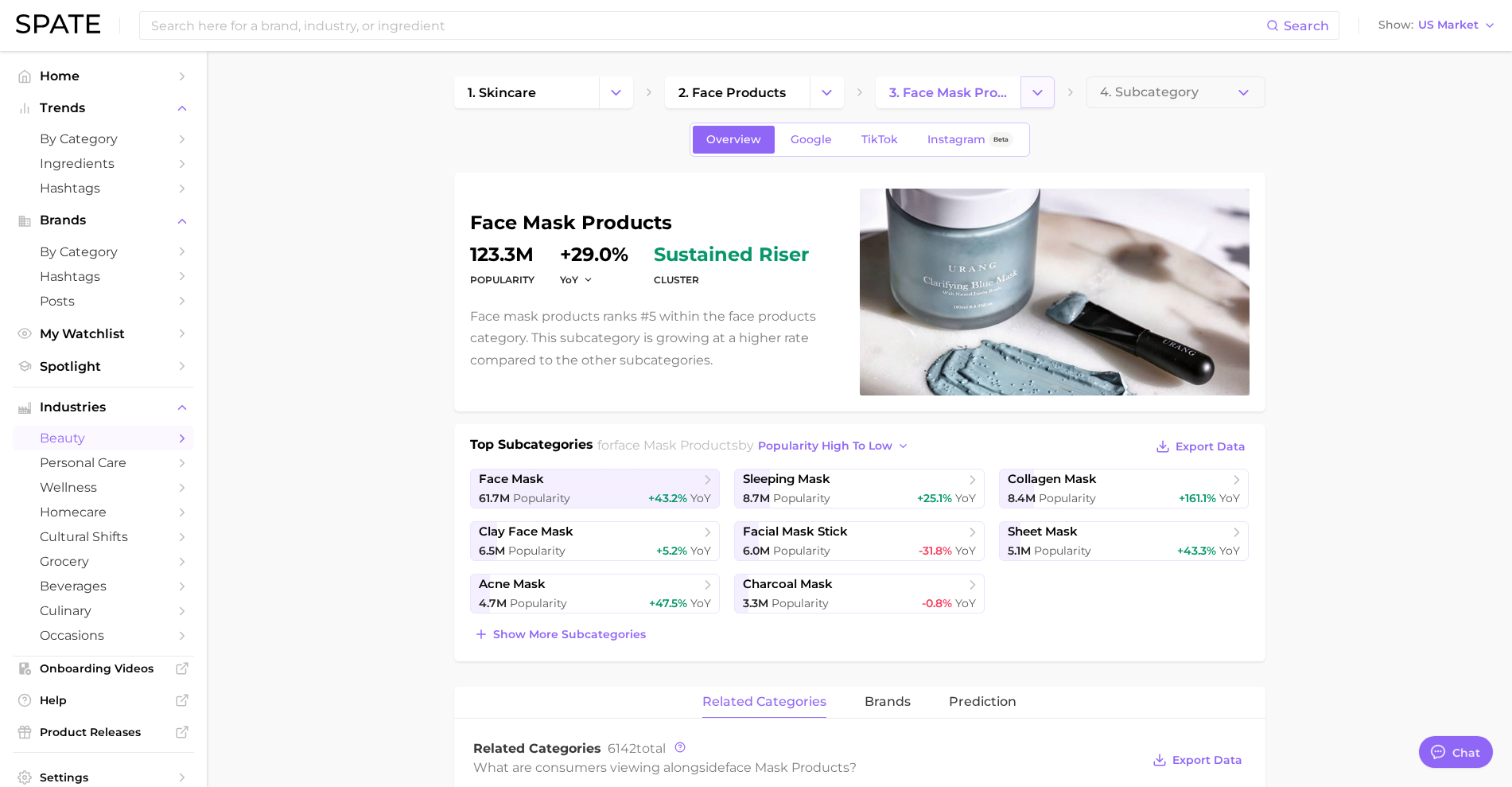
click at [1043, 95] on icon "Change Category" at bounding box center [1038, 92] width 16 height 16
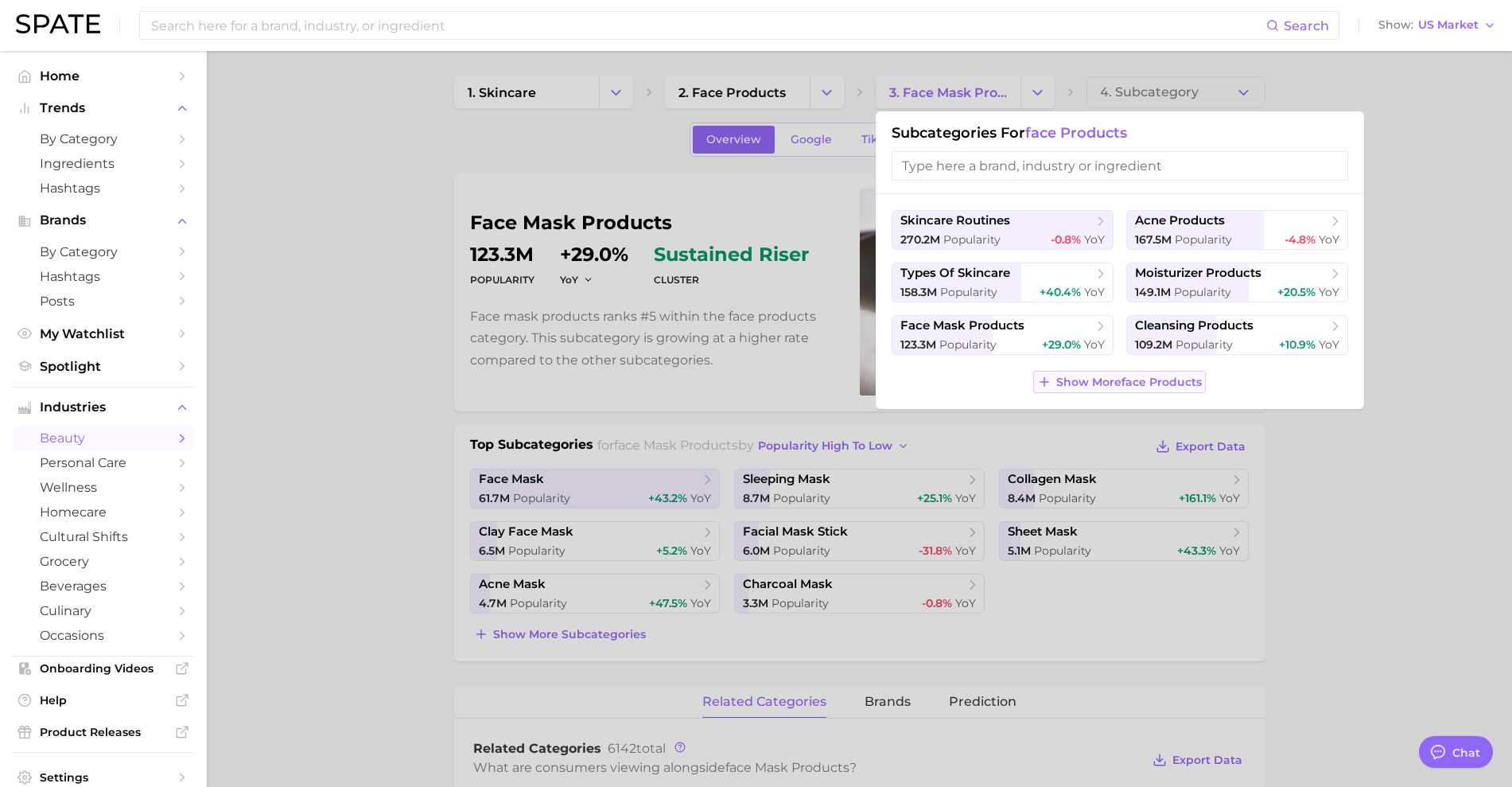
click at [1123, 380] on span "Show More face products" at bounding box center [1129, 382] width 145 height 14
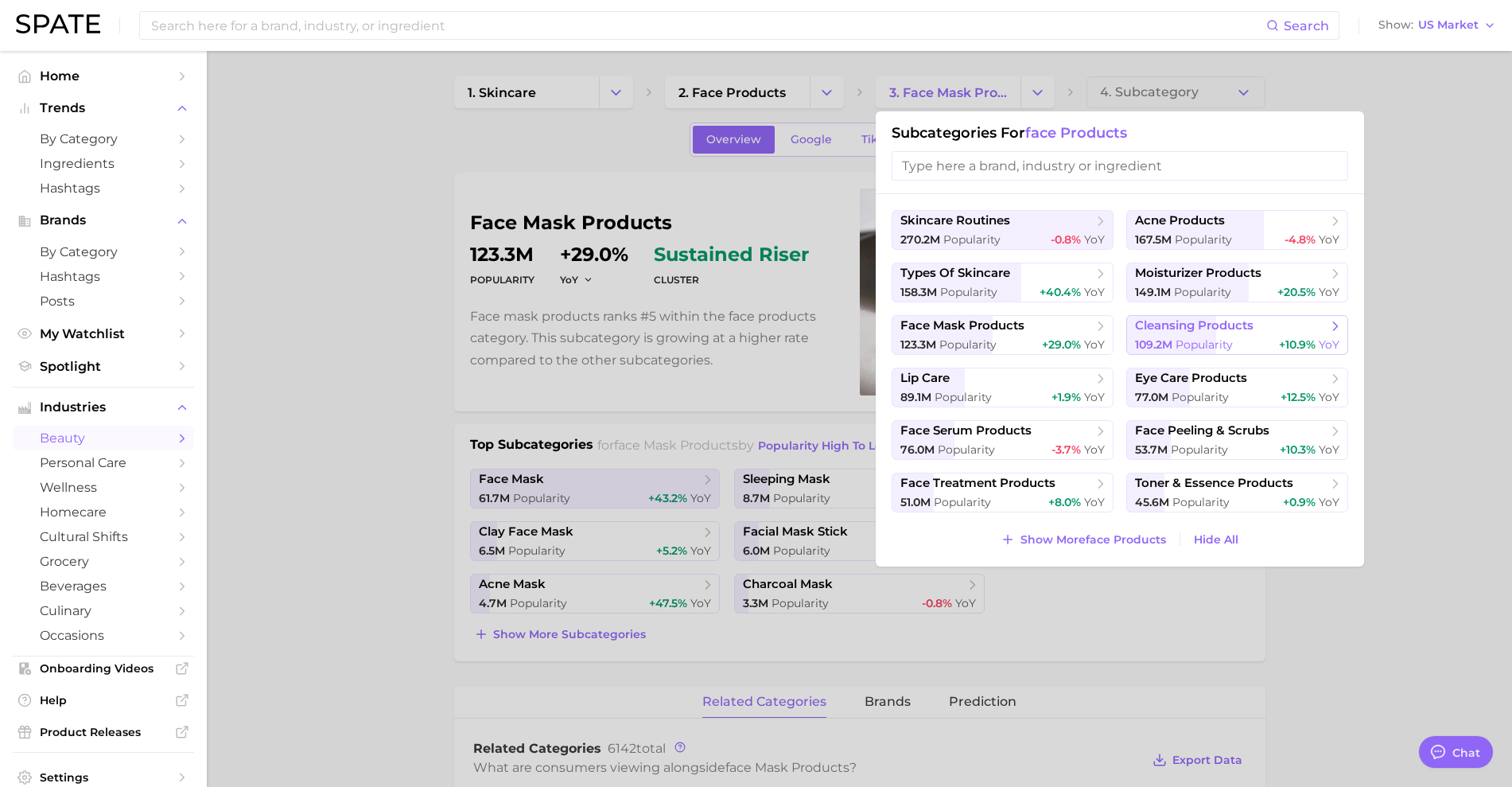
click at [1191, 347] on span "Popularity" at bounding box center [1204, 344] width 57 height 15
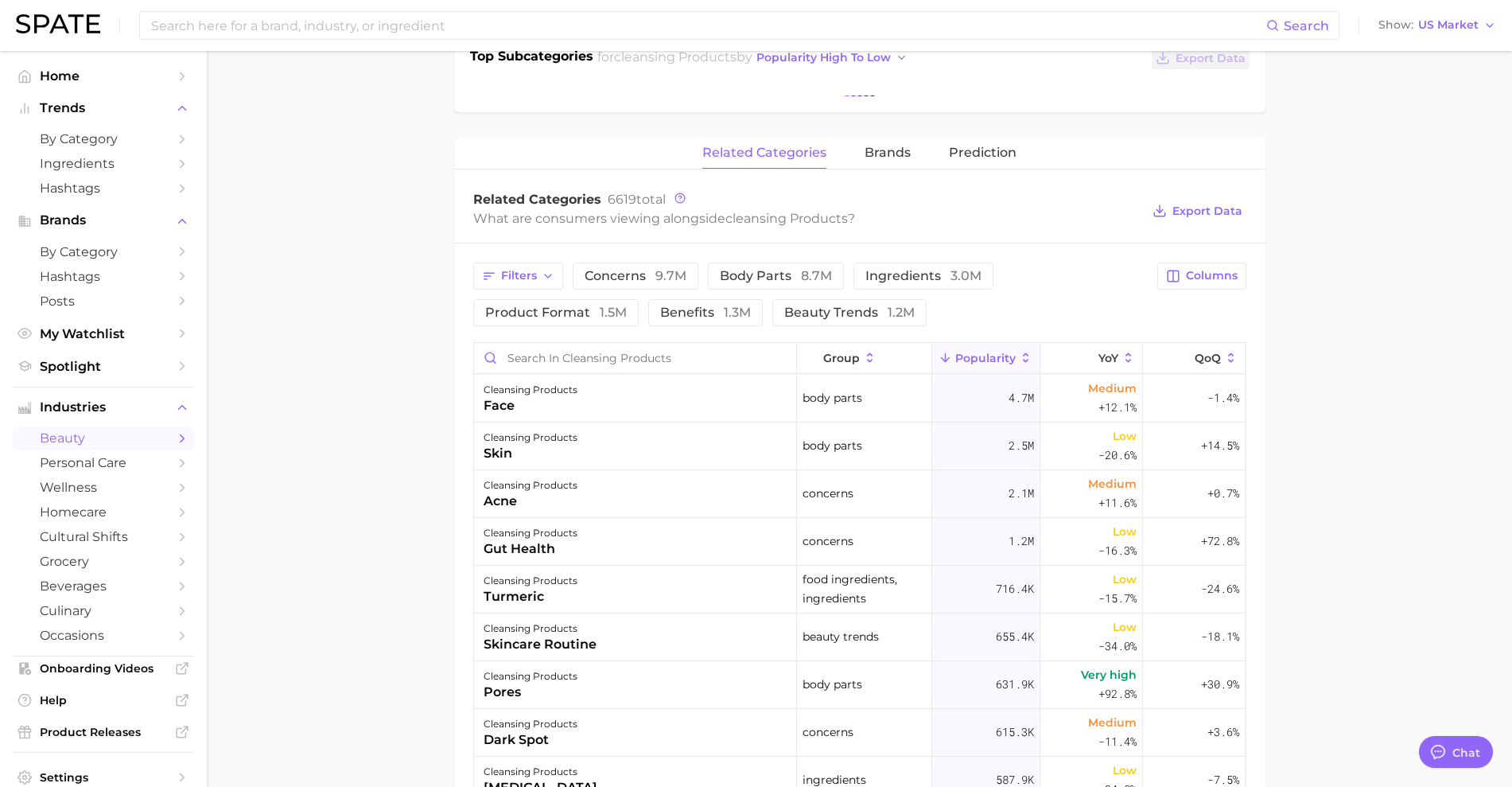
scroll to position [398, 0]
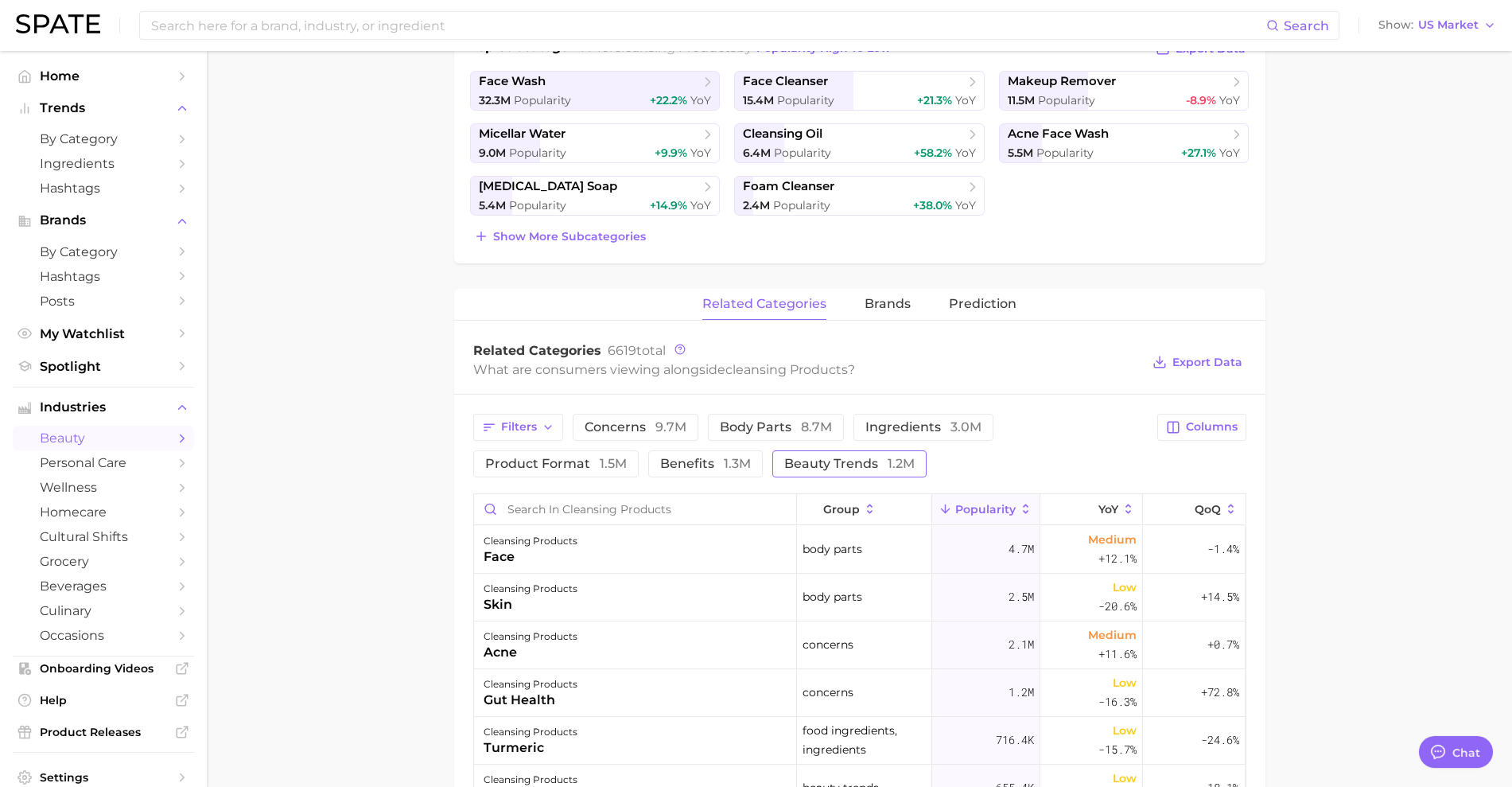
click at [869, 467] on span "beauty trends 1.2m" at bounding box center [849, 464] width 131 height 13
click at [724, 460] on span "1.3m" at bounding box center [738, 464] width 27 height 15
click at [584, 453] on button "product format 1.5m" at bounding box center [556, 464] width 166 height 27
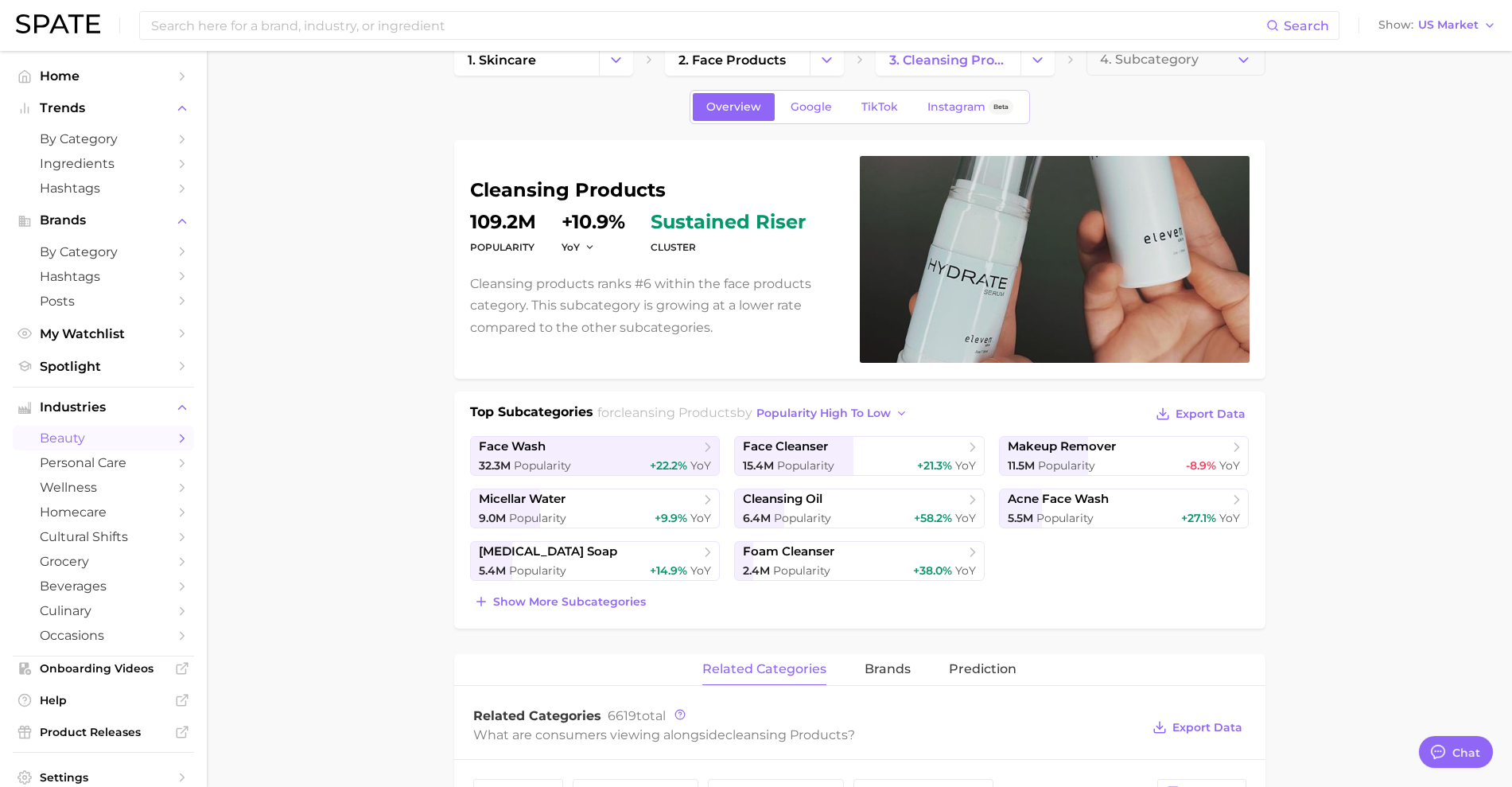
scroll to position [0, 0]
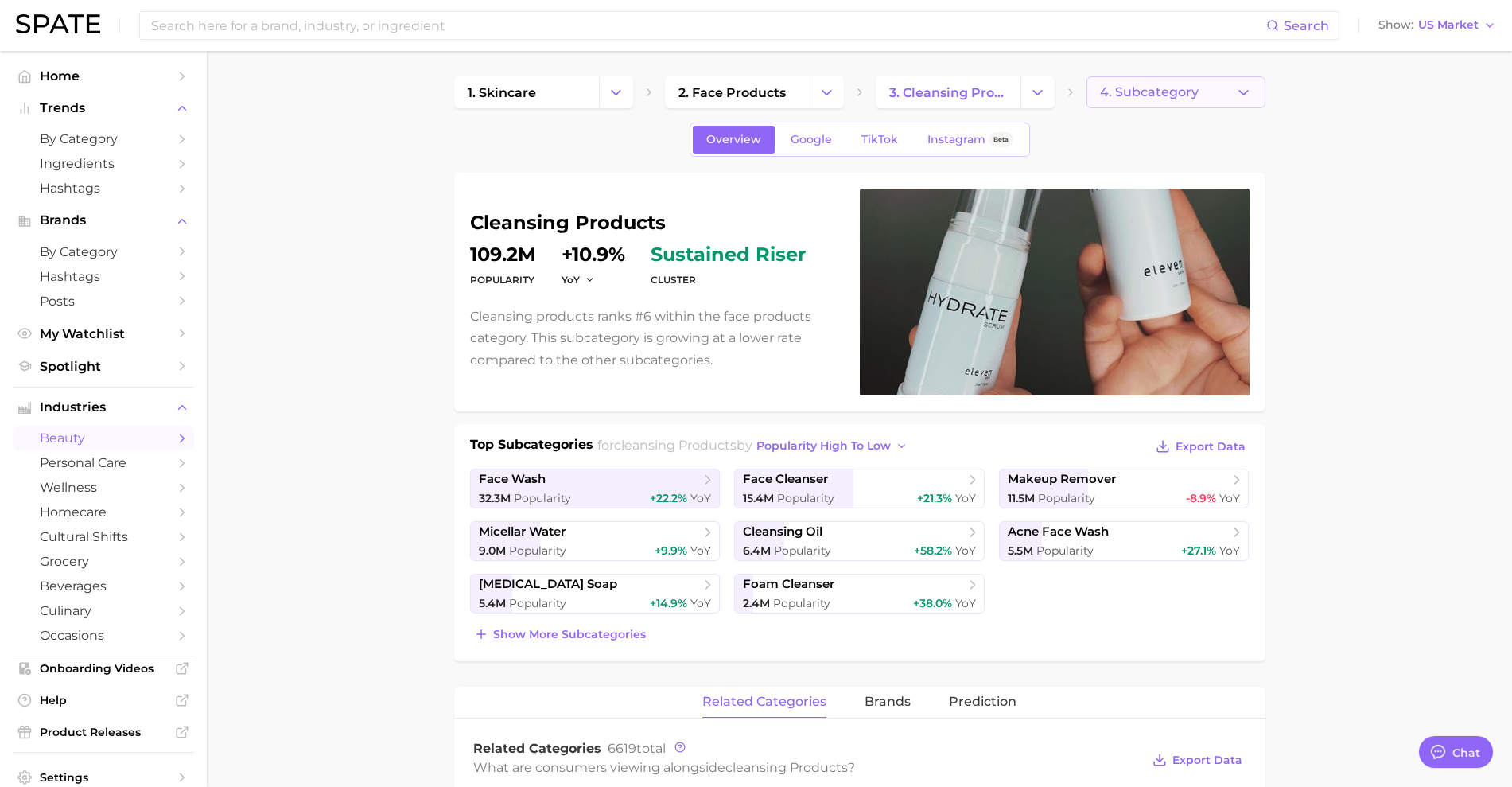
click at [1186, 91] on span "4. Subcategory" at bounding box center [1150, 92] width 99 height 15
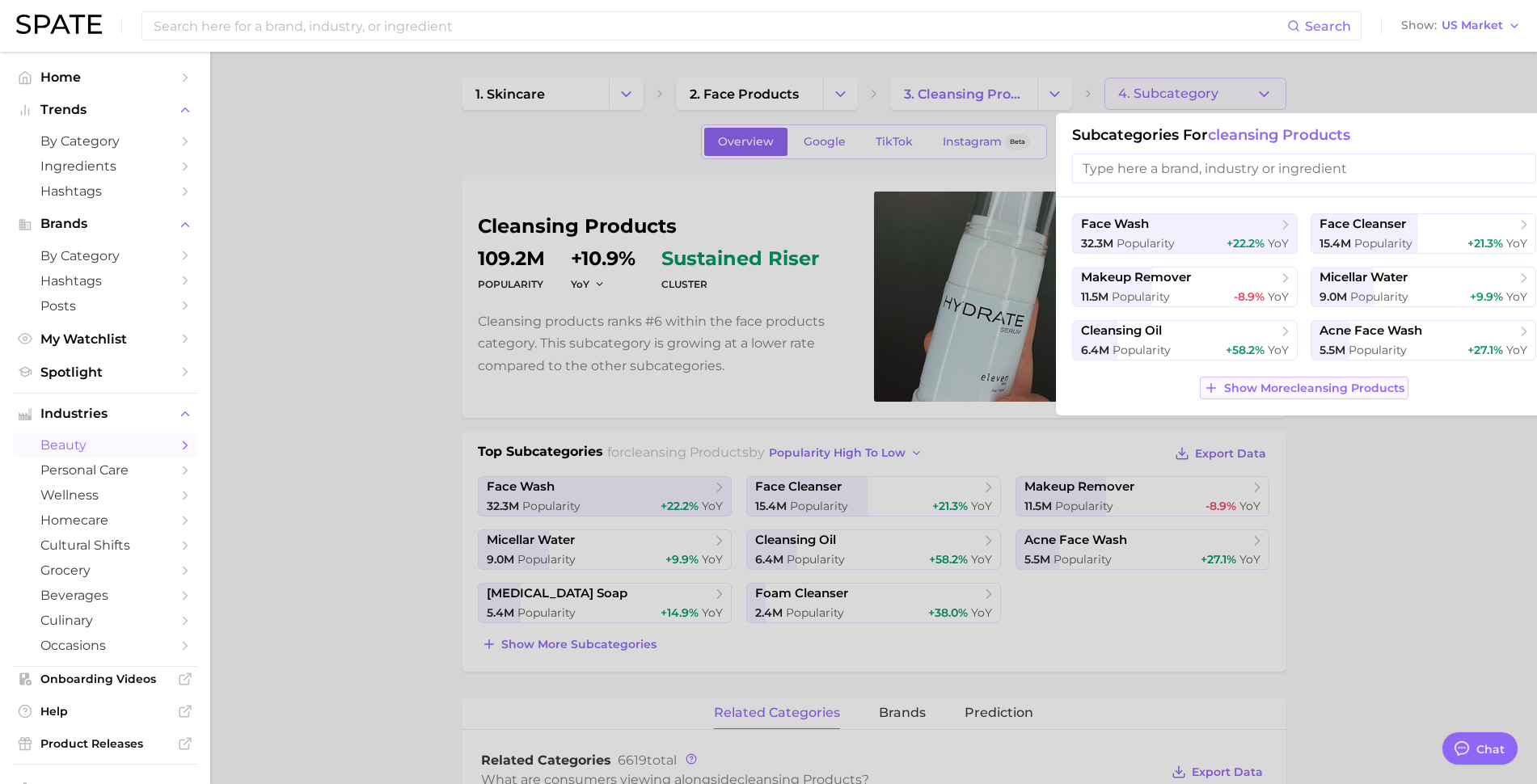
click at [1328, 384] on span "Show More cleansing products" at bounding box center [1314, 389] width 180 height 14
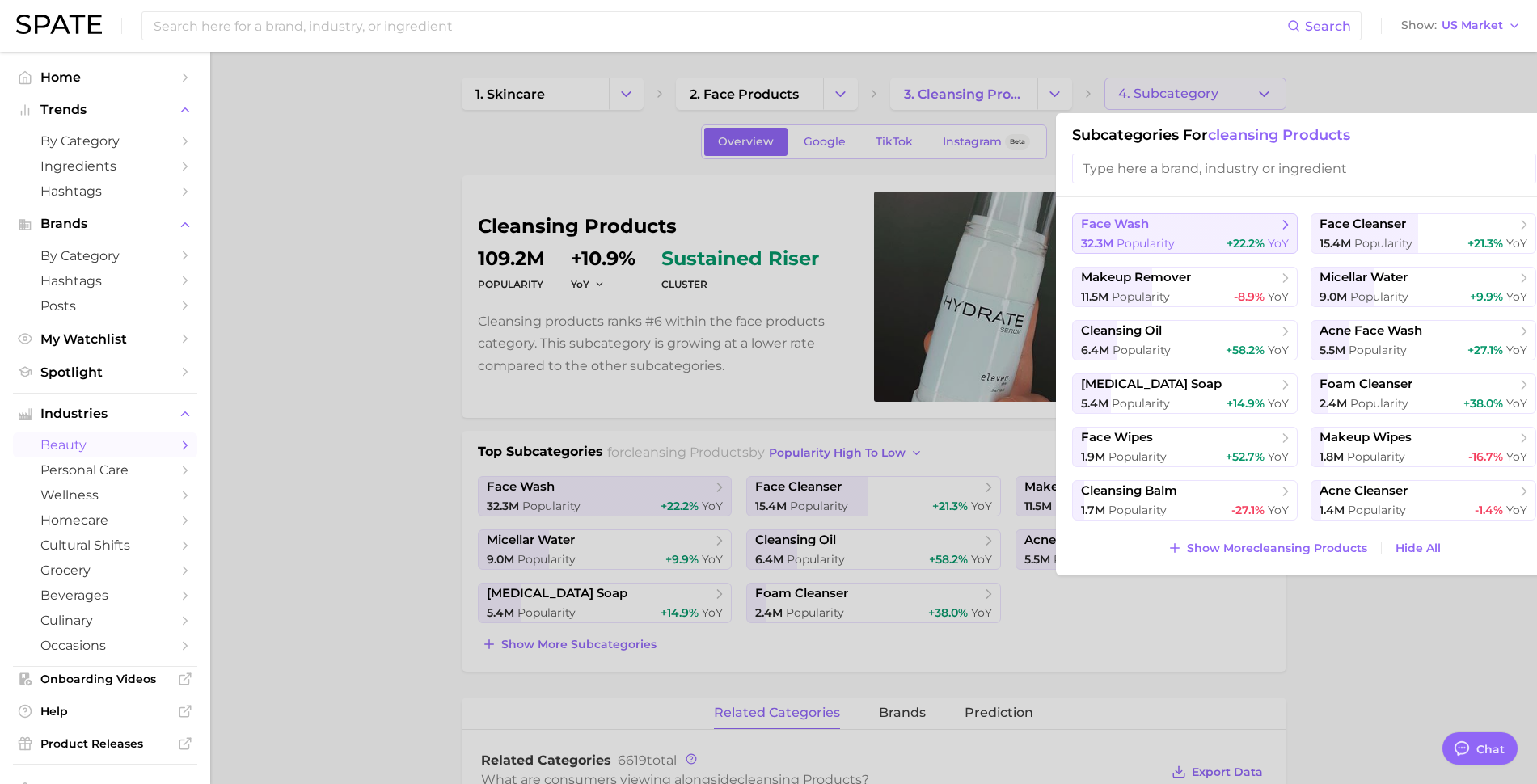
click at [1187, 236] on div "32.3m Popularity +22.2% YoY" at bounding box center [1185, 244] width 208 height 16
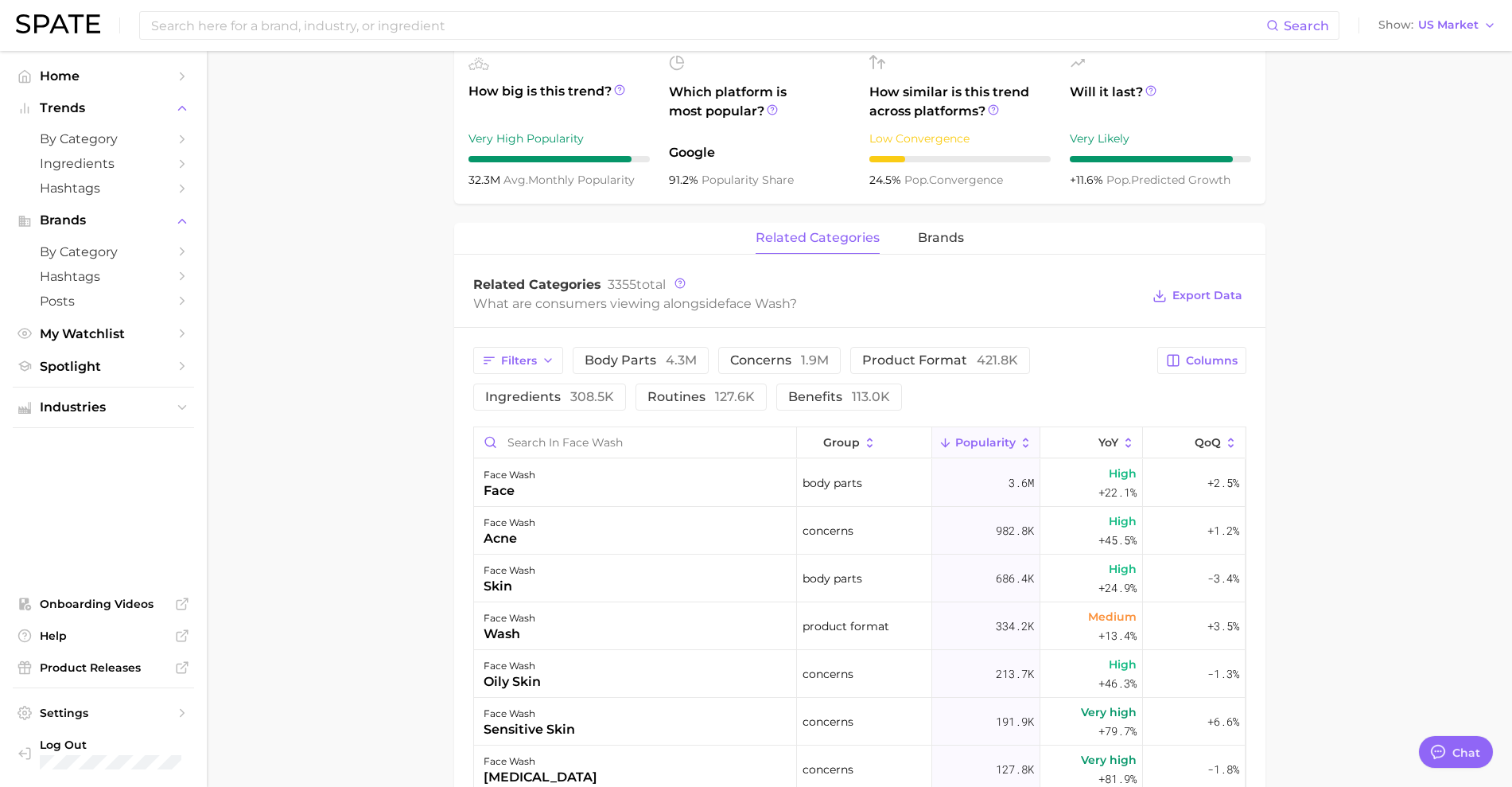
scroll to position [596, 0]
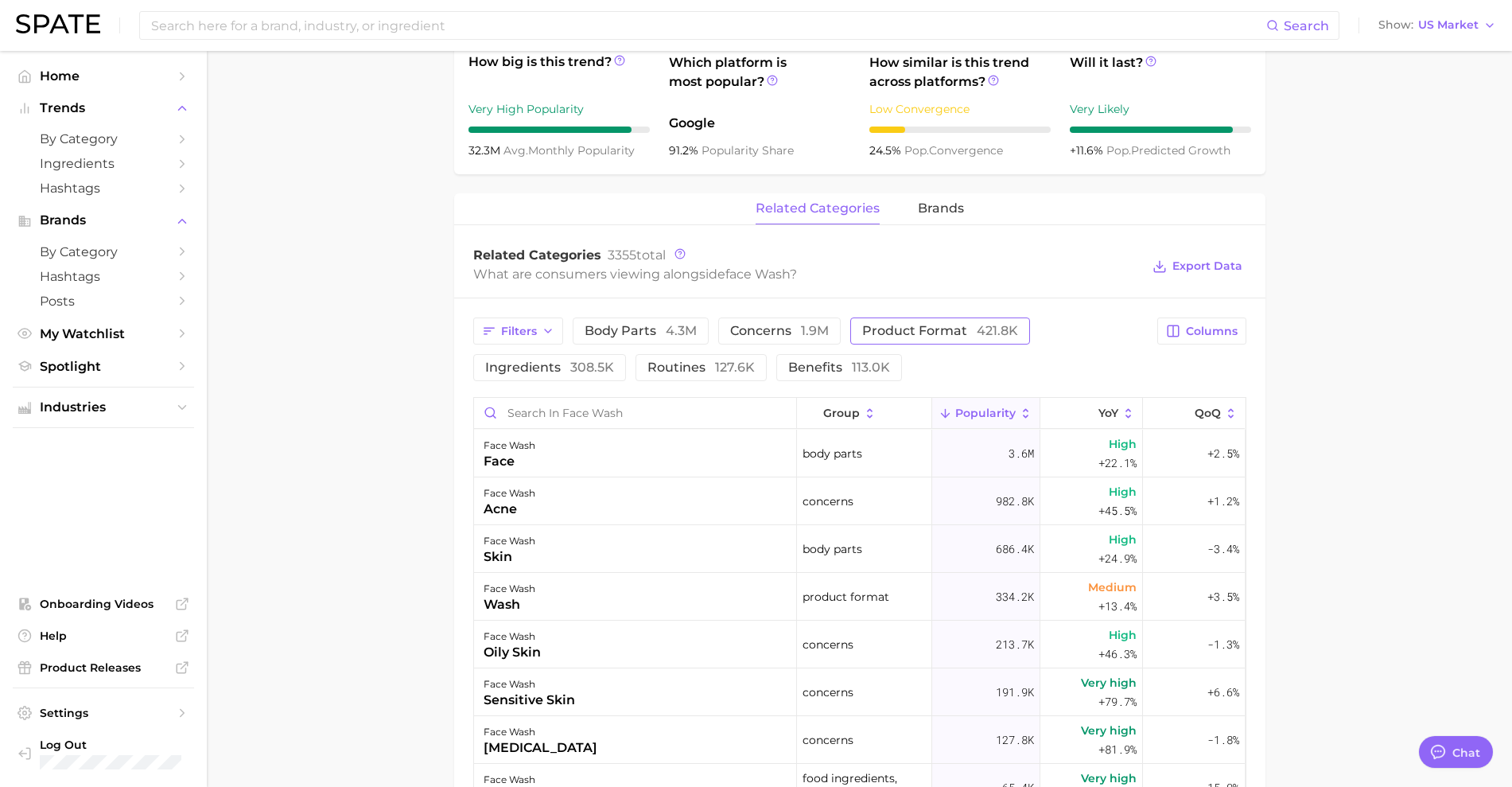
click at [910, 341] on button "product format 421.8k" at bounding box center [941, 331] width 180 height 27
click at [821, 371] on span "benefits 113.0k" at bounding box center [839, 367] width 102 height 13
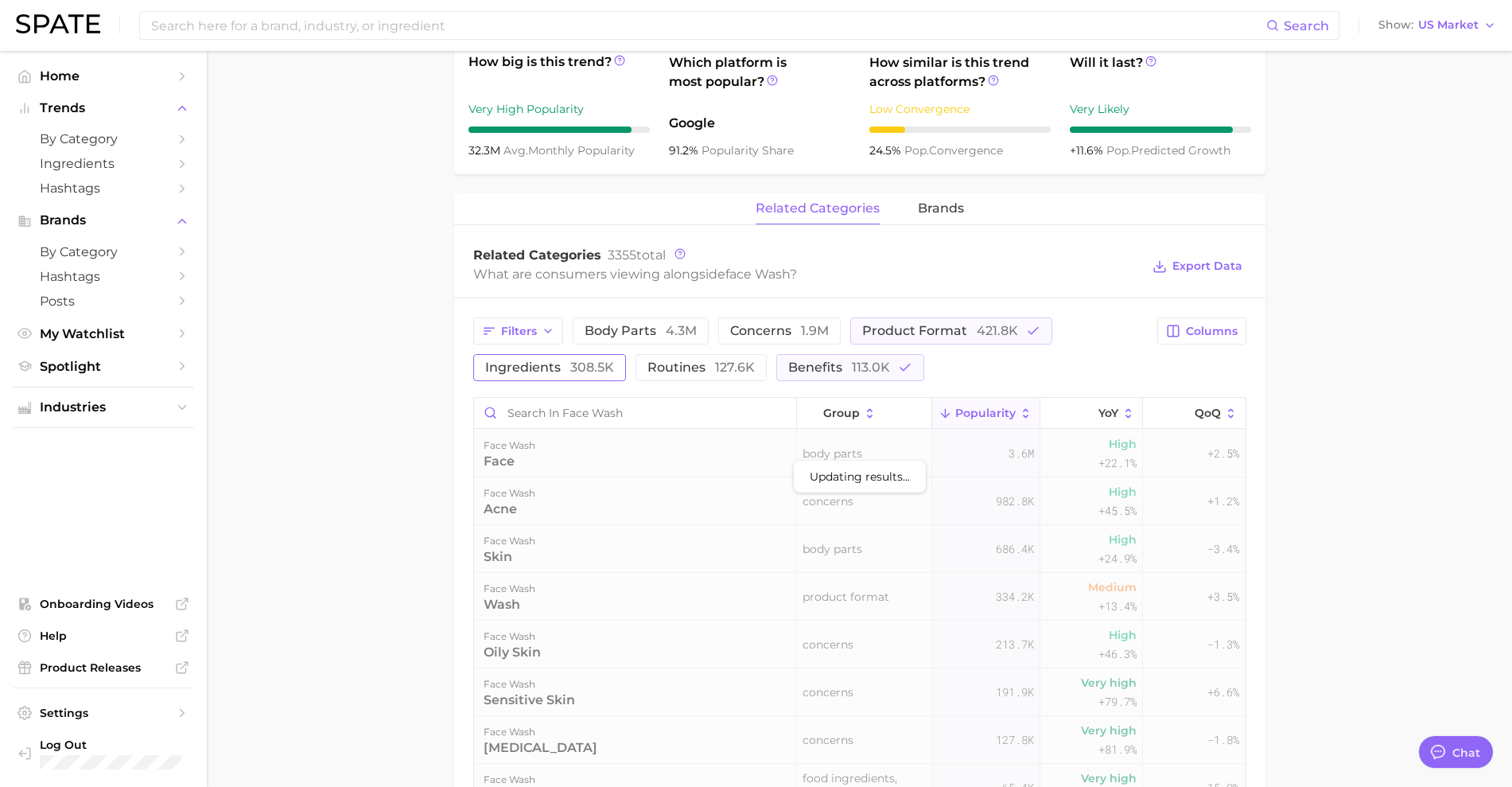
click at [565, 363] on span "ingredients 308.5k" at bounding box center [549, 367] width 129 height 13
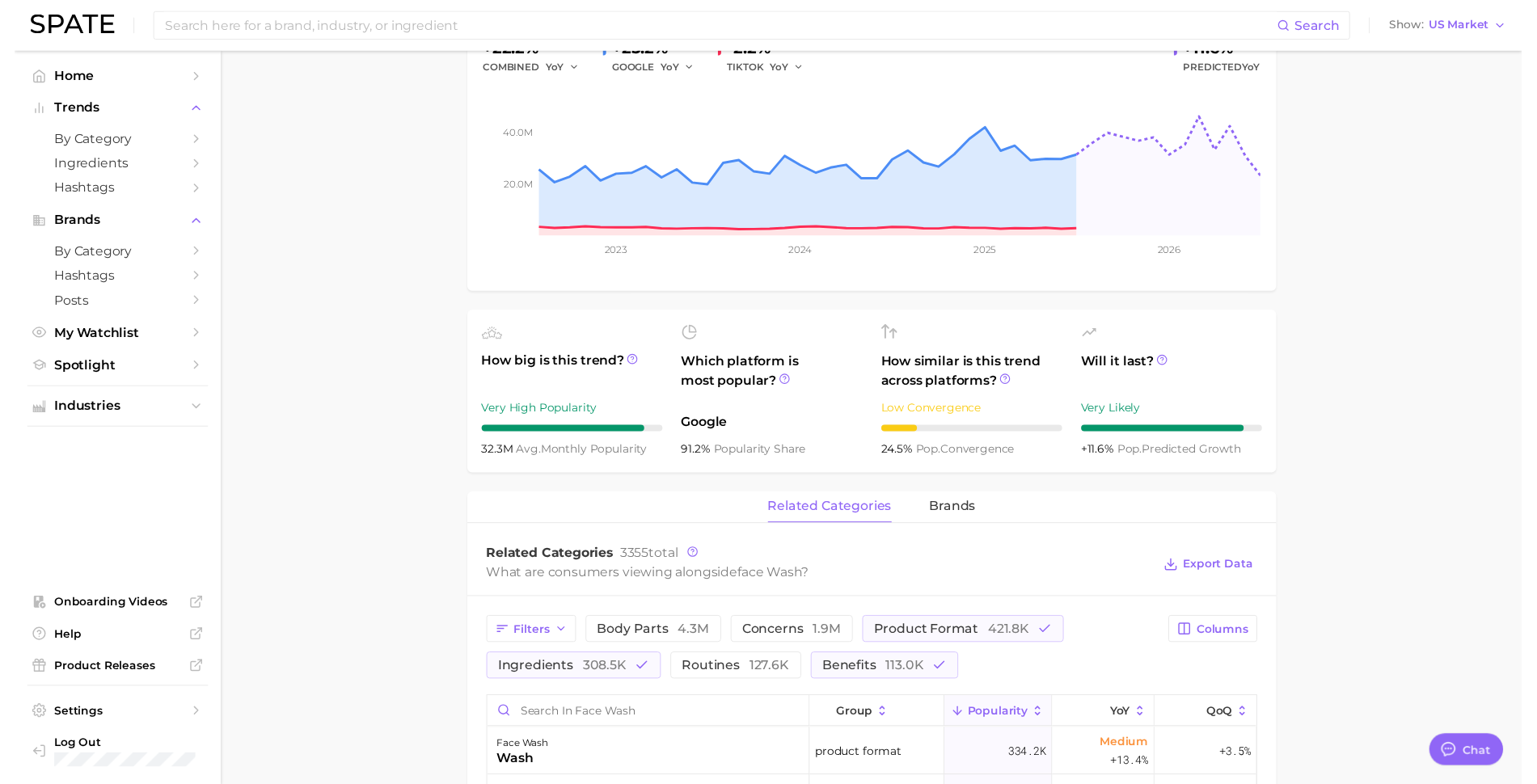
scroll to position [0, 0]
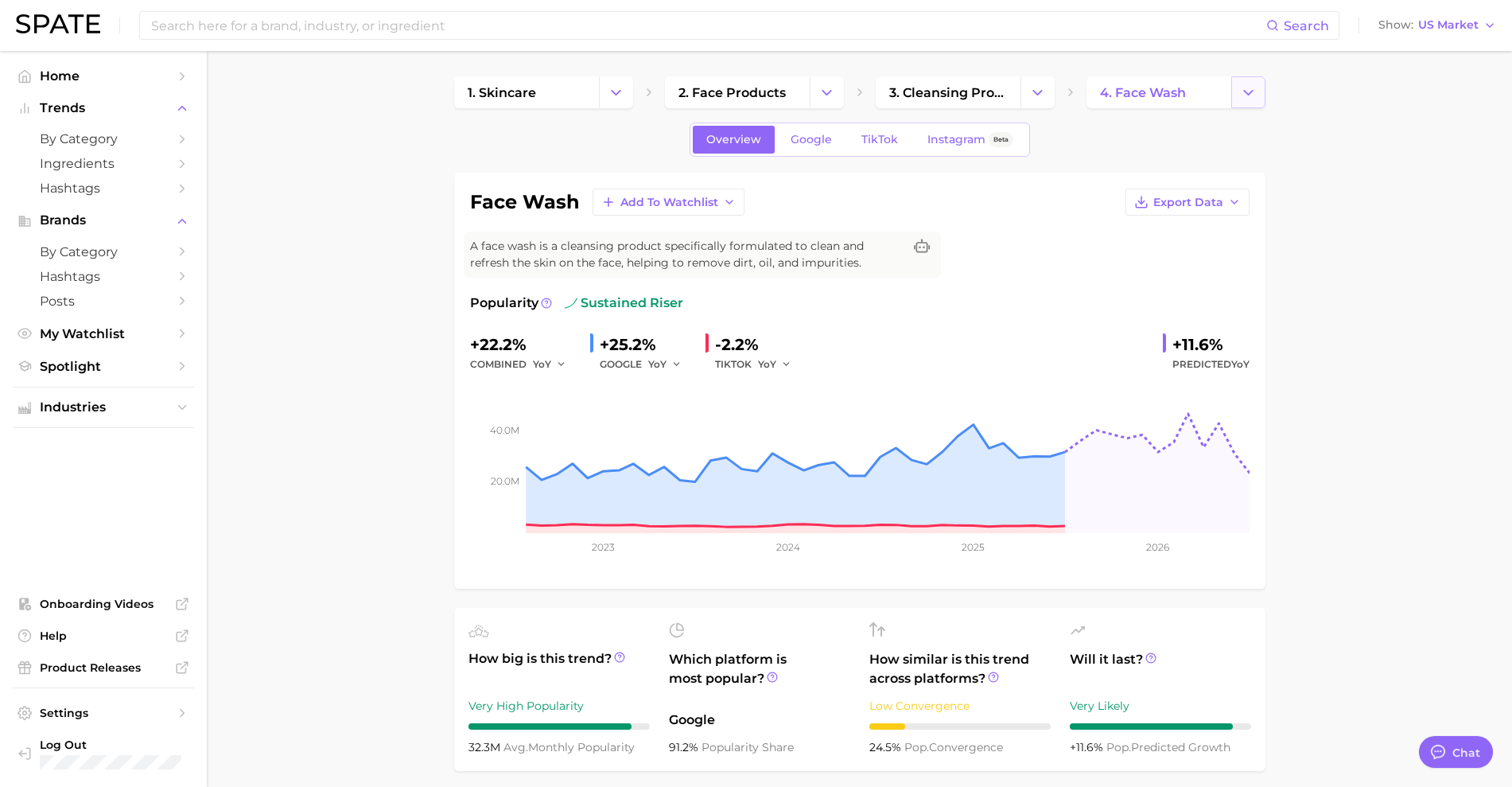
click at [1250, 106] on button "Change Category" at bounding box center [1248, 92] width 34 height 32
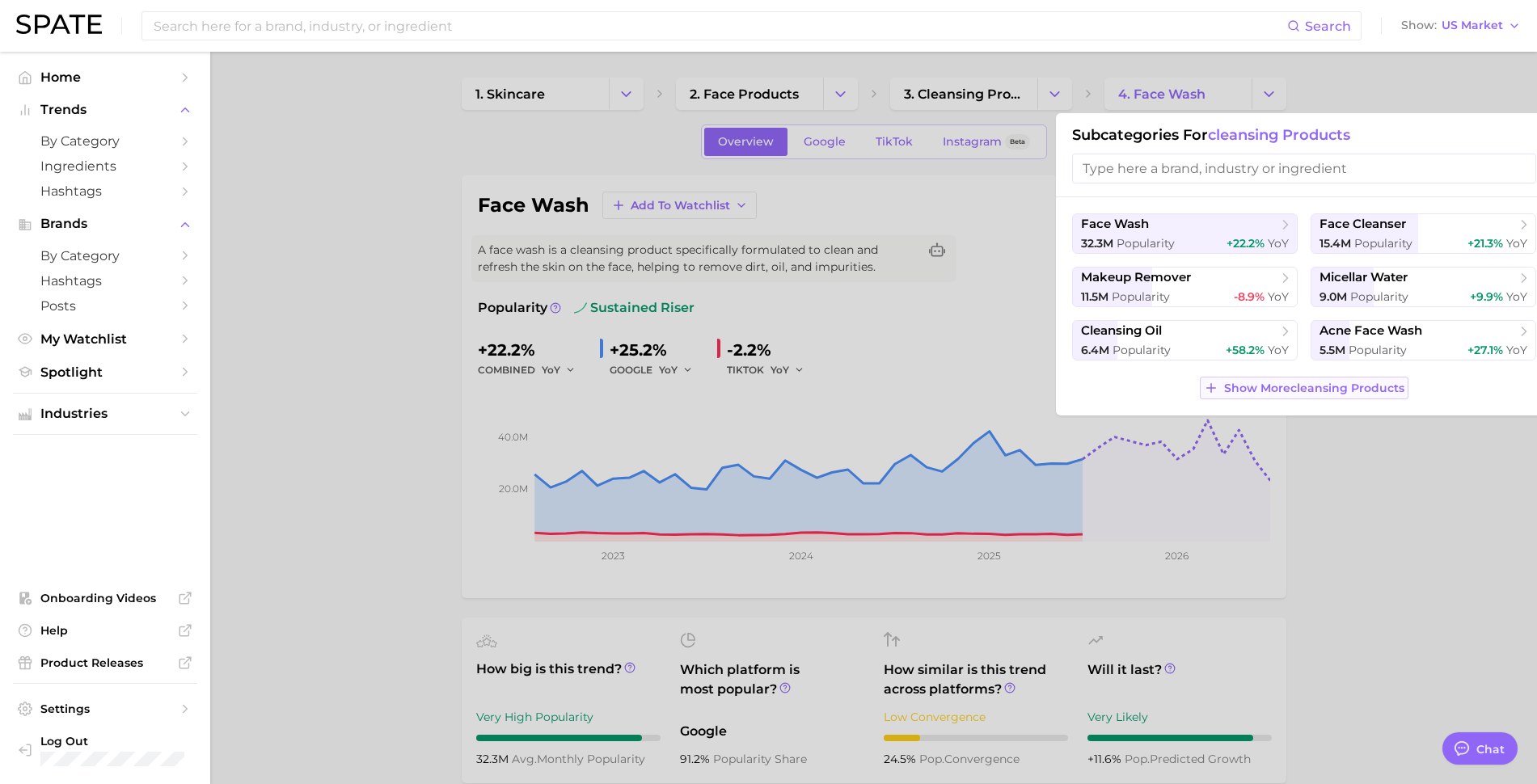
click at [1269, 389] on span "Show More cleansing products" at bounding box center [1314, 389] width 180 height 14
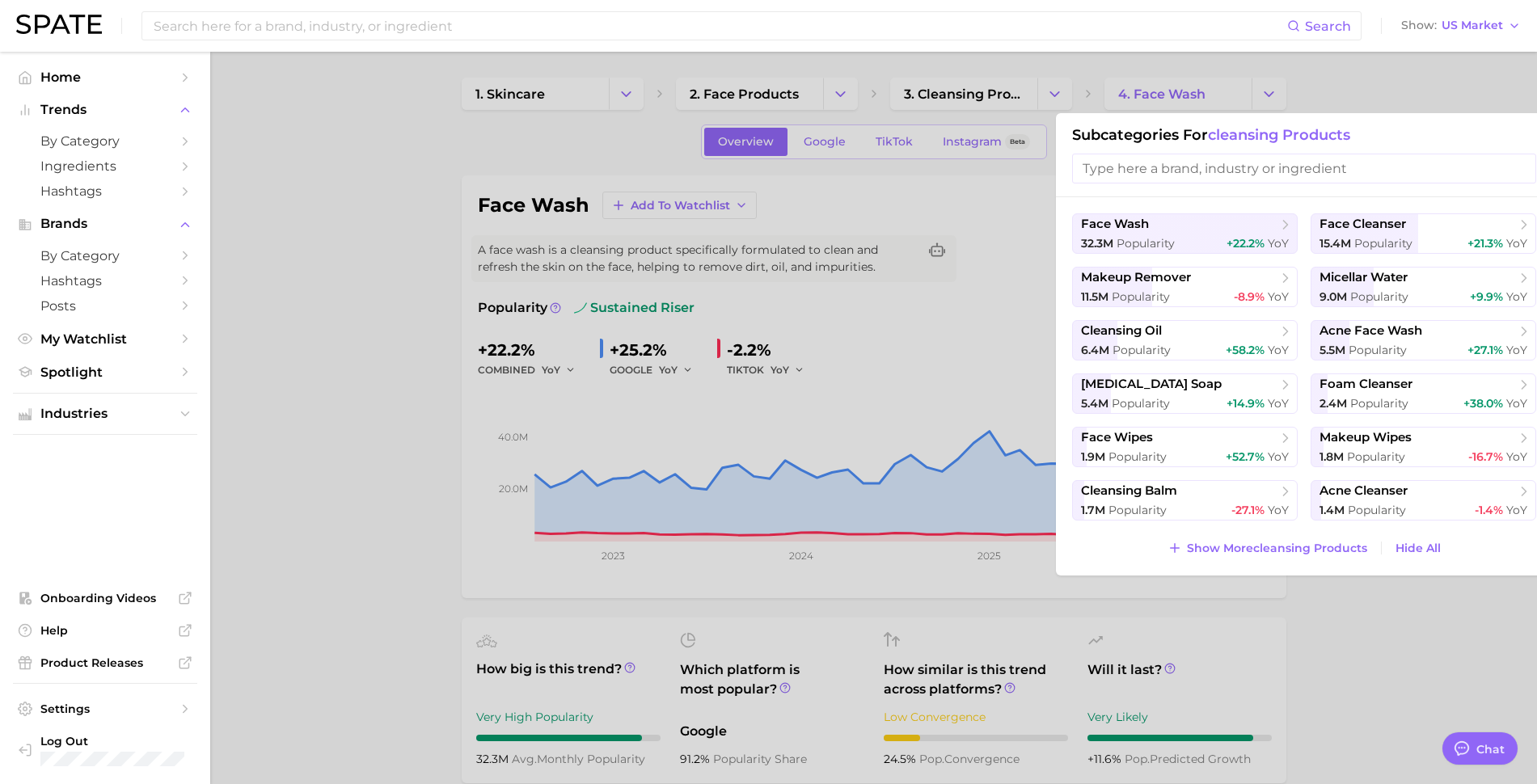
click at [1384, 645] on div at bounding box center [768, 392] width 1537 height 784
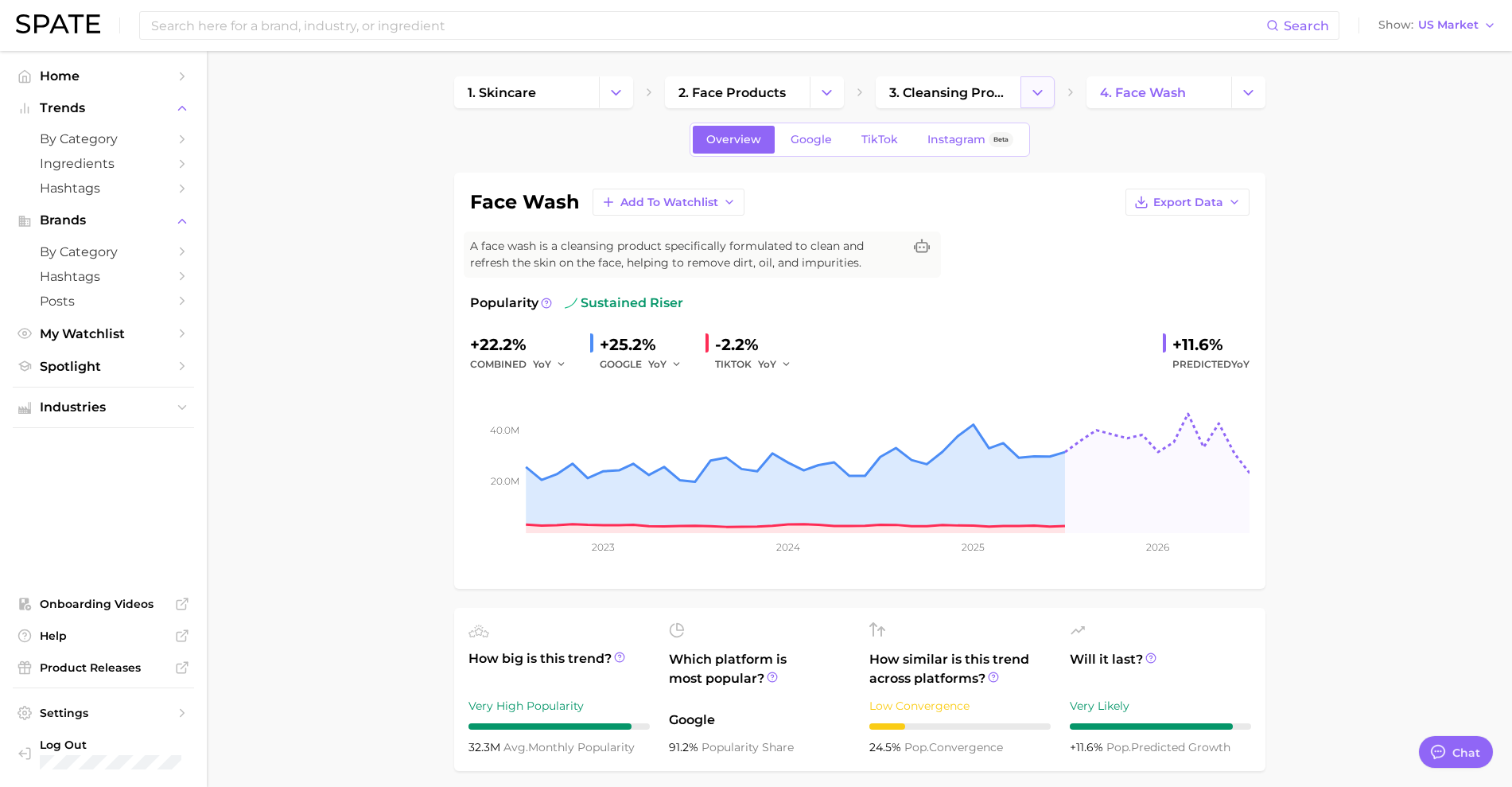
click at [1042, 90] on polyline "Change Category" at bounding box center [1038, 92] width 9 height 4
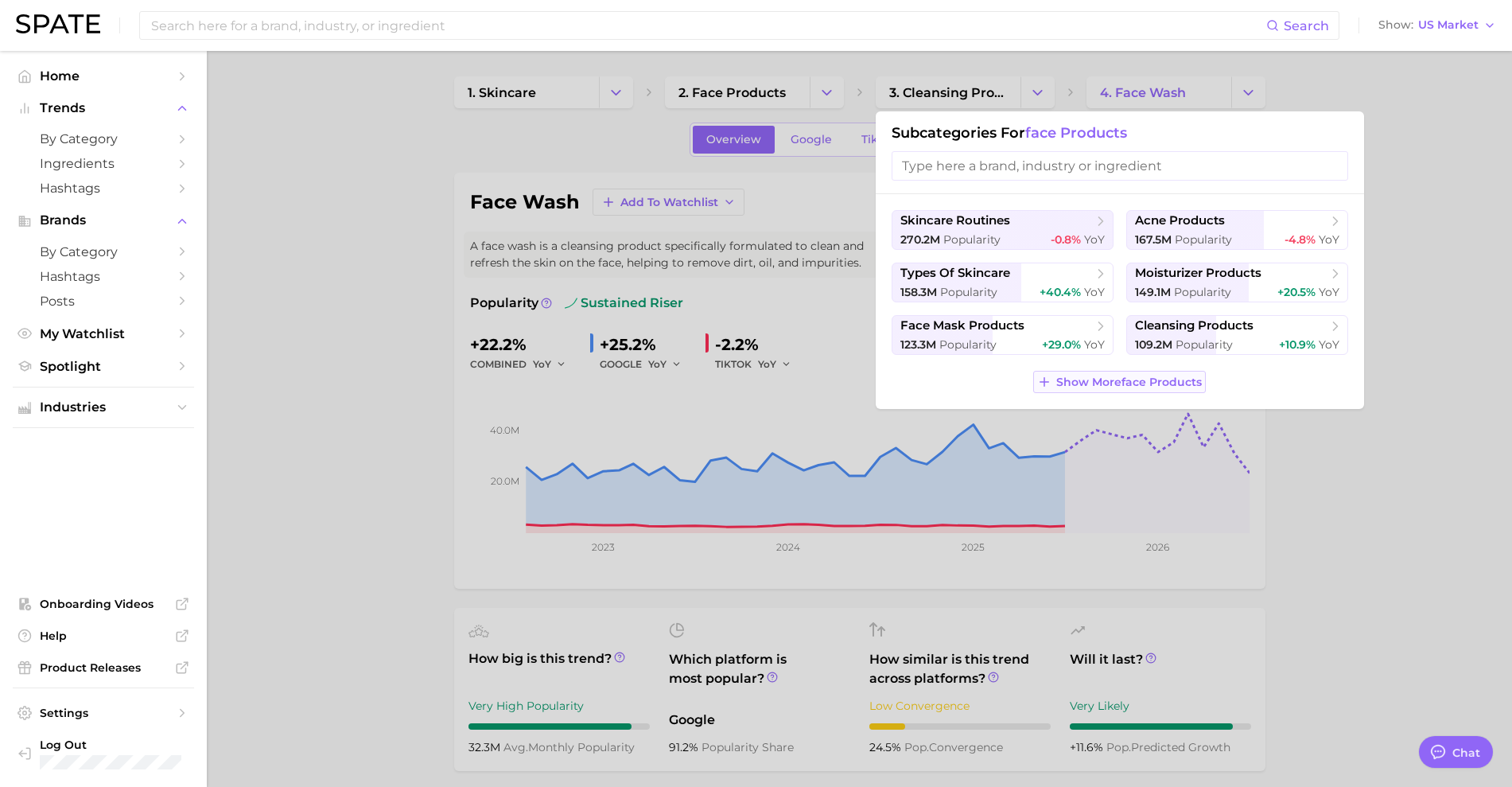
click at [1086, 377] on span "Show More face products" at bounding box center [1129, 382] width 145 height 14
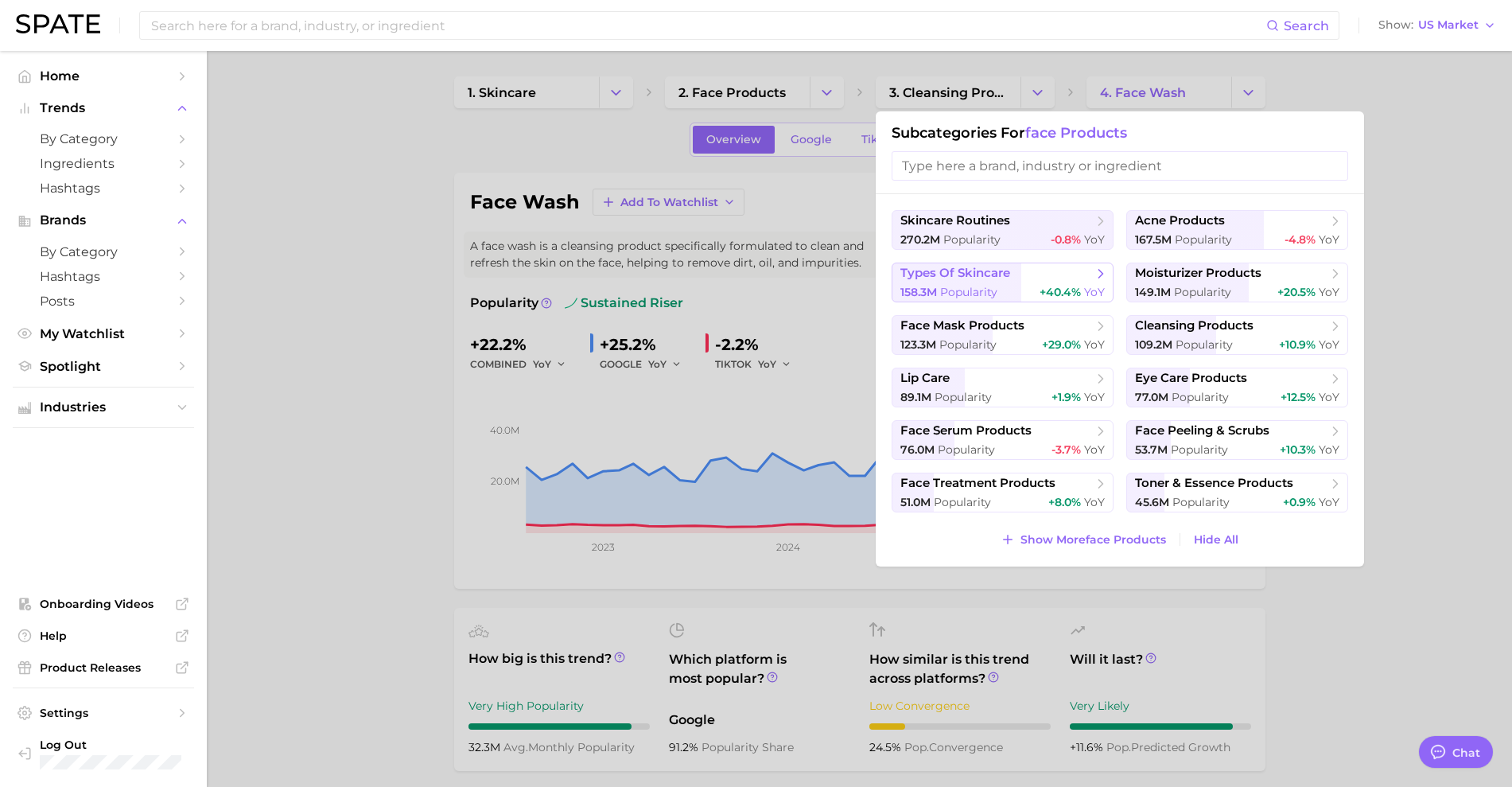
click at [1008, 287] on div "158.3m Popularity +40.4% YoY" at bounding box center [1002, 292] width 204 height 15
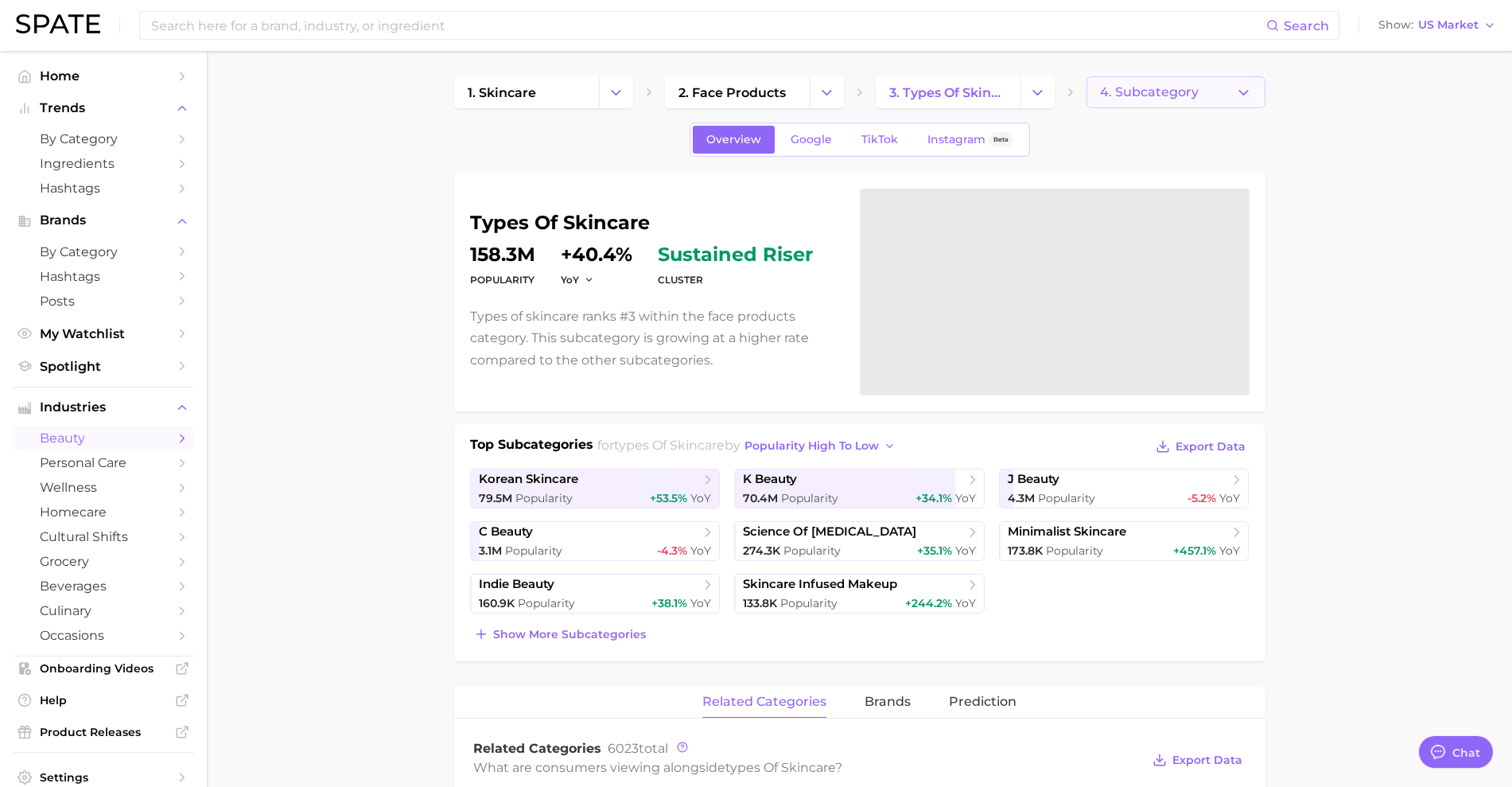
click at [1179, 88] on span "4. Subcategory" at bounding box center [1150, 92] width 99 height 15
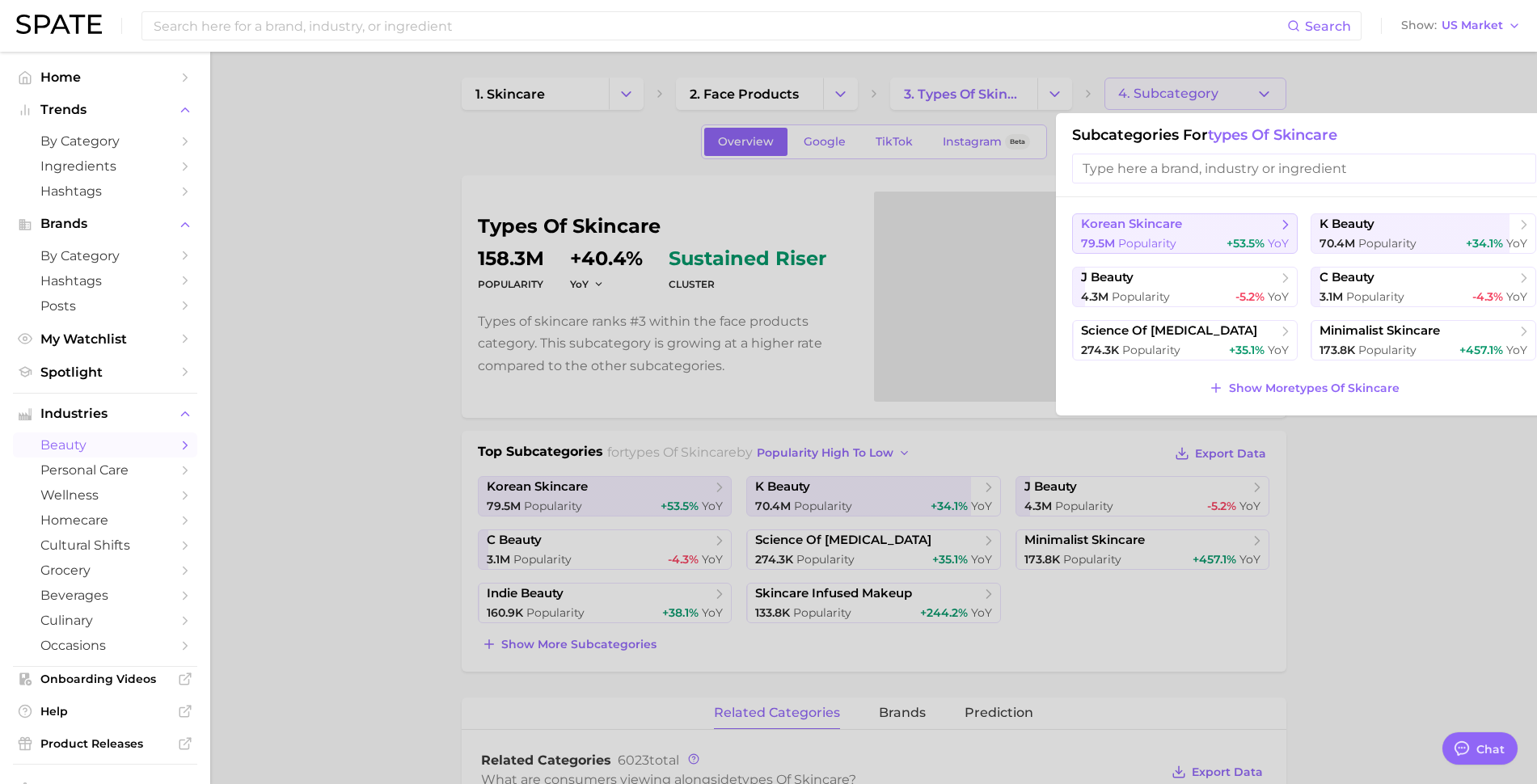
click at [1142, 237] on span "Popularity" at bounding box center [1147, 243] width 58 height 15
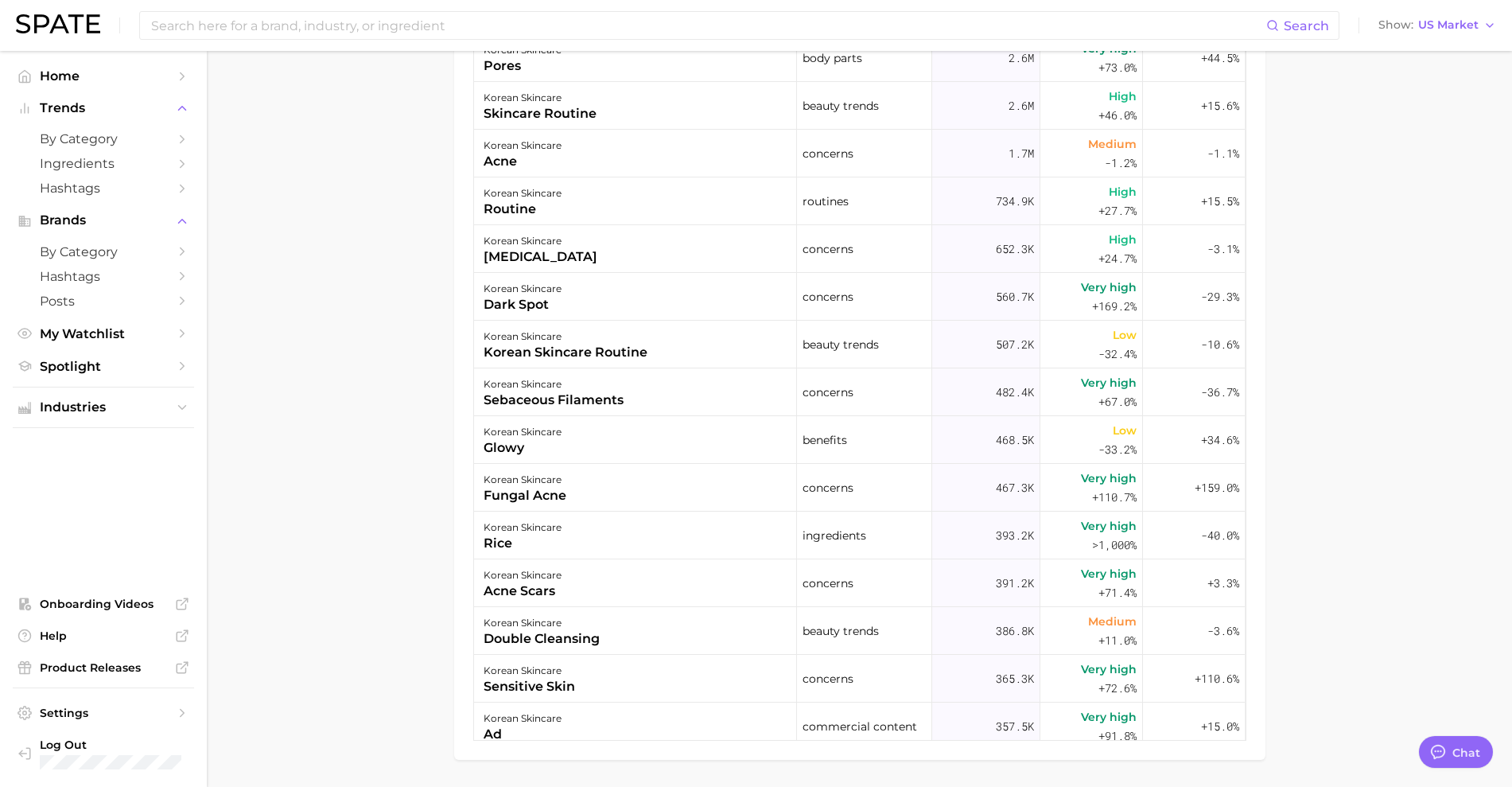
scroll to position [1109, 0]
